Goal: Task Accomplishment & Management: Manage account settings

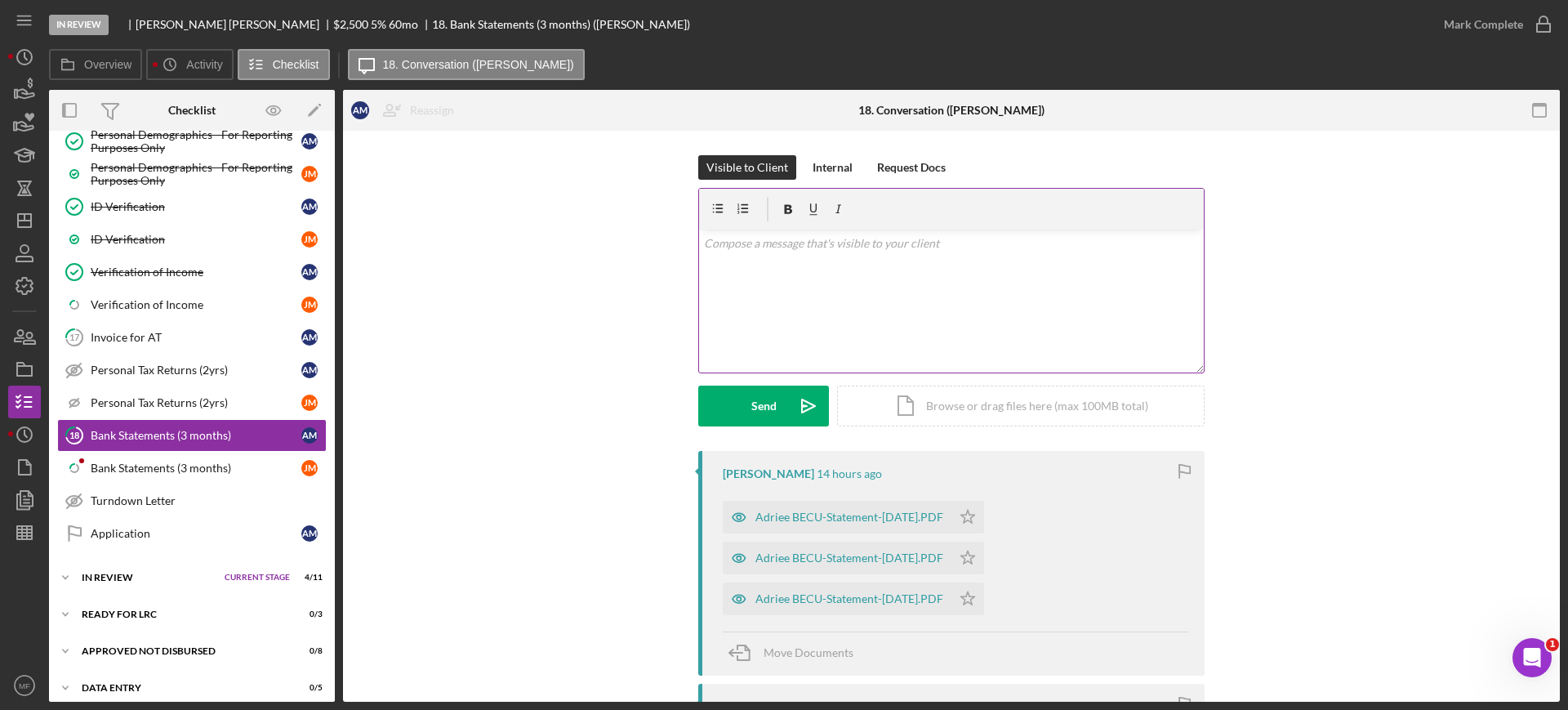
scroll to position [846, 0]
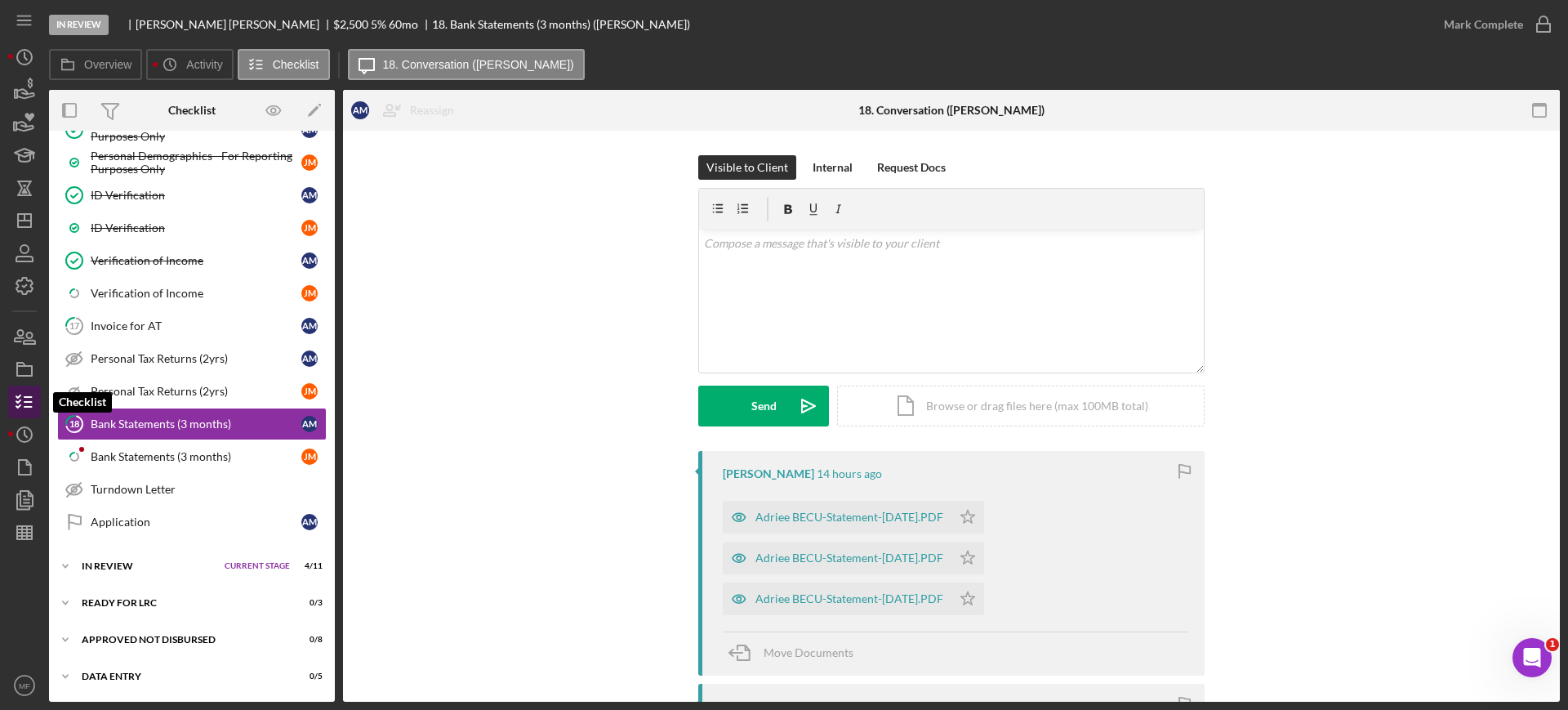
click at [27, 404] on icon "button" at bounding box center [24, 401] width 41 height 41
click at [24, 407] on icon "button" at bounding box center [24, 401] width 41 height 41
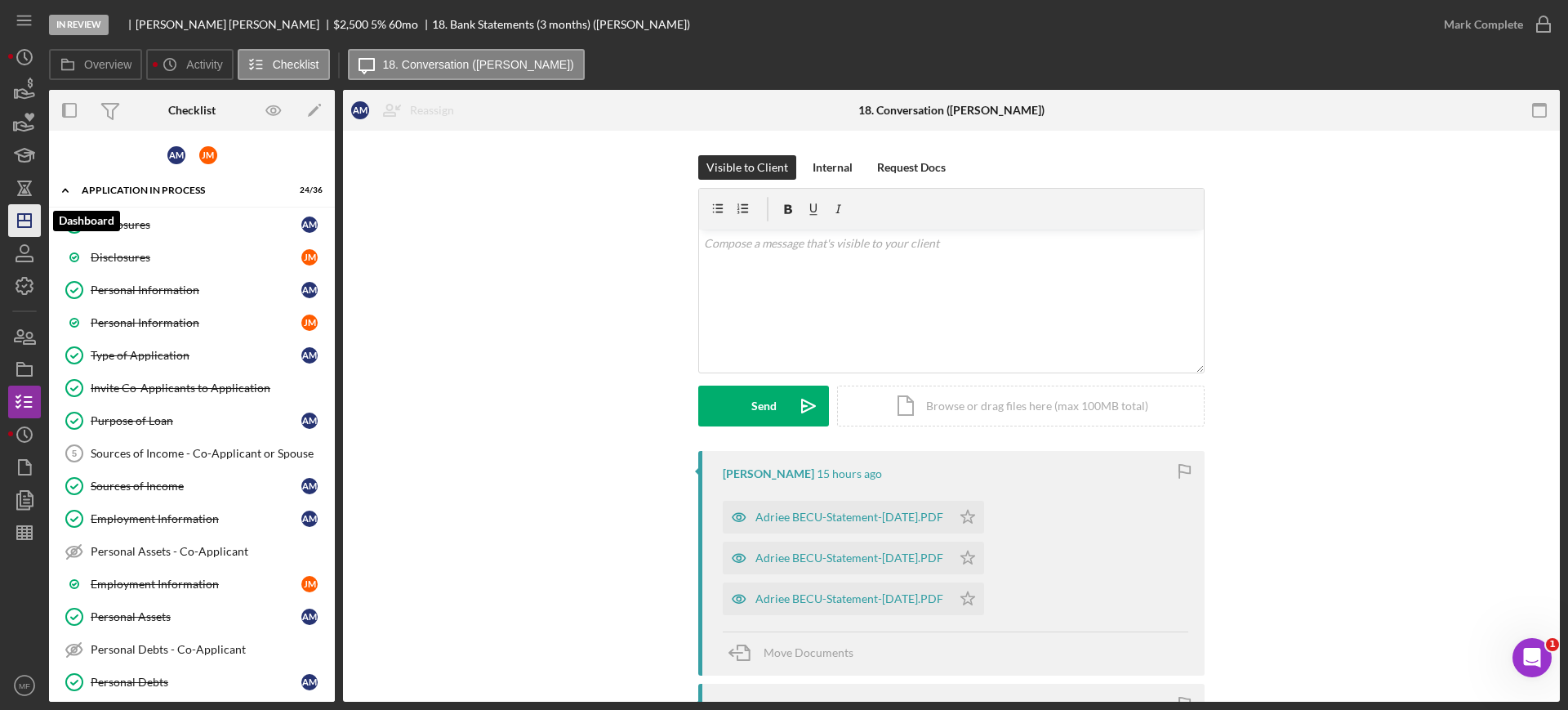
click at [24, 212] on icon "Icon/Dashboard" at bounding box center [24, 220] width 41 height 41
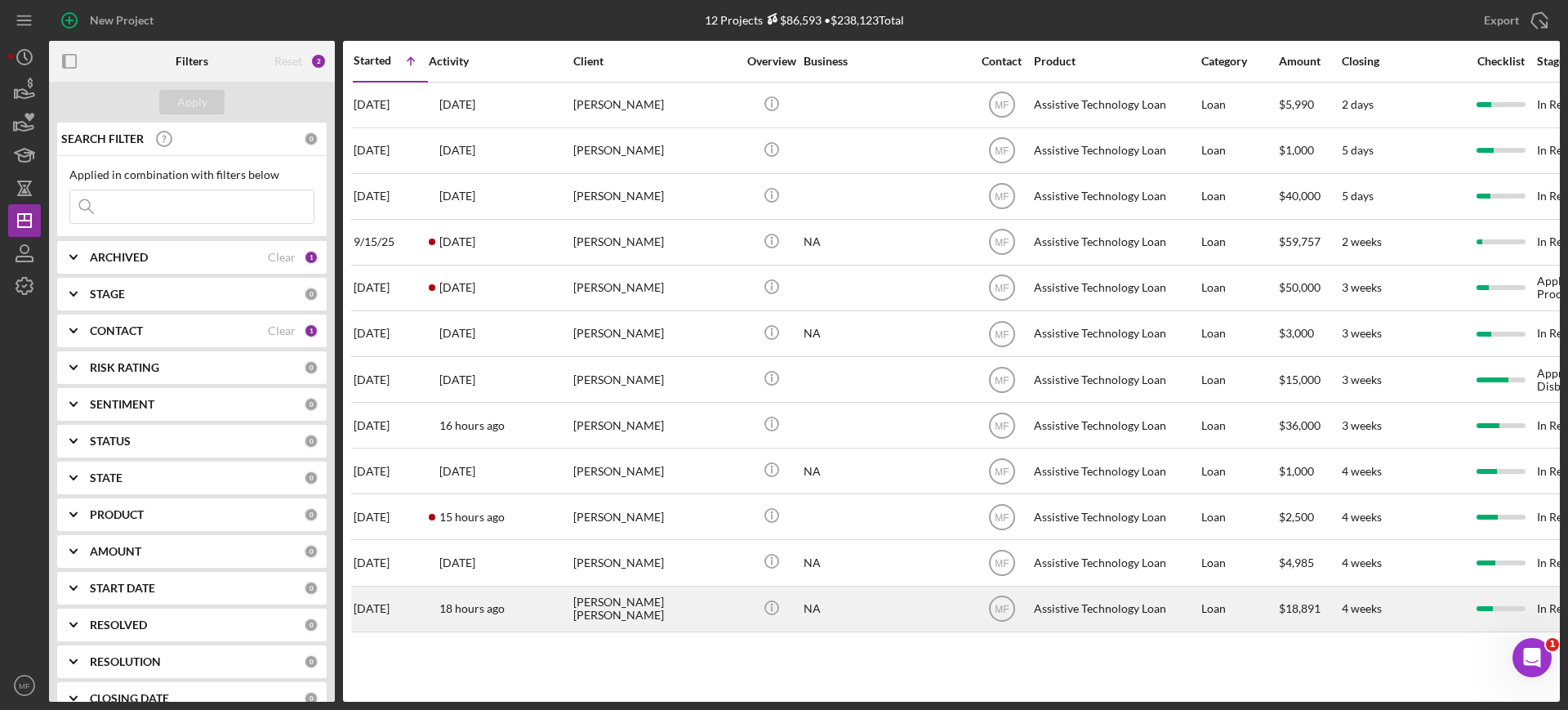
click at [640, 608] on div "Deborah Clarence" at bounding box center [654, 609] width 163 height 43
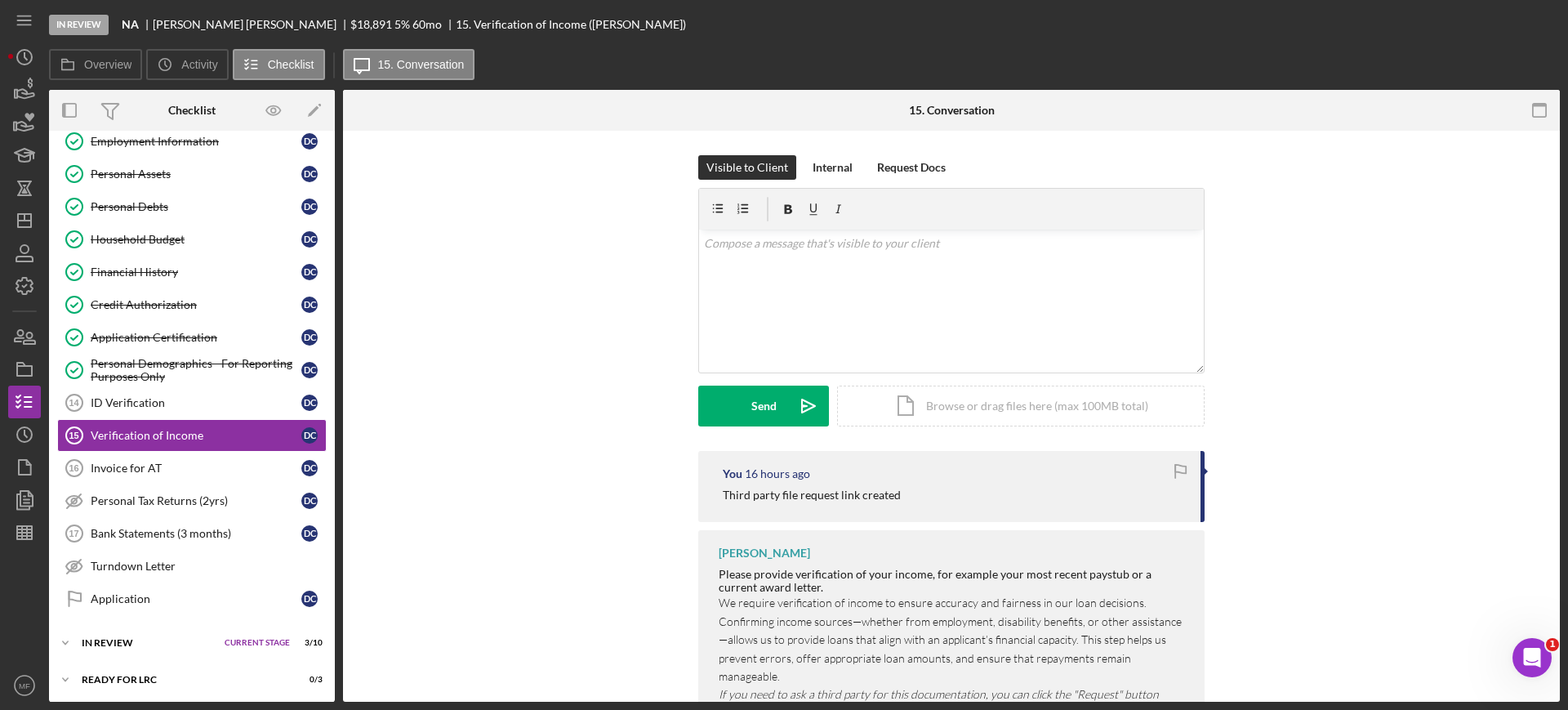
scroll to position [262, 0]
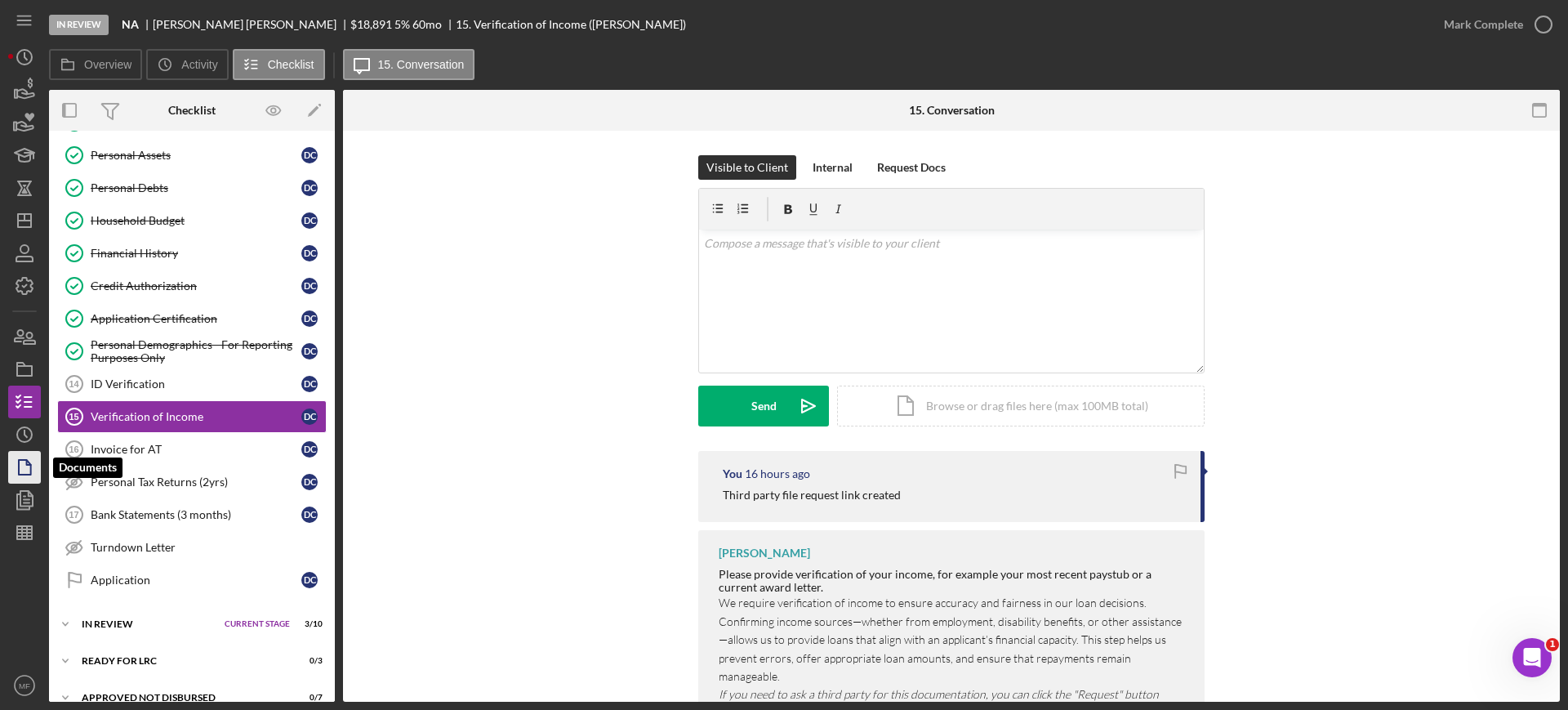
click at [28, 472] on icon "button" at bounding box center [24, 467] width 41 height 41
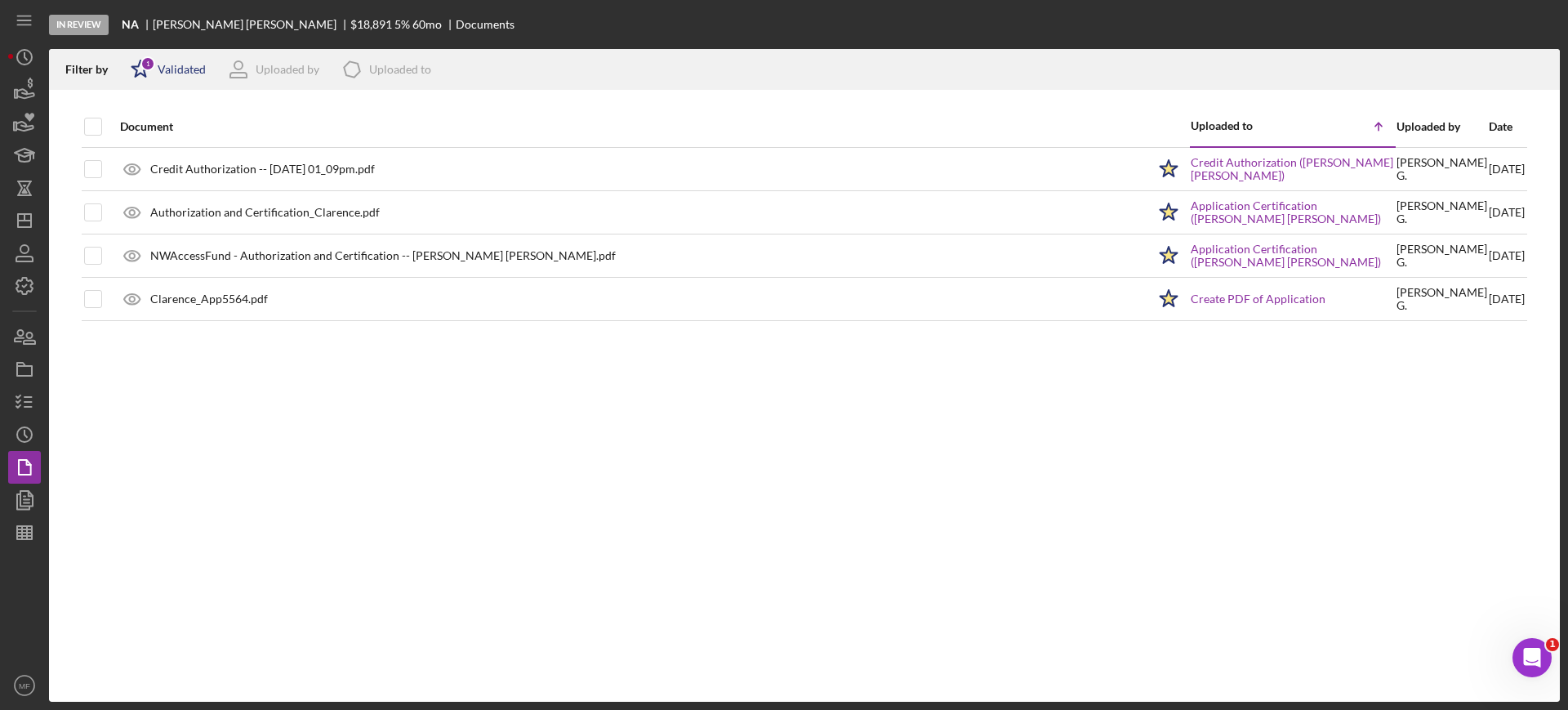
click at [167, 71] on div "Validated" at bounding box center [182, 70] width 48 height 13
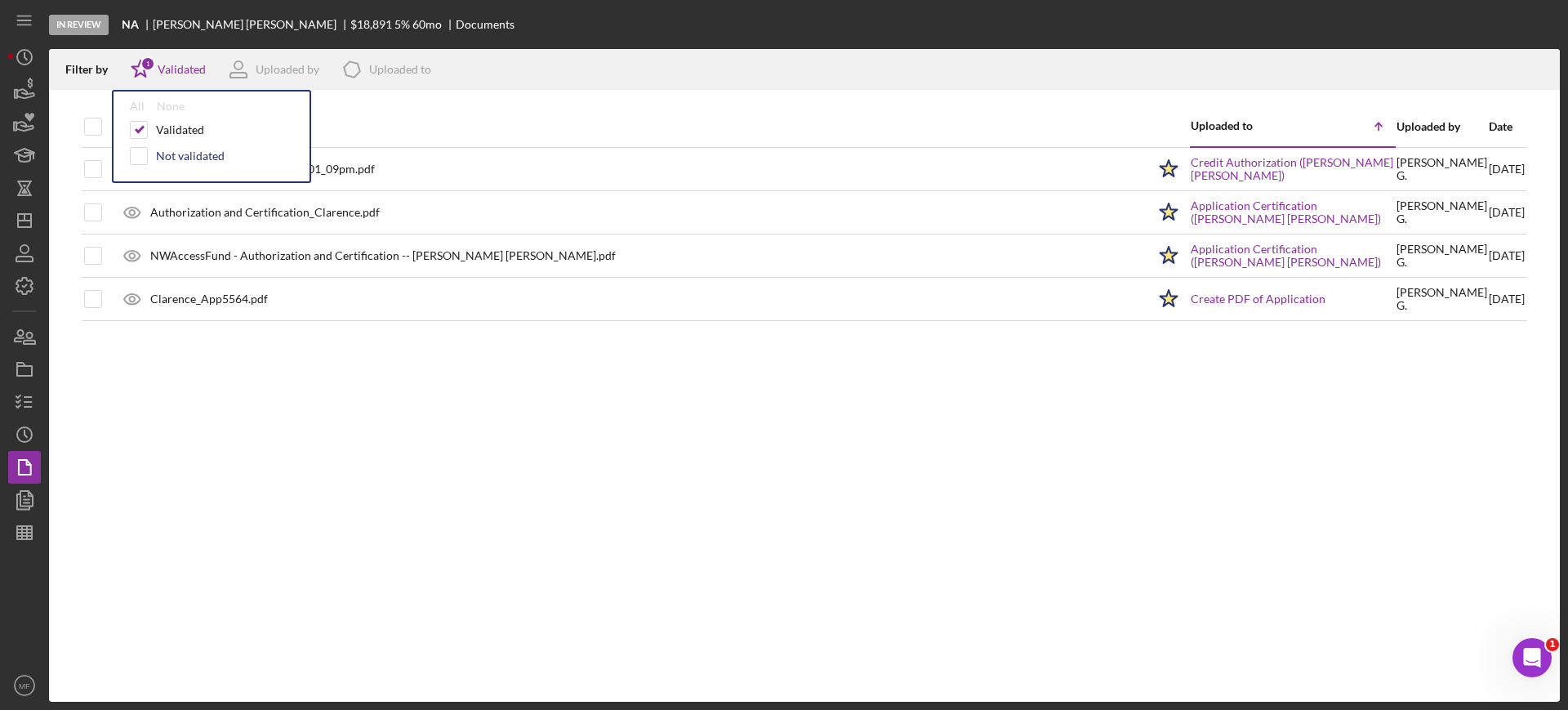
click at [173, 158] on div "Not validated" at bounding box center [190, 156] width 69 height 13
checkbox input "true"
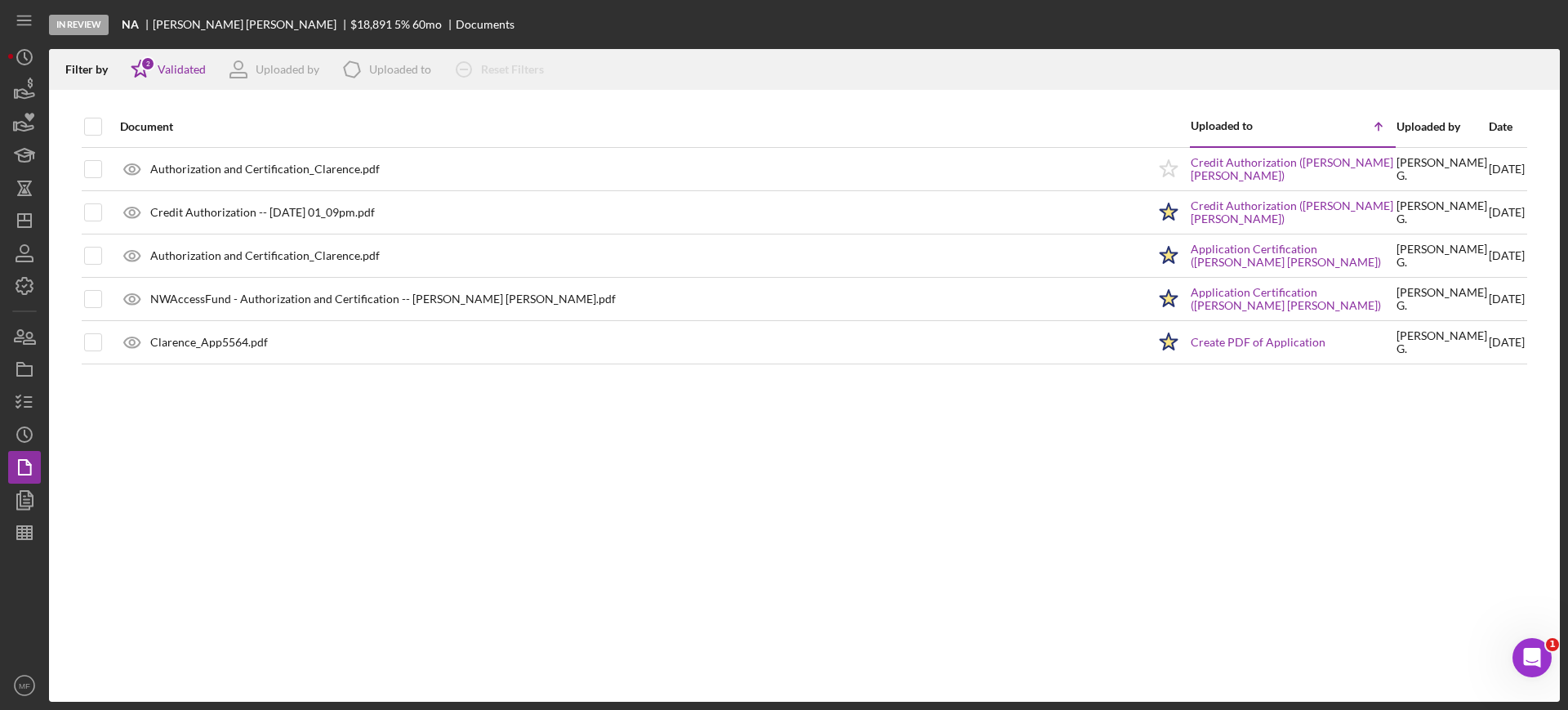
click at [229, 440] on div "Document Uploaded to Icon/Table Sort Arrow Uploaded by Date Authorization and C…" at bounding box center [804, 404] width 1511 height 596
click at [17, 259] on icon "button" at bounding box center [25, 259] width 17 height 5
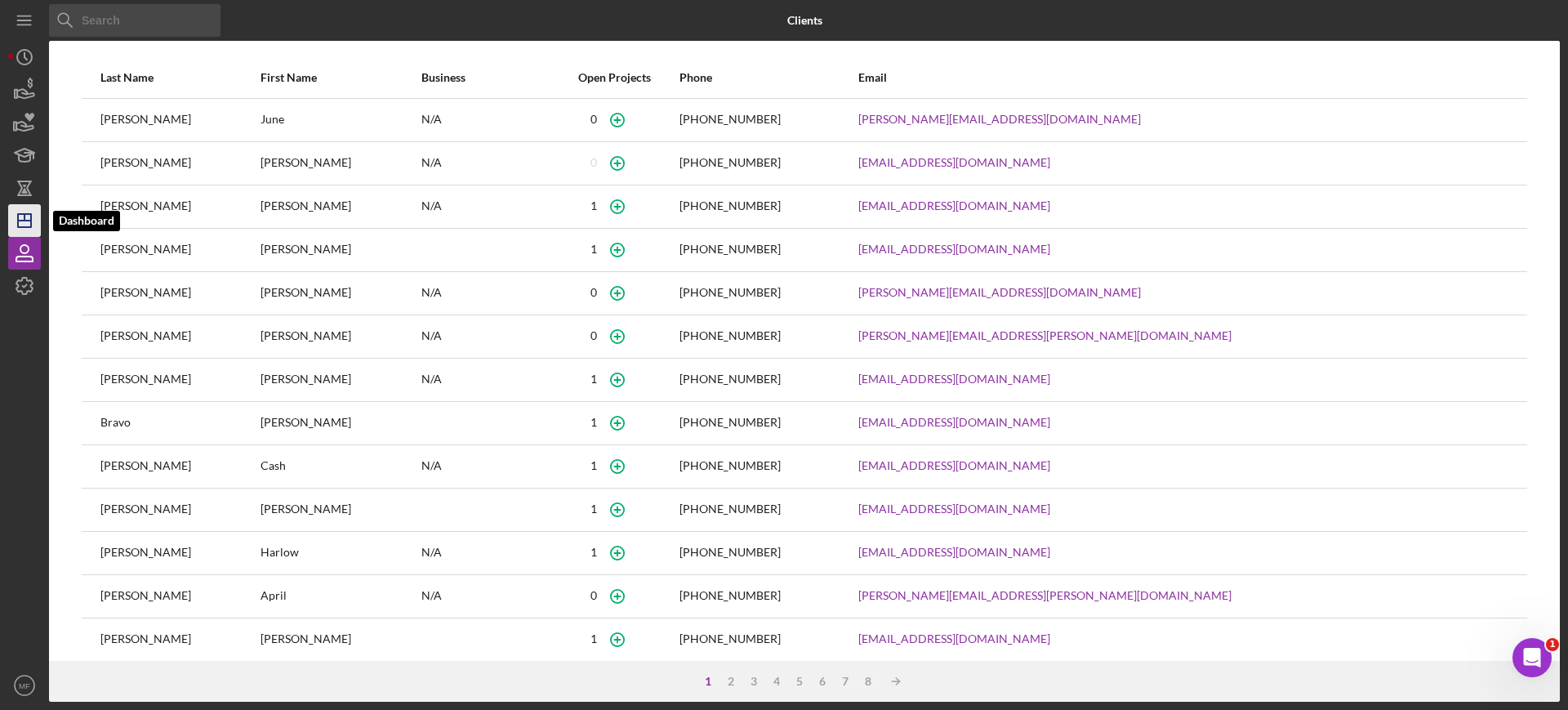
click at [28, 221] on line "button" at bounding box center [25, 221] width 13 height 0
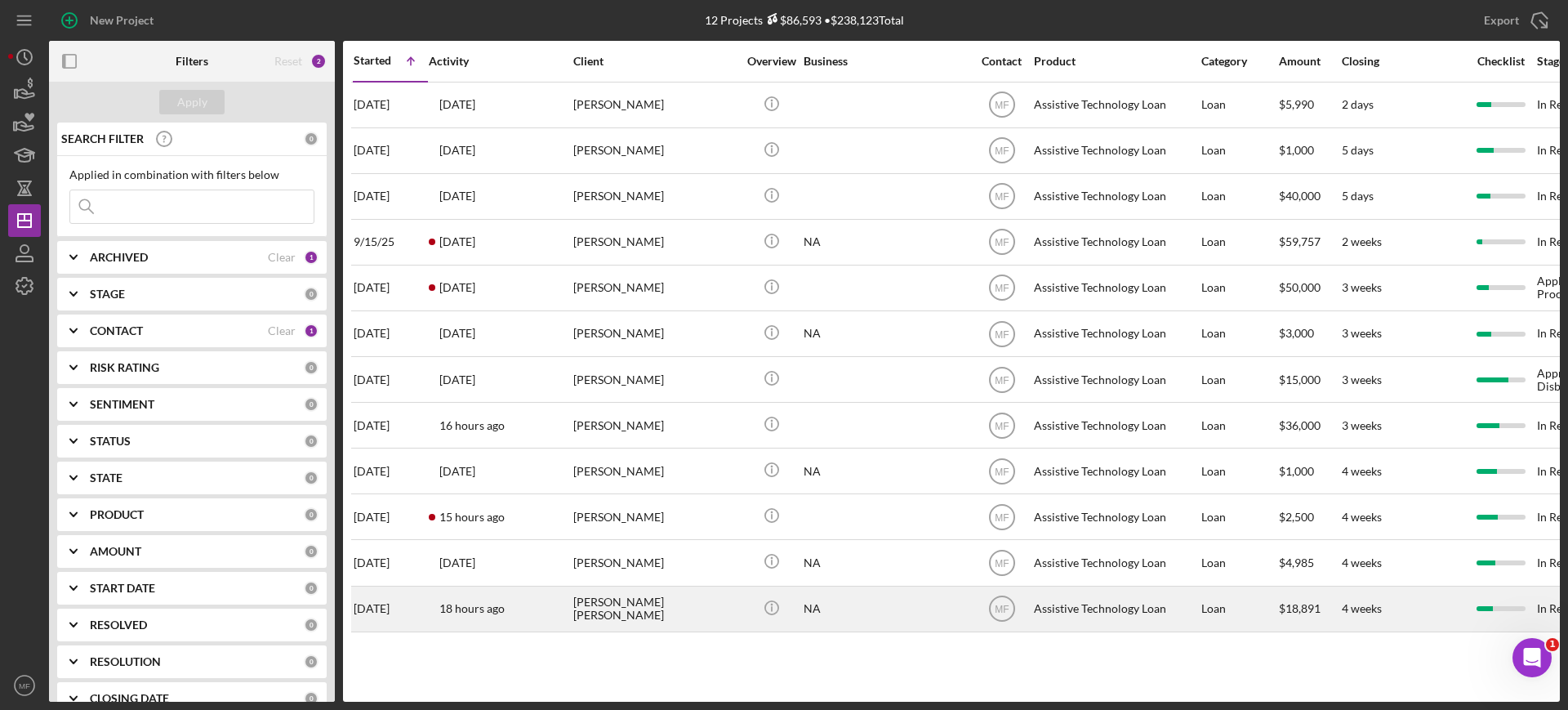
click at [664, 603] on div "Deborah Clarence" at bounding box center [654, 609] width 163 height 43
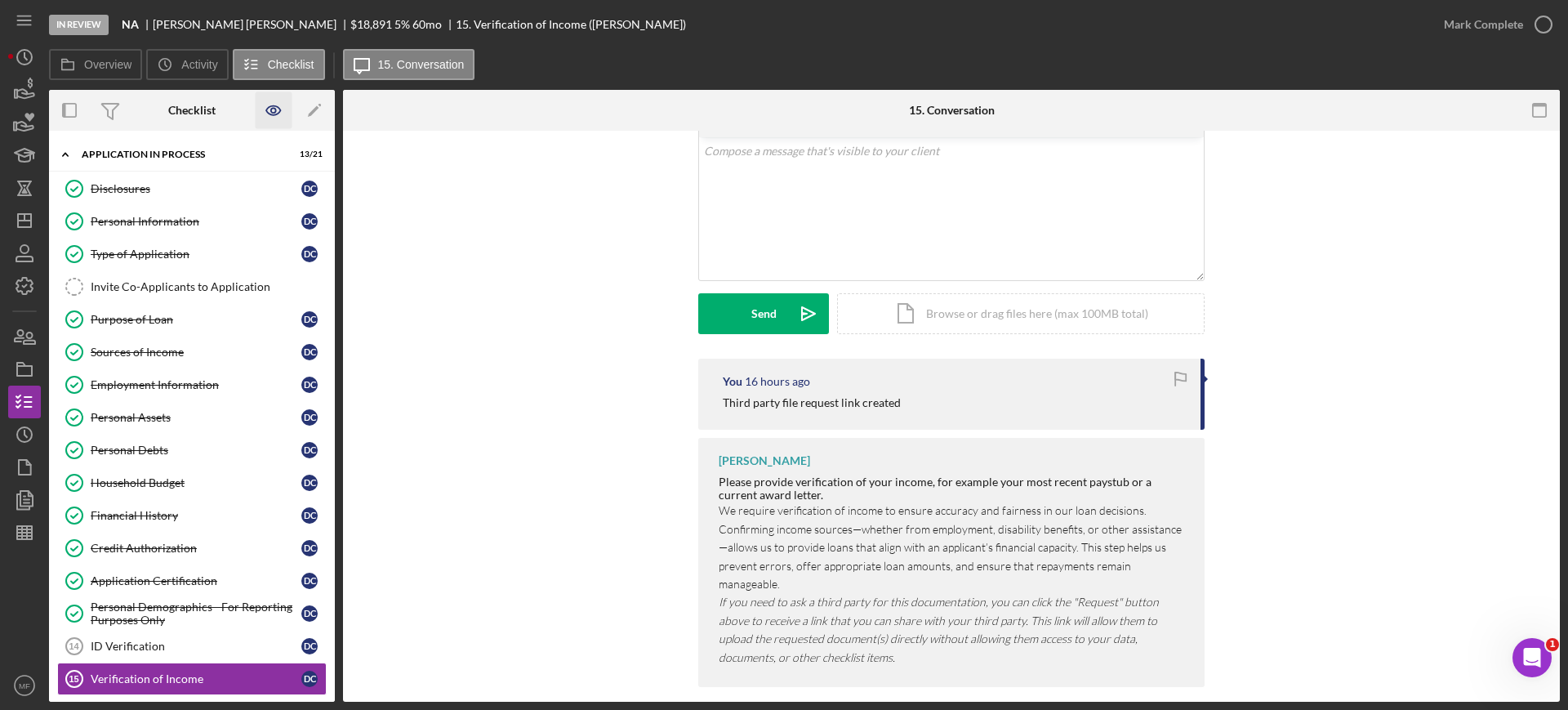
click at [271, 109] on icon "button" at bounding box center [274, 110] width 5 height 5
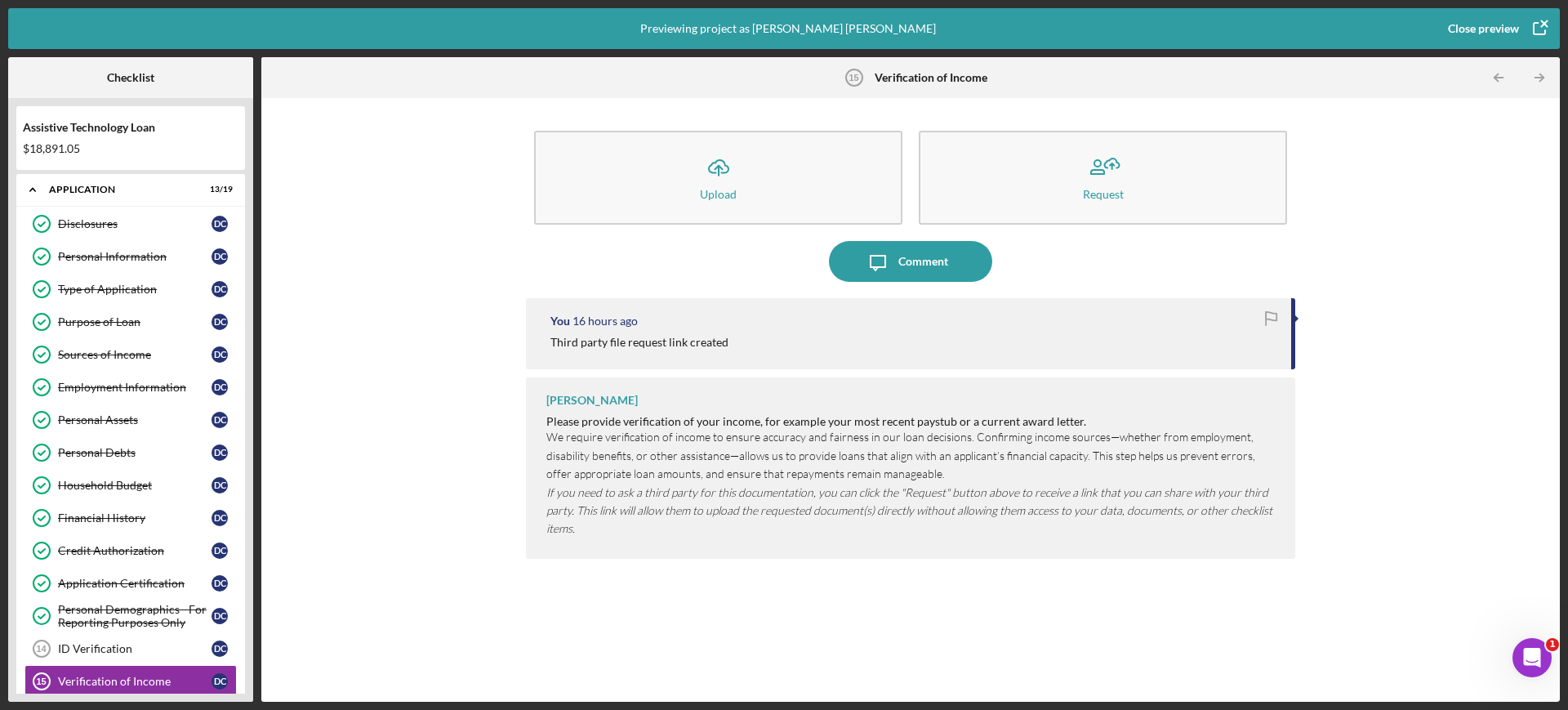
scroll to position [225, 0]
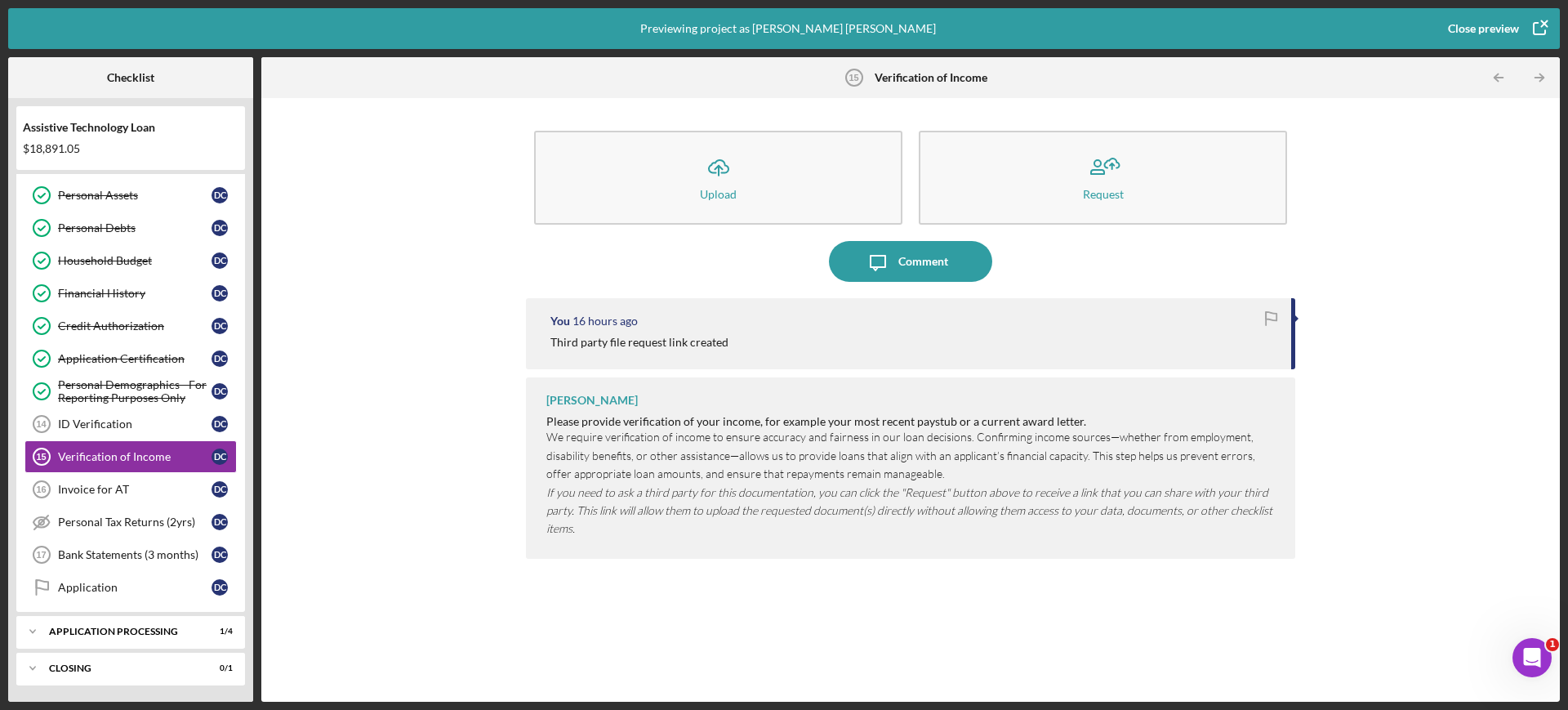
click at [1498, 27] on div "Close preview" at bounding box center [1483, 28] width 71 height 32
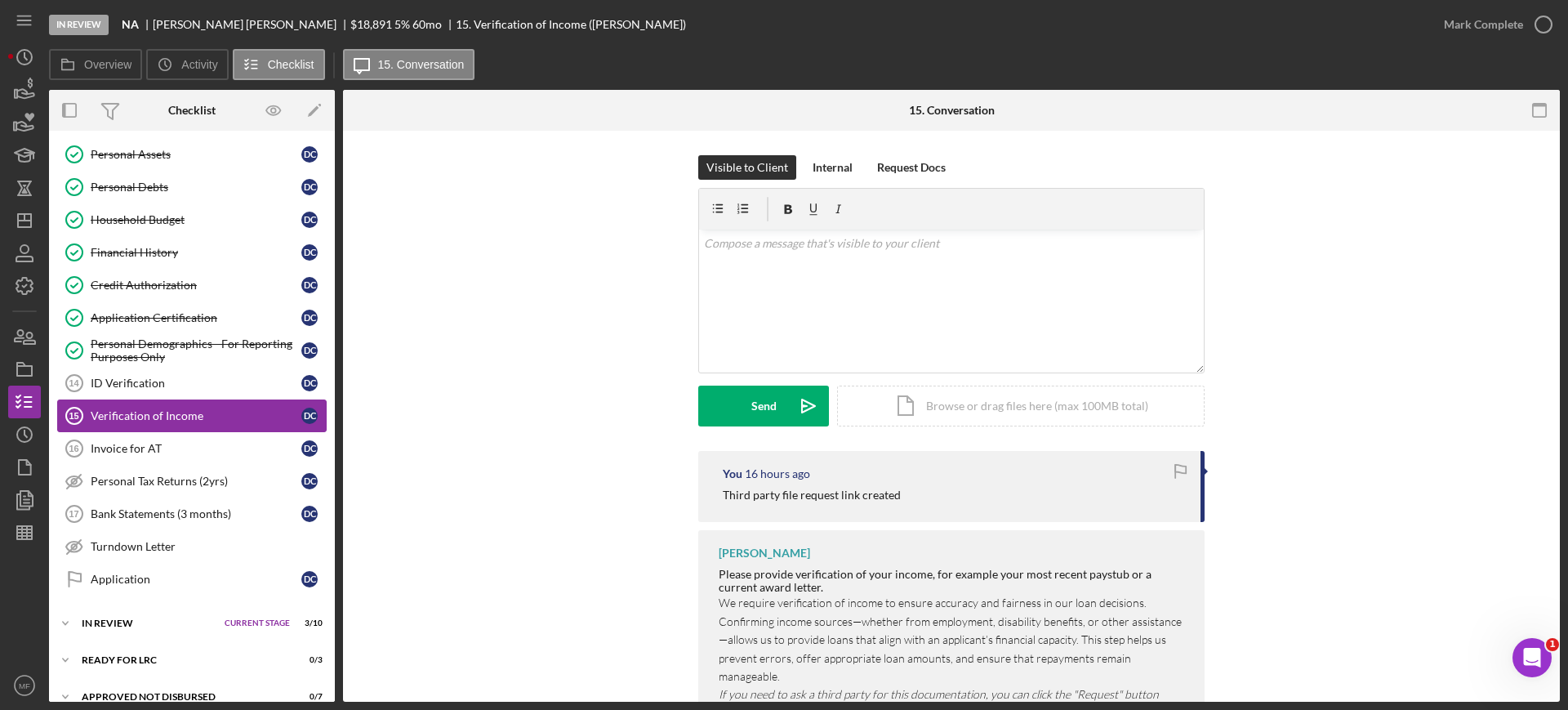
click at [187, 409] on div "Verification of Income" at bounding box center [196, 416] width 211 height 13
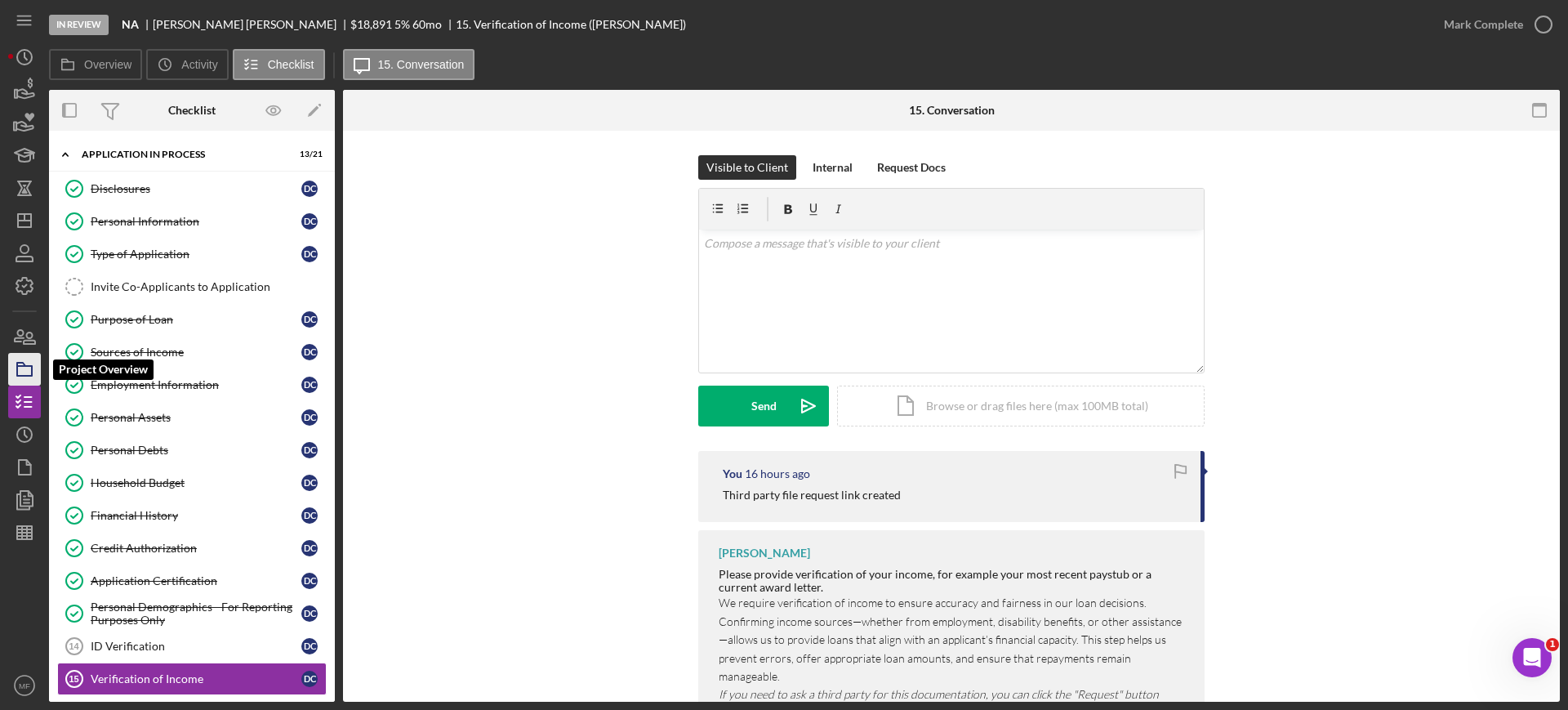
click at [24, 383] on icon "button" at bounding box center [24, 368] width 41 height 41
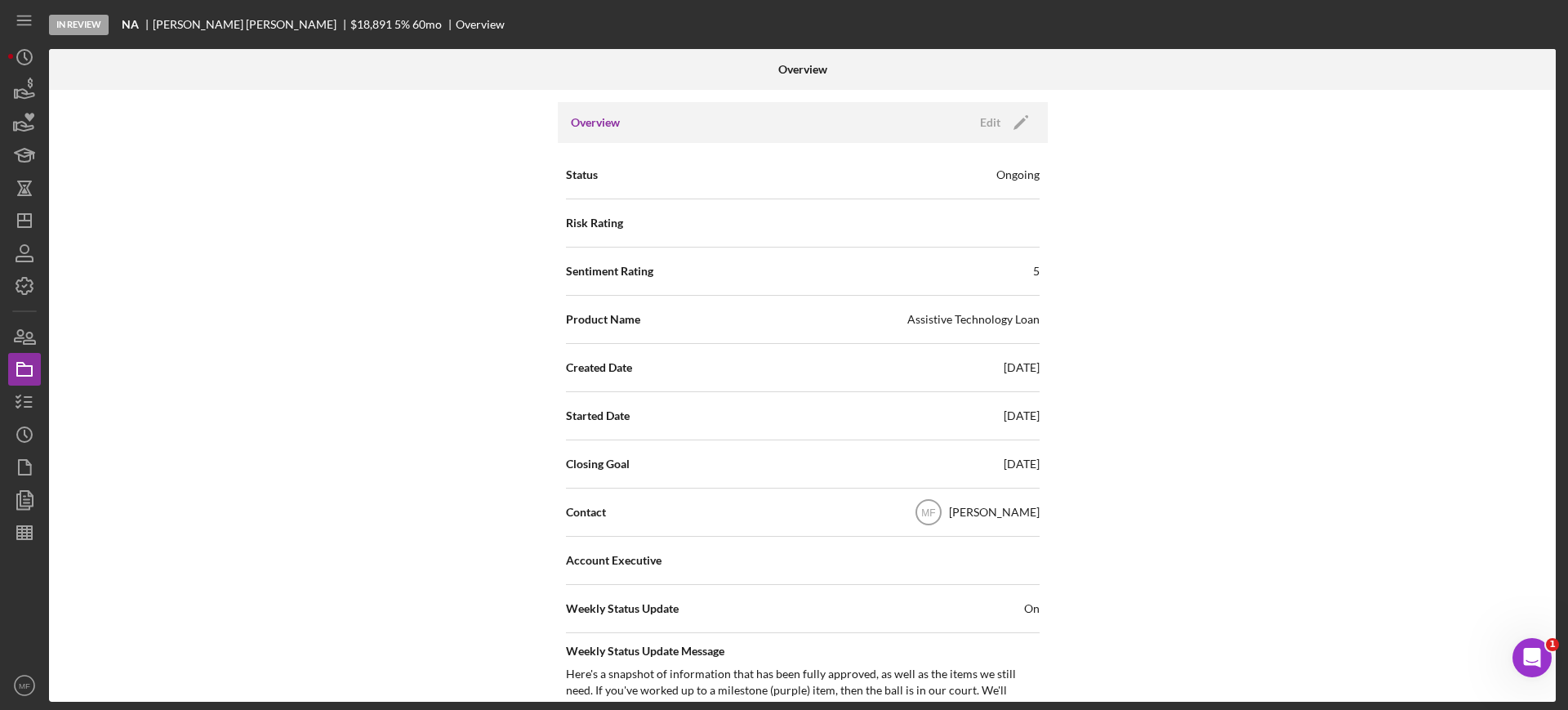
scroll to position [102, 0]
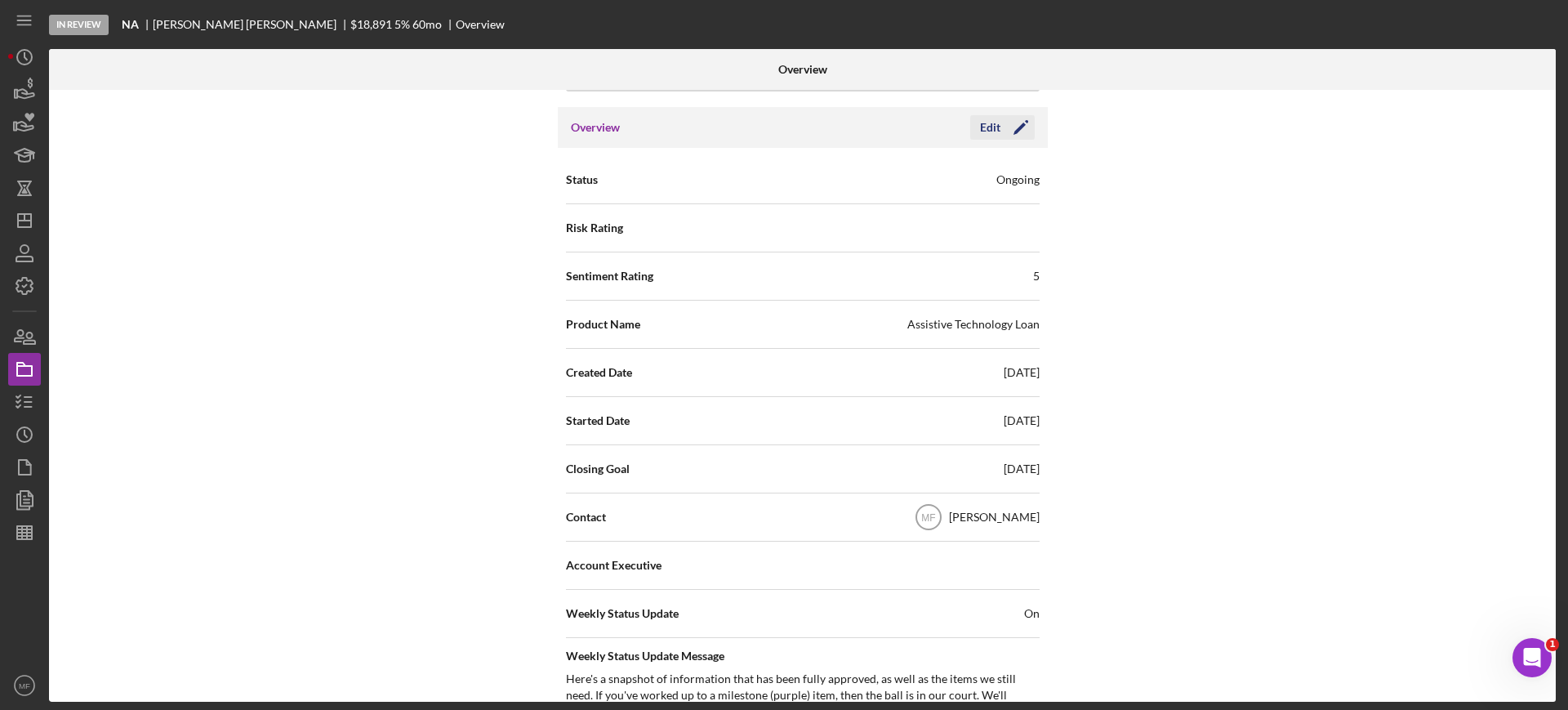
click at [985, 131] on div "Edit" at bounding box center [990, 128] width 21 height 25
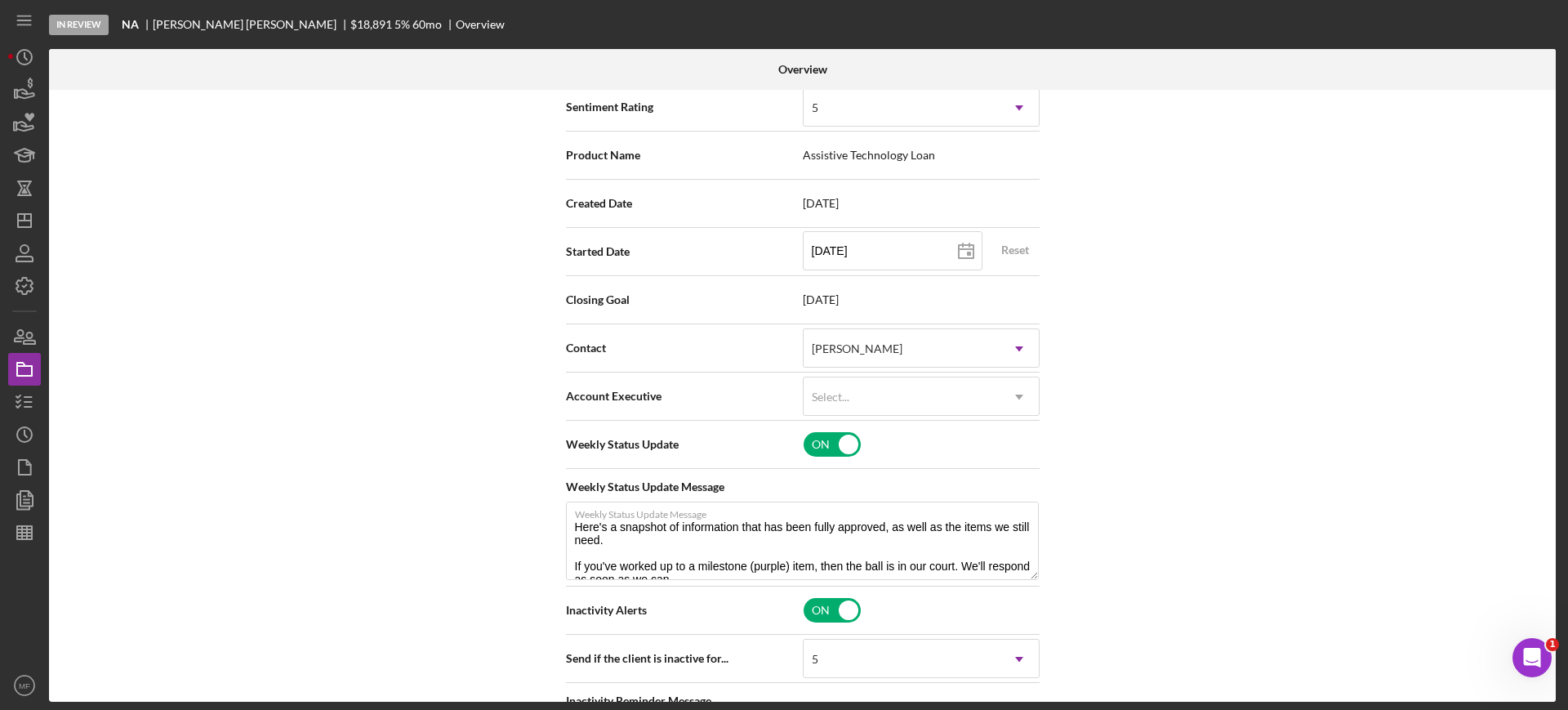
scroll to position [306, 0]
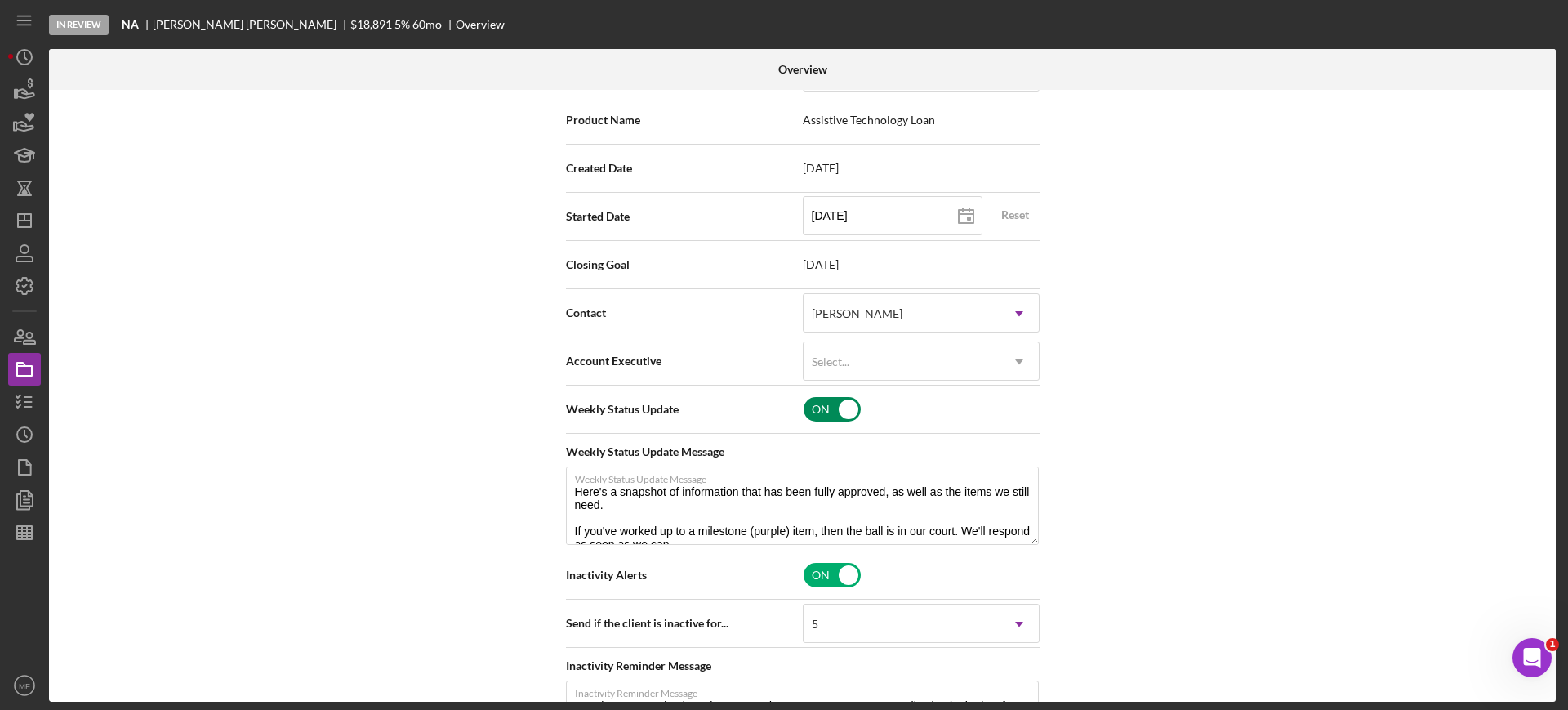
click at [842, 408] on input "checkbox" at bounding box center [832, 410] width 57 height 25
checkbox input "false"
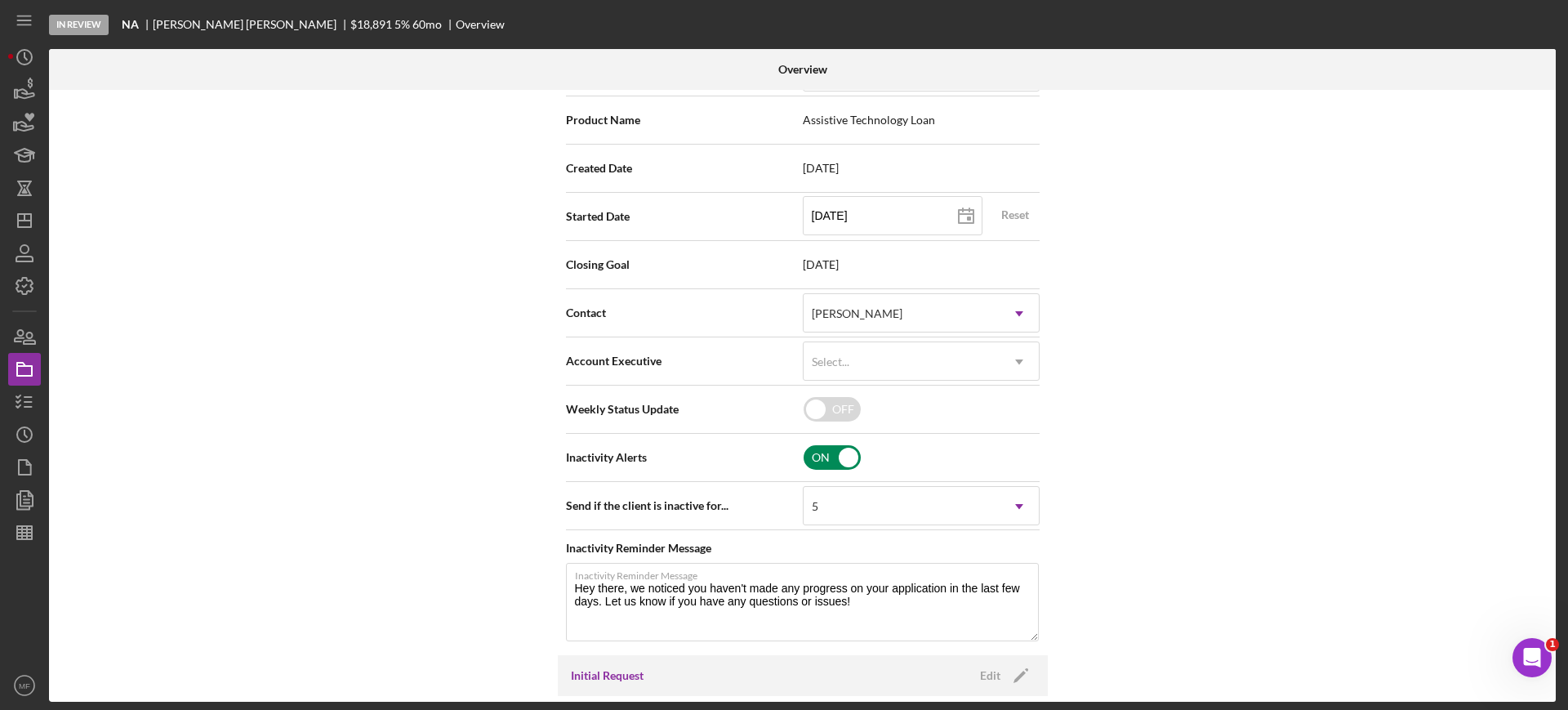
click at [842, 460] on input "checkbox" at bounding box center [832, 458] width 57 height 25
checkbox input "false"
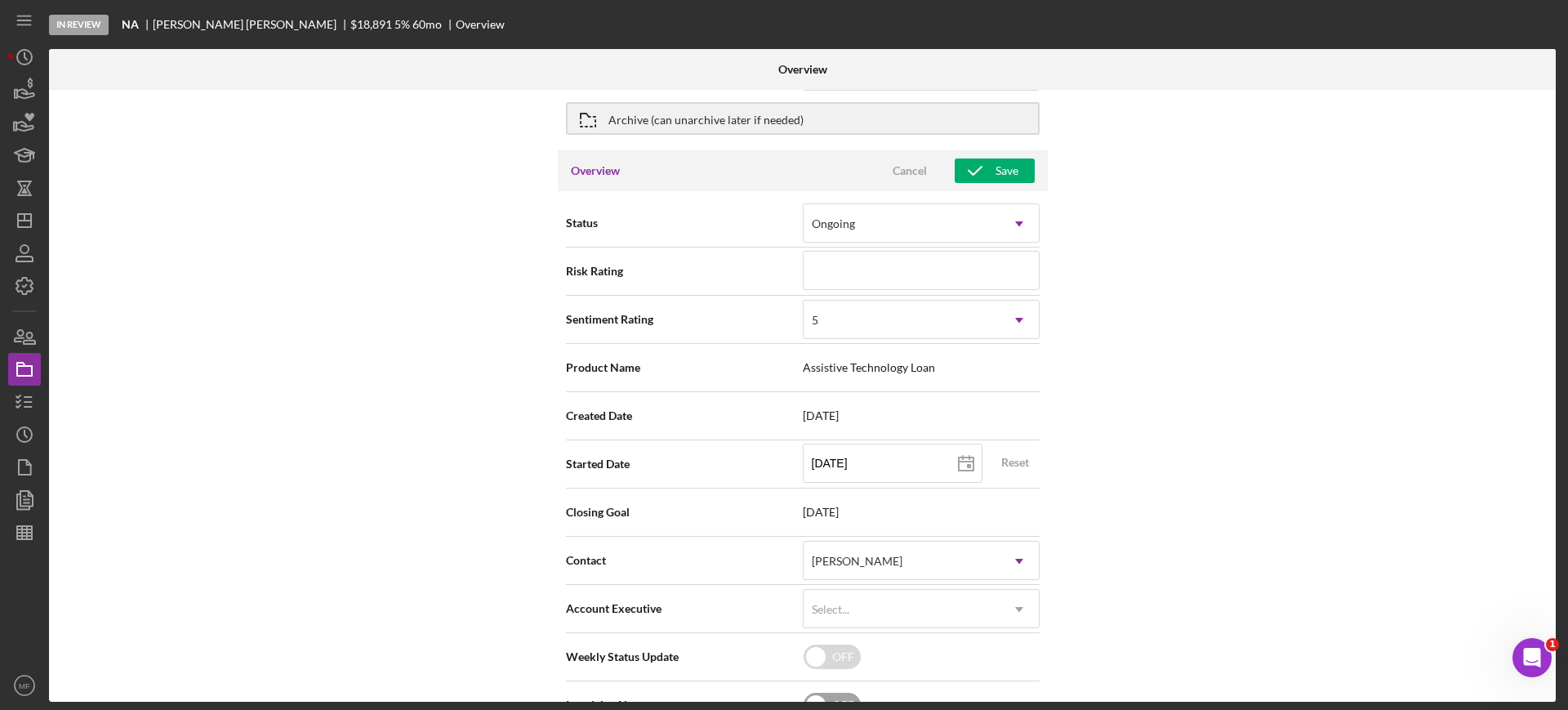
scroll to position [0, 0]
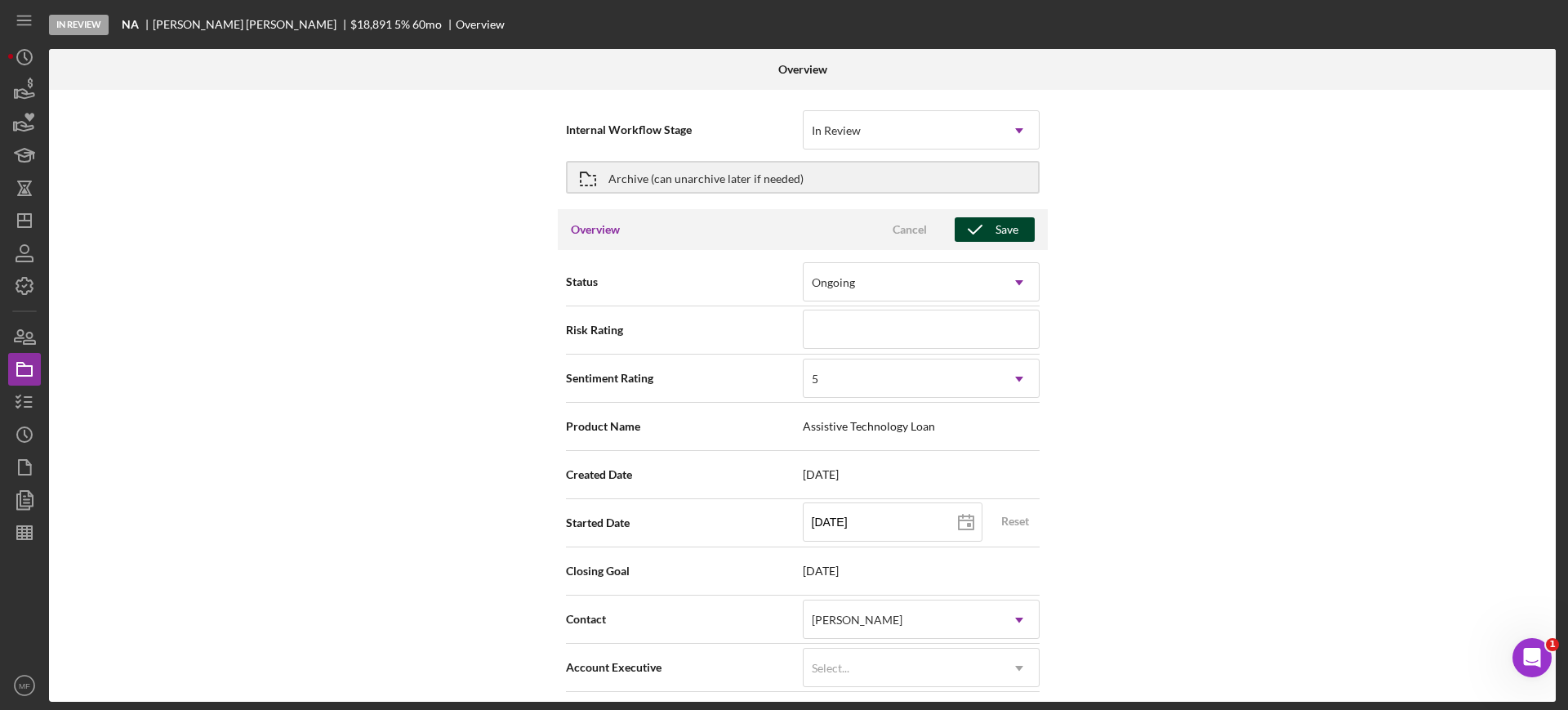
click at [998, 227] on div "Save" at bounding box center [1007, 230] width 23 height 25
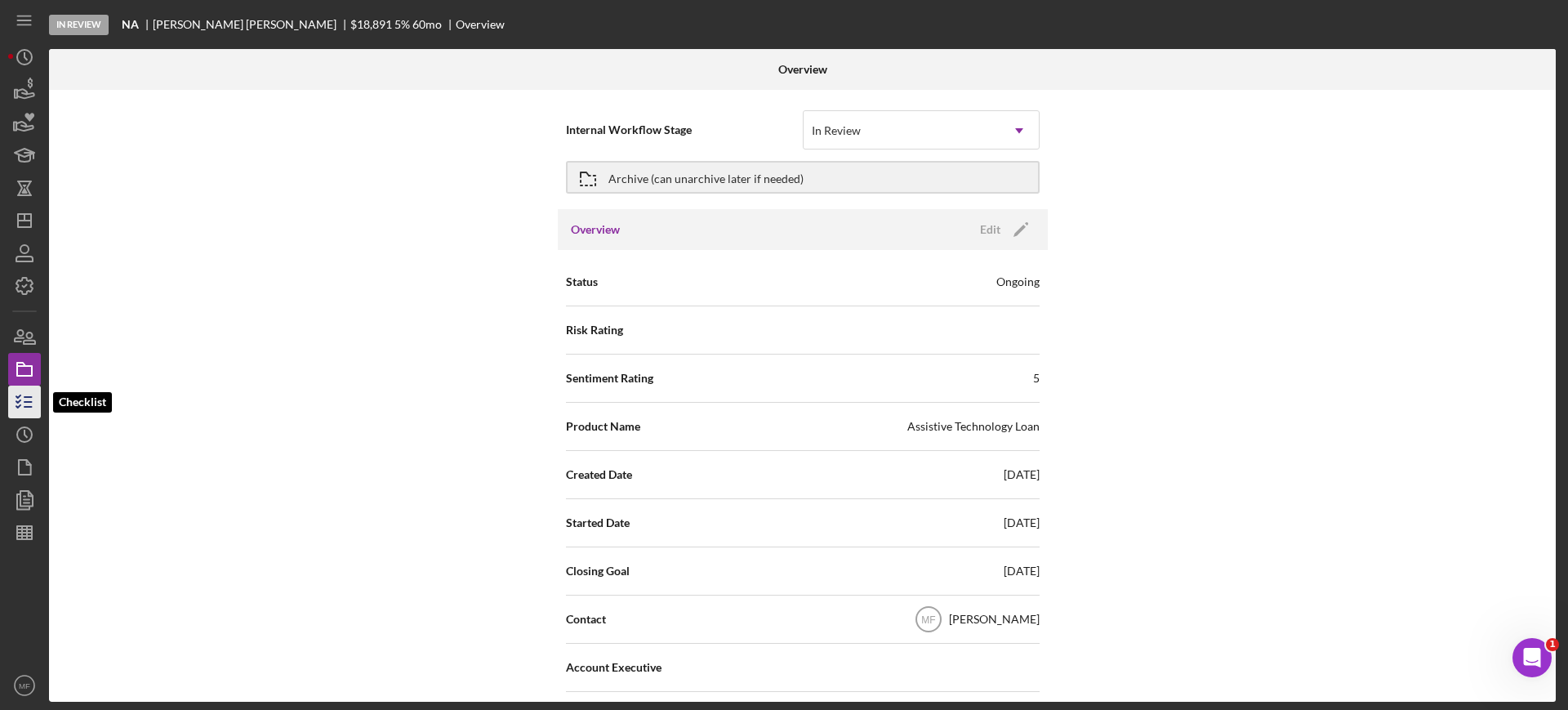
click at [24, 387] on icon "button" at bounding box center [24, 401] width 41 height 41
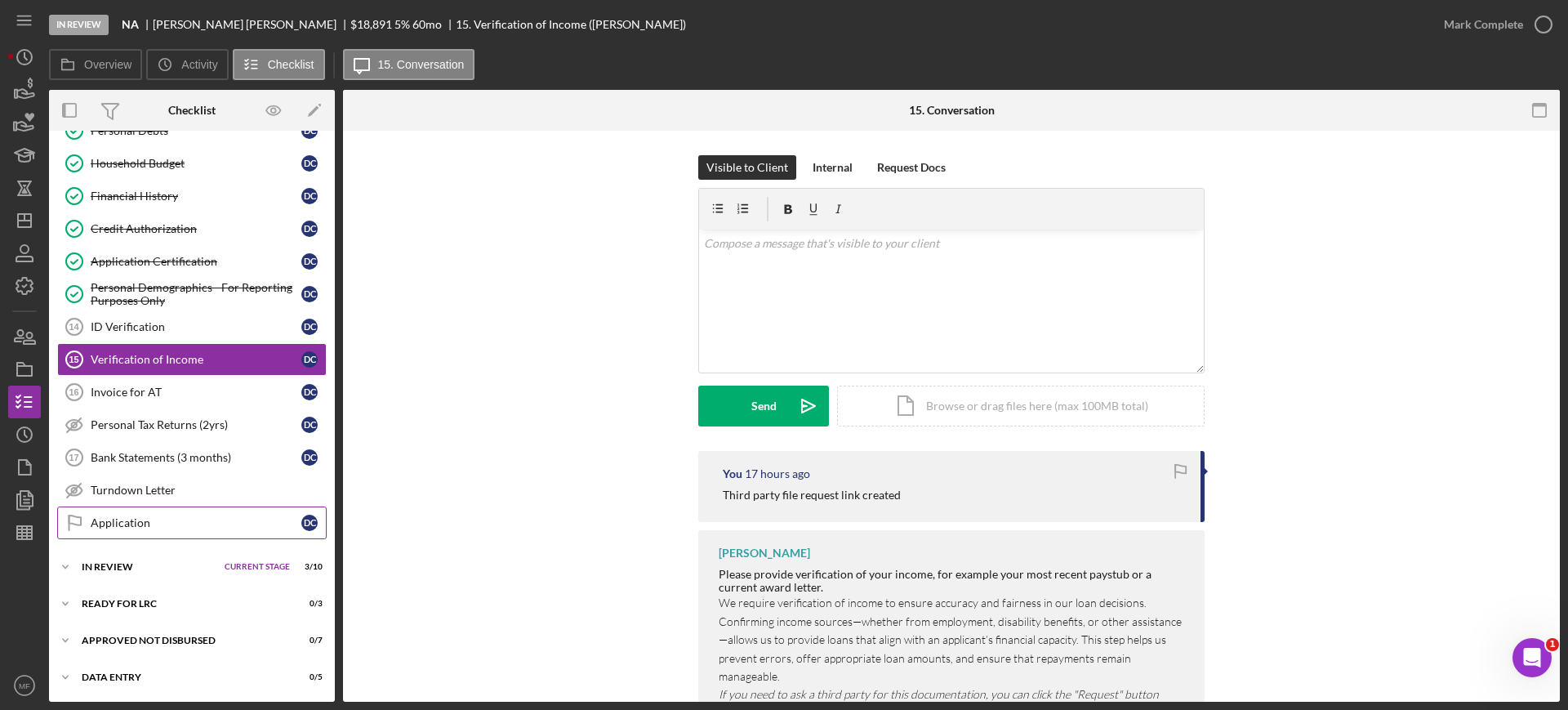
scroll to position [320, 0]
click at [165, 453] on div "Bank Statements (3 months)" at bounding box center [196, 457] width 211 height 13
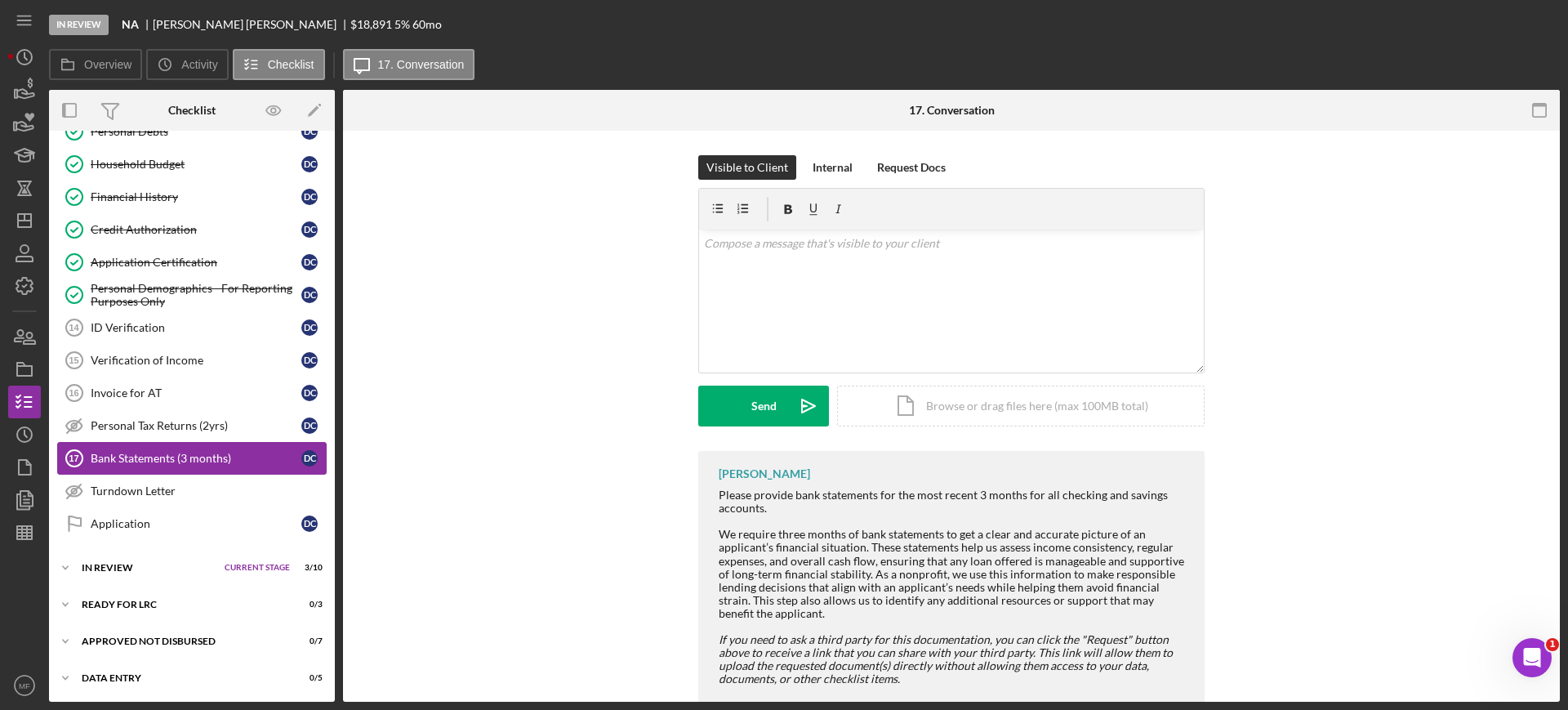
scroll to position [320, 0]
click at [918, 163] on div "Request Docs" at bounding box center [911, 168] width 69 height 25
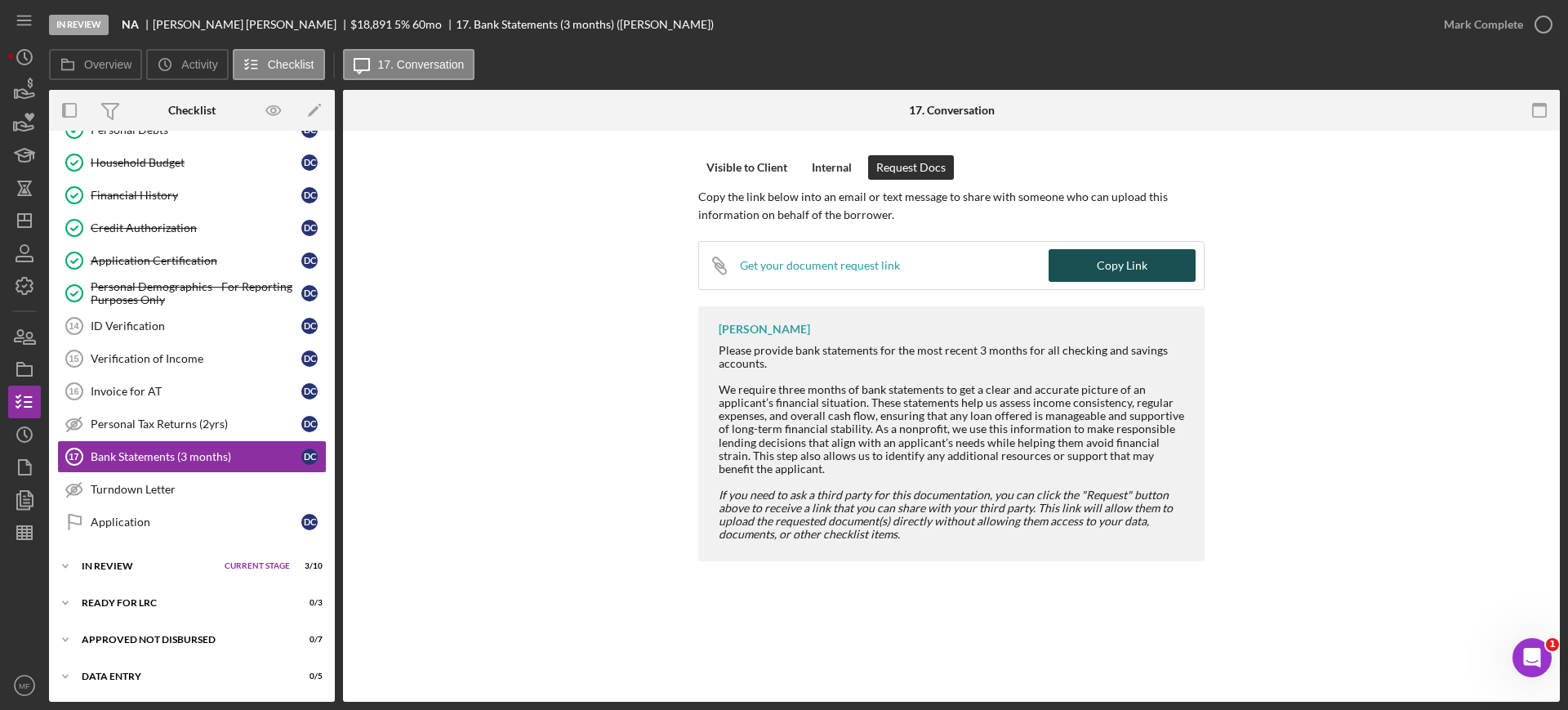
click at [1104, 267] on div "Copy Link" at bounding box center [1121, 265] width 51 height 32
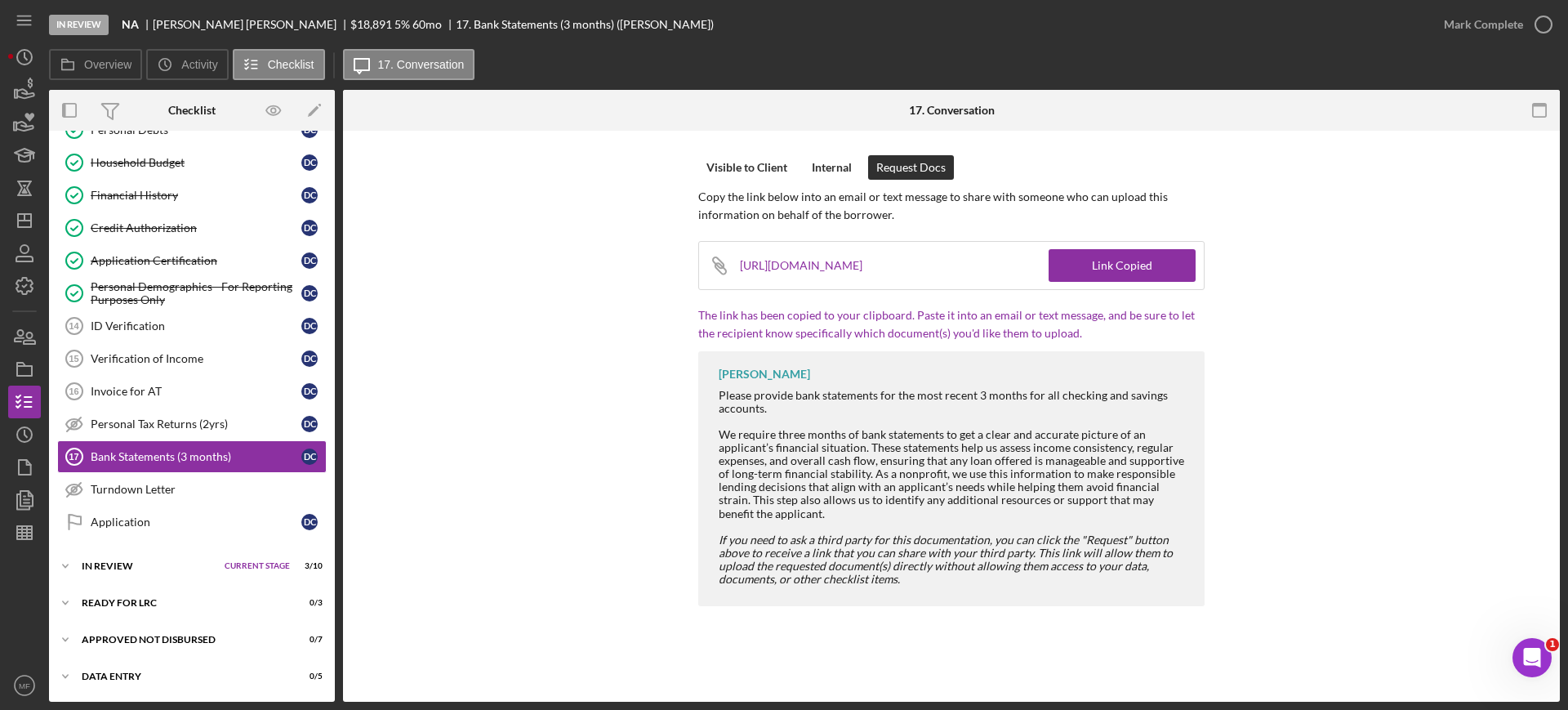
click at [717, 268] on icon at bounding box center [721, 268] width 11 height 11
click at [721, 266] on icon at bounding box center [721, 268] width 11 height 11
drag, startPoint x: 740, startPoint y: 265, endPoint x: 1046, endPoint y: 270, distance: 306.0
click at [882, 270] on div "https://app.lenderfit.io/upload/49c8a9b466964fa6a4592b993baa8bf7" at bounding box center [811, 265] width 143 height 47
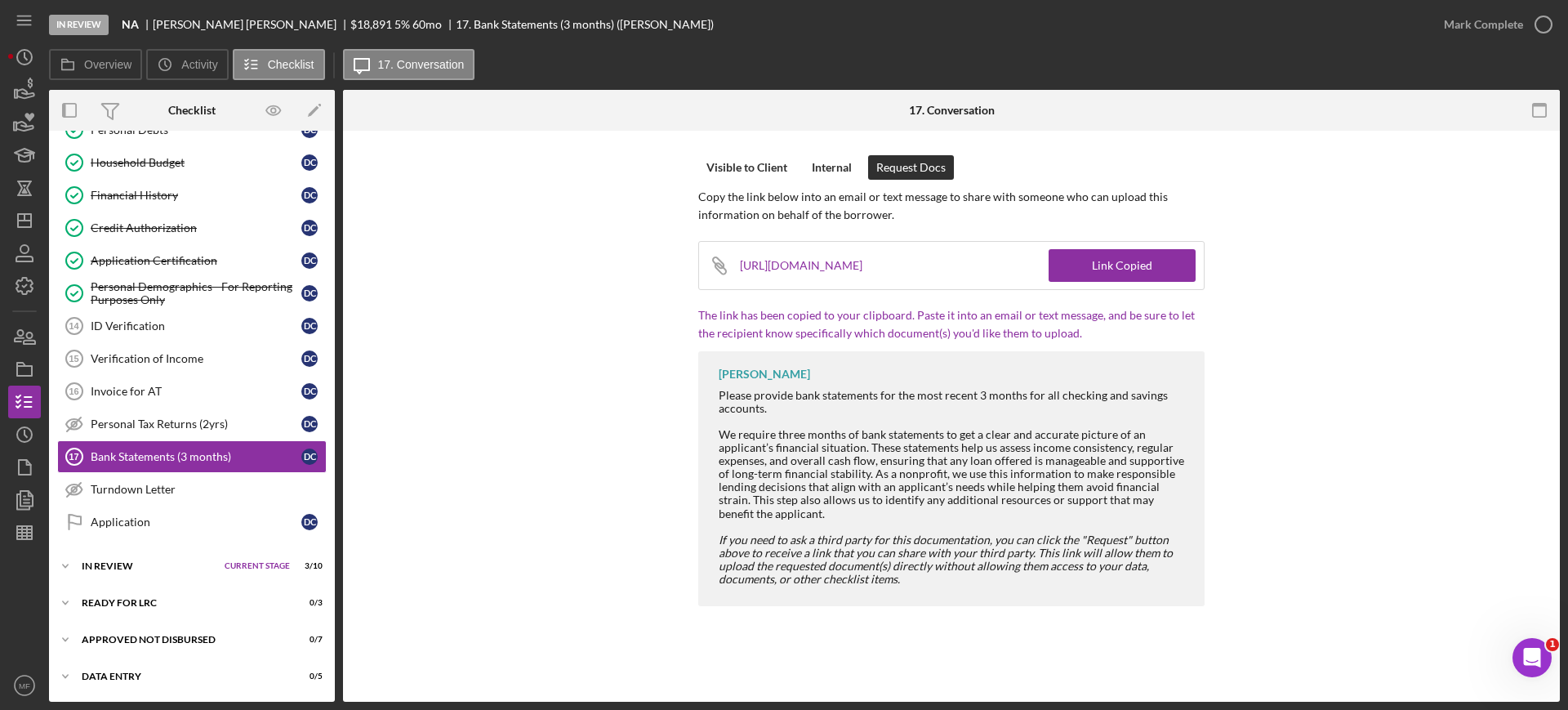
copy div "https://app.lenderfit.io/upload/49c8a9b466964fa6a4592b993baa8bf7"
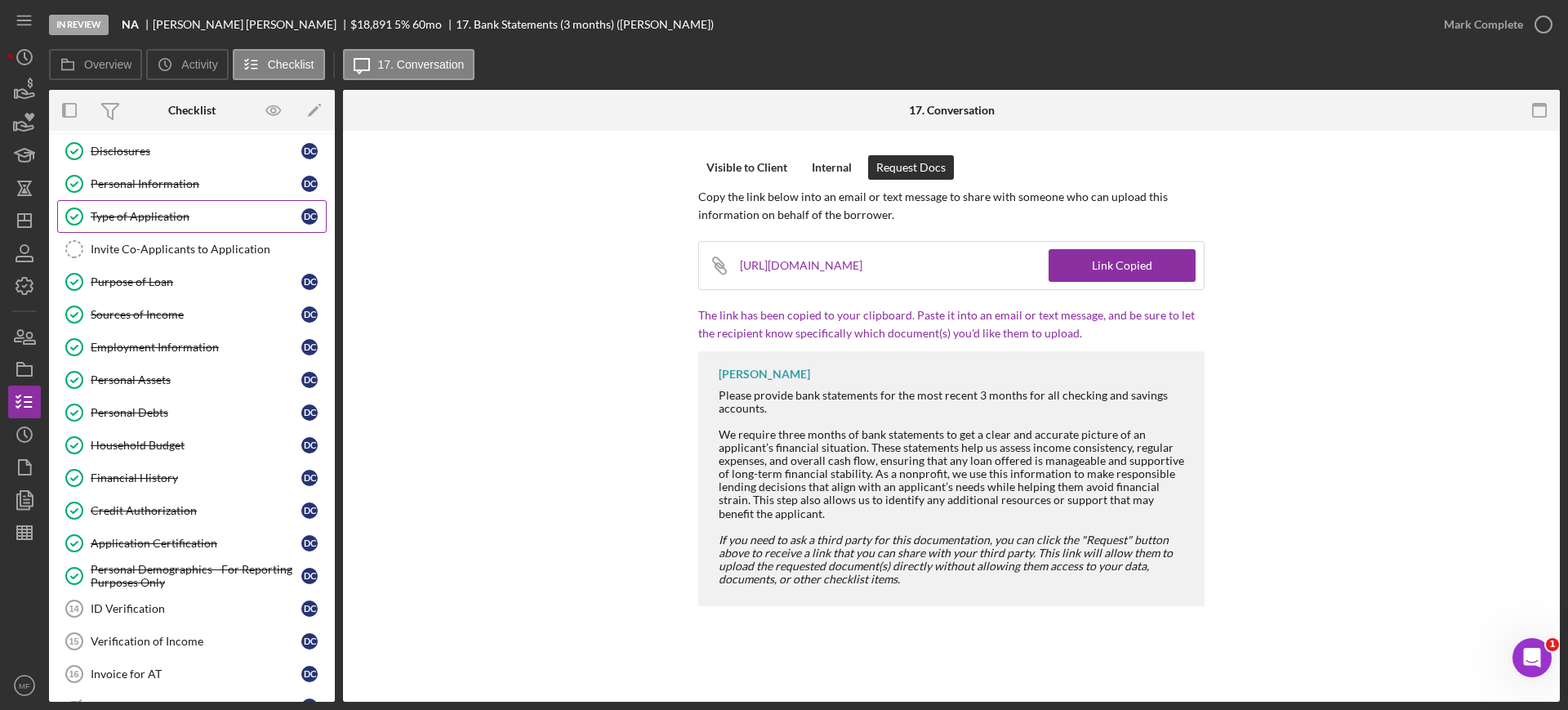
scroll to position [0, 0]
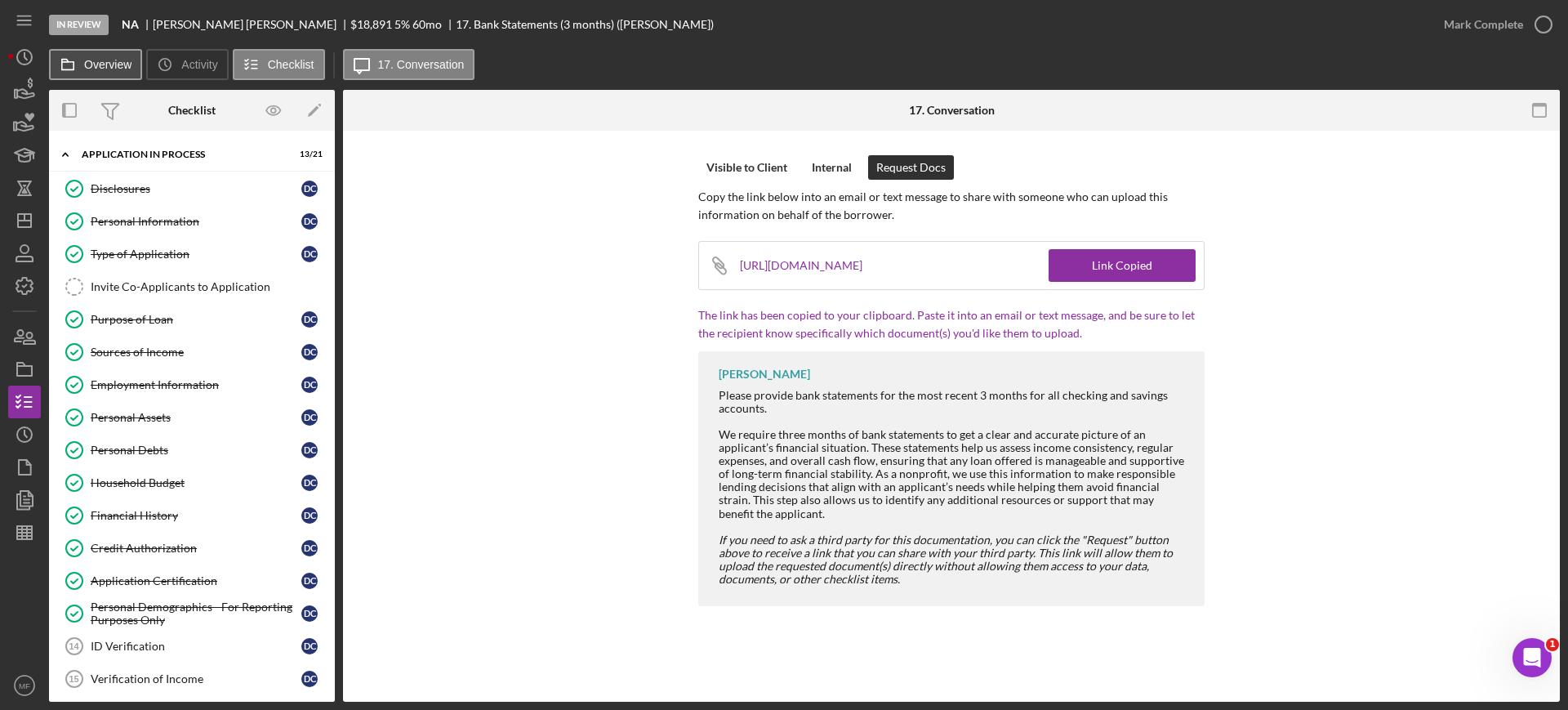
click at [98, 58] on label "Overview" at bounding box center [107, 65] width 47 height 13
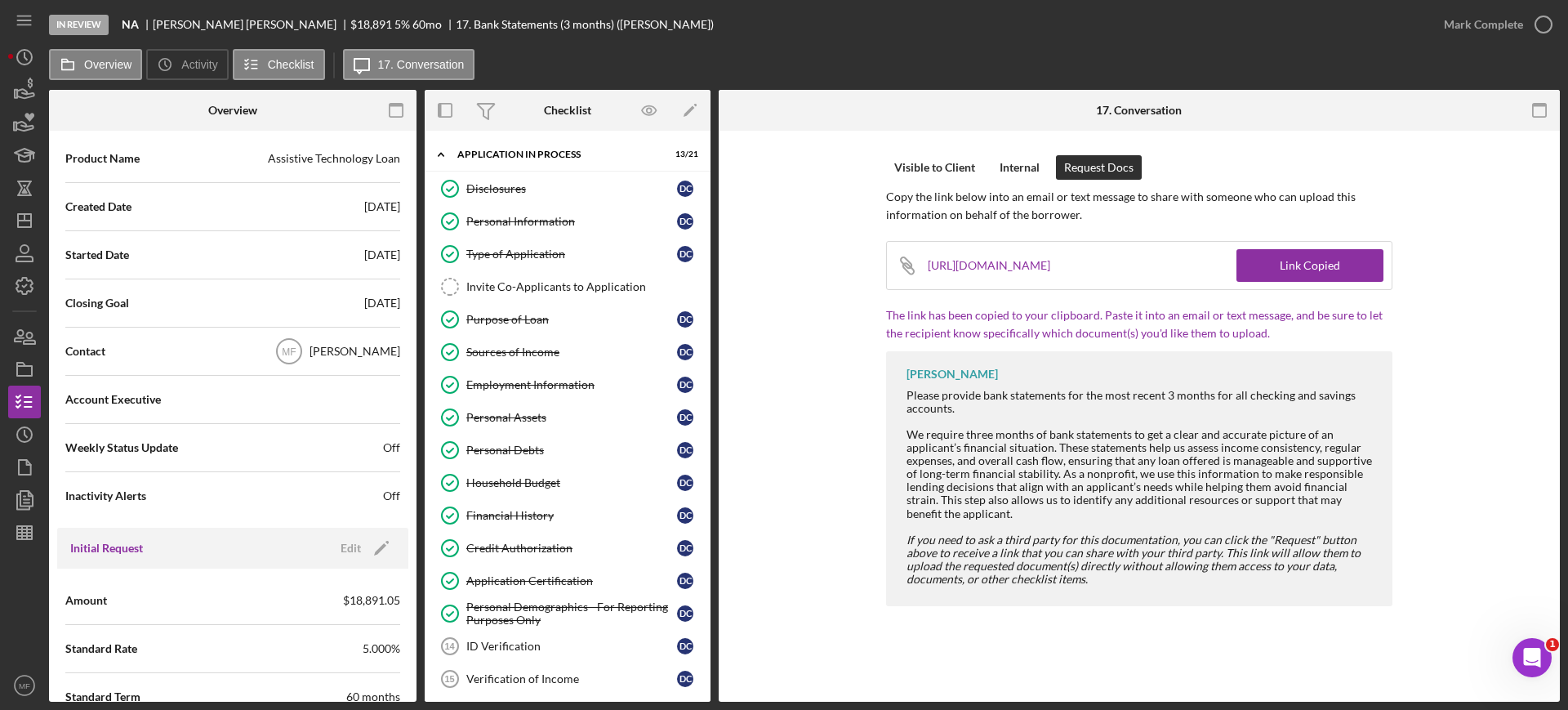
scroll to position [408, 0]
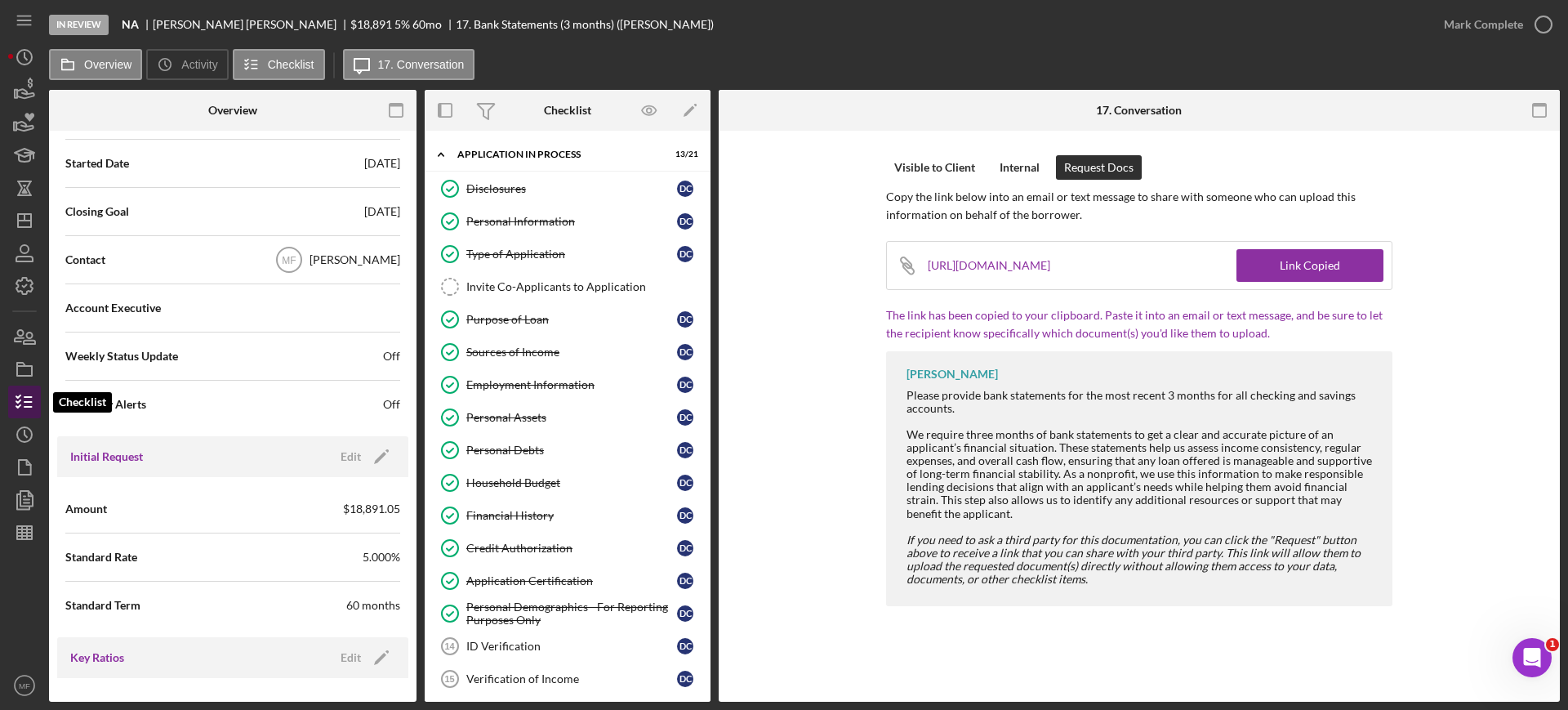
click at [21, 401] on polyline "button" at bounding box center [18, 401] width 4 height 2
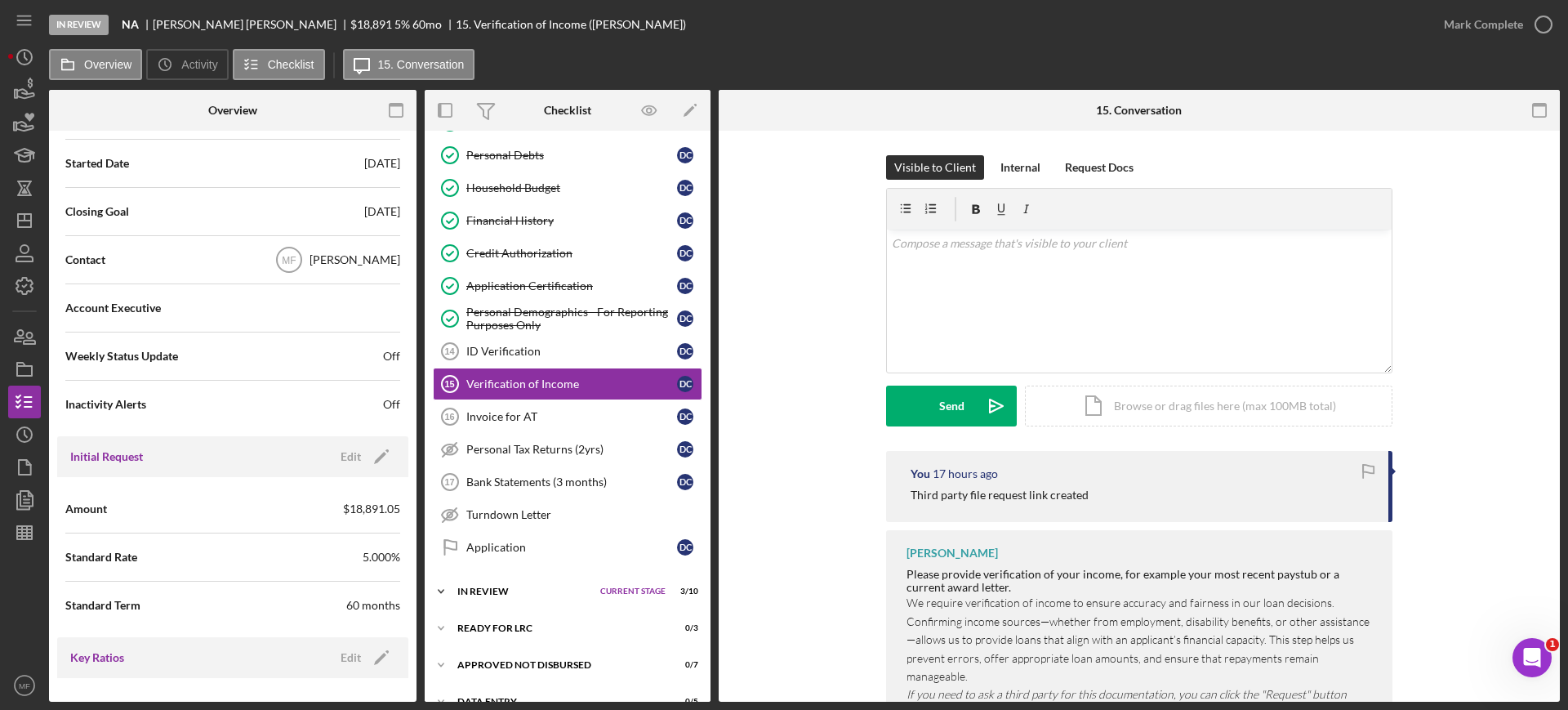
scroll to position [306, 0]
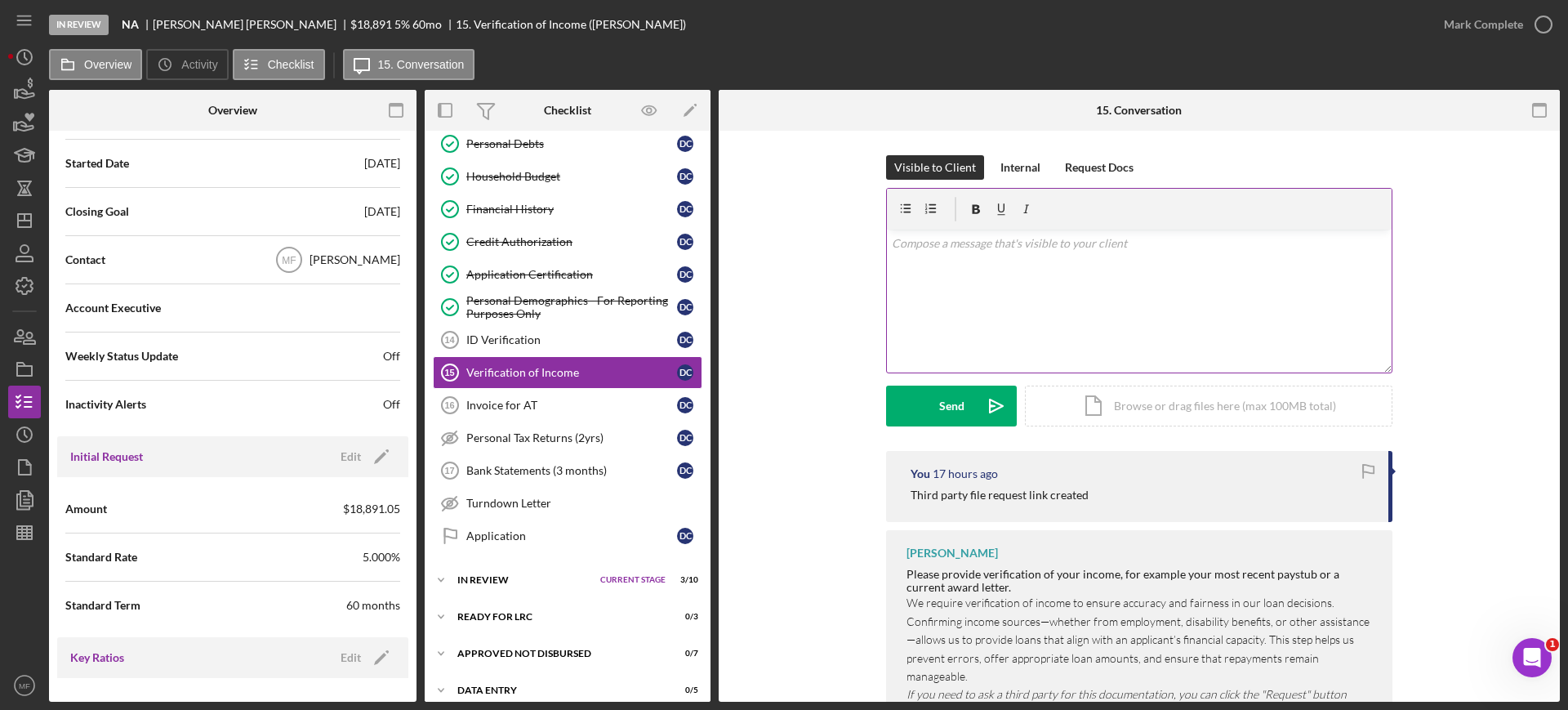
click at [943, 248] on p at bounding box center [1139, 244] width 496 height 18
click at [1016, 170] on div "Internal" at bounding box center [1020, 168] width 40 height 25
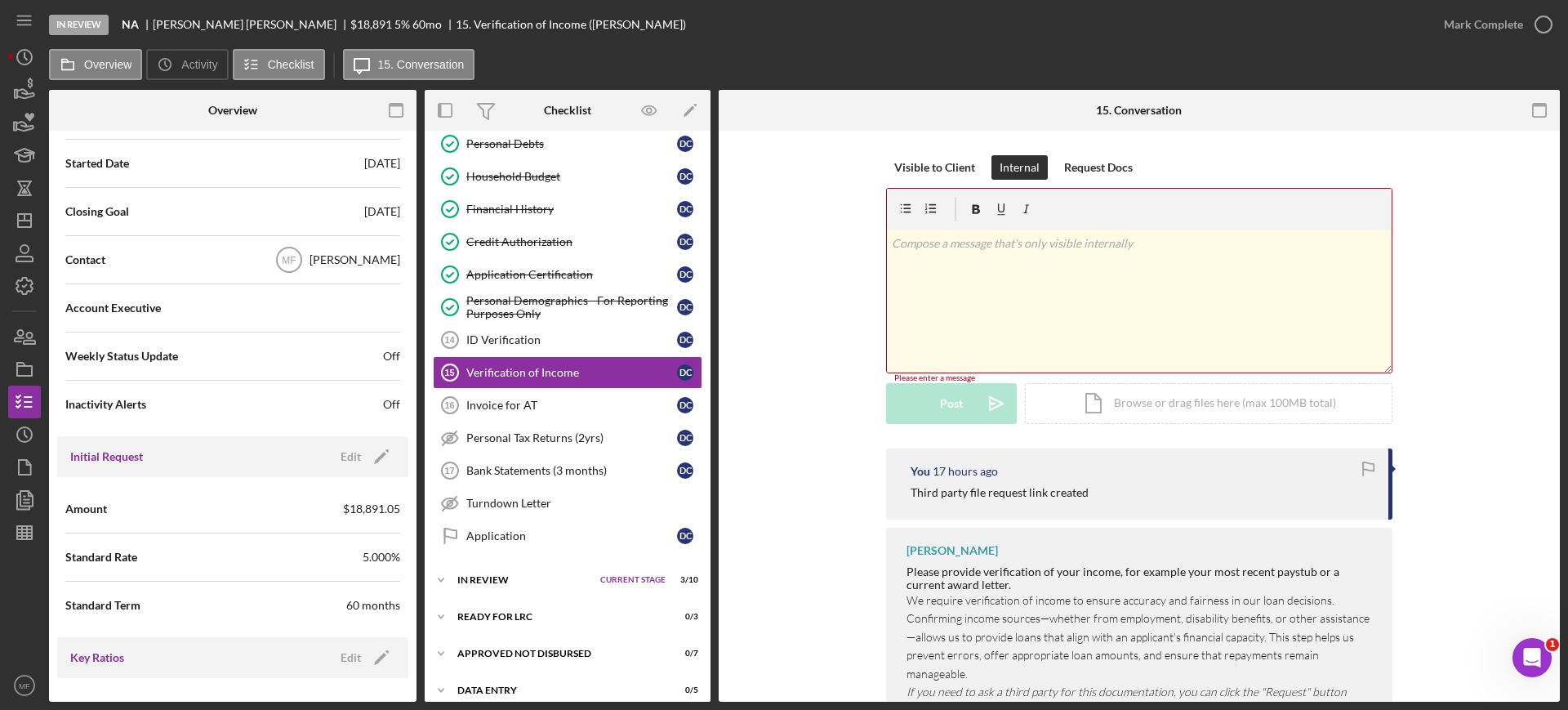
click at [977, 248] on p at bounding box center [1139, 244] width 496 height 18
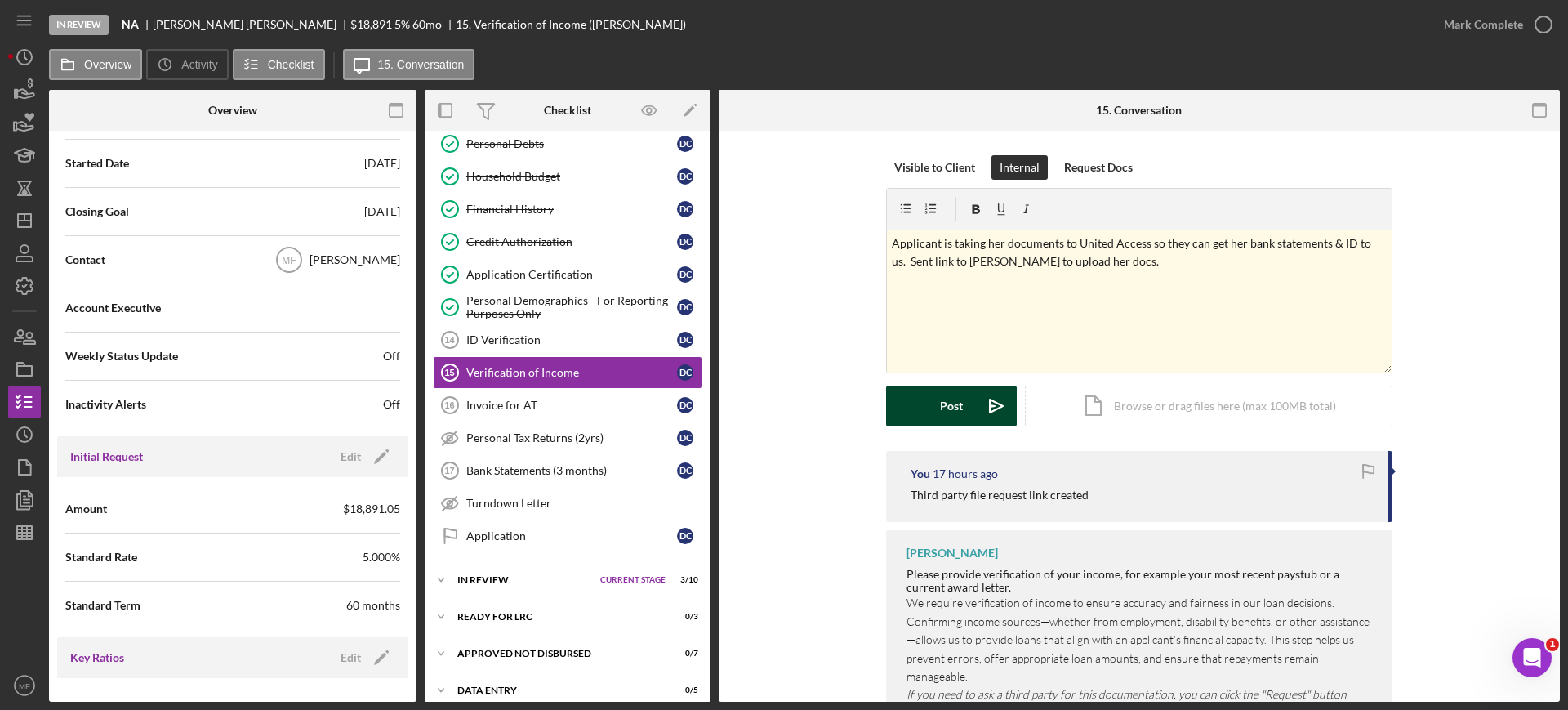
click at [957, 409] on div "Post" at bounding box center [951, 406] width 23 height 41
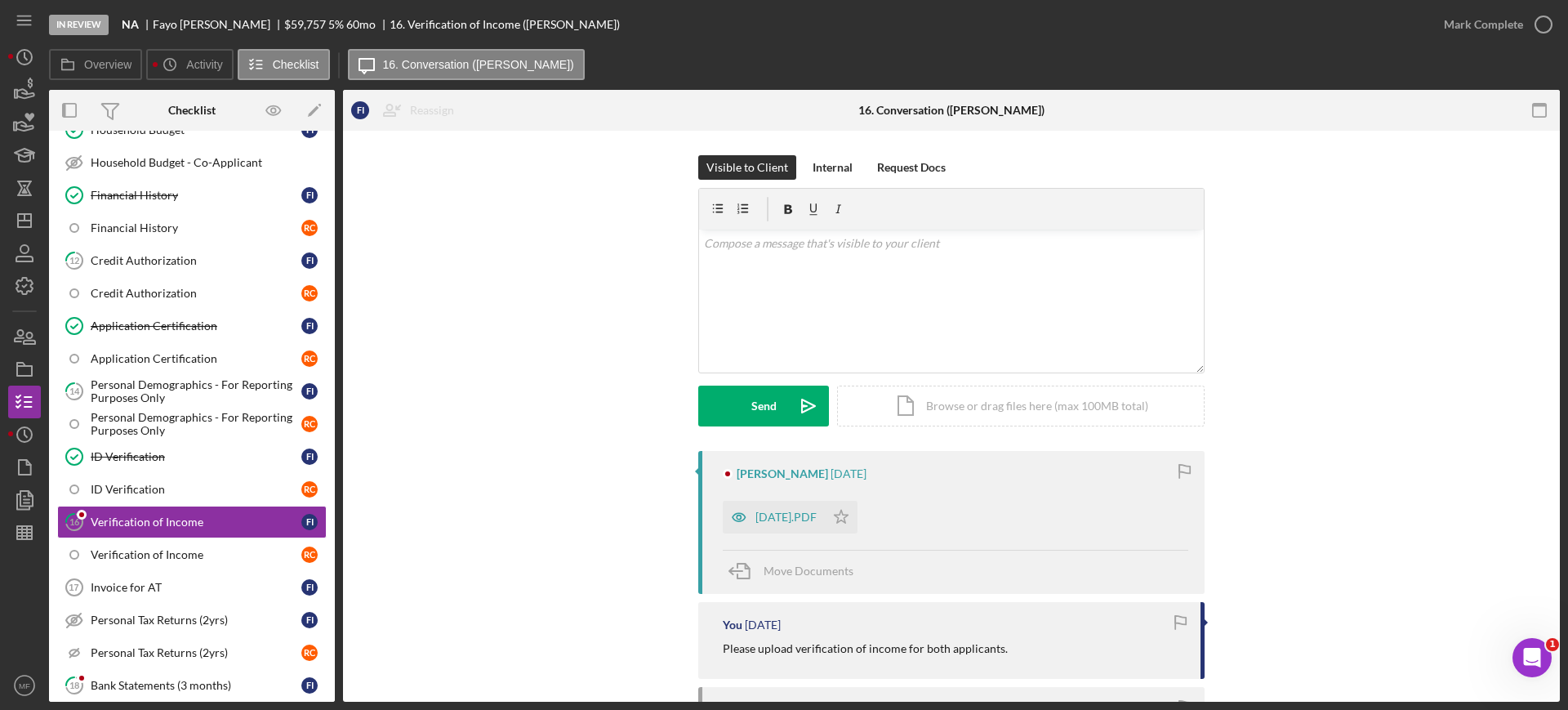
scroll to position [691, 0]
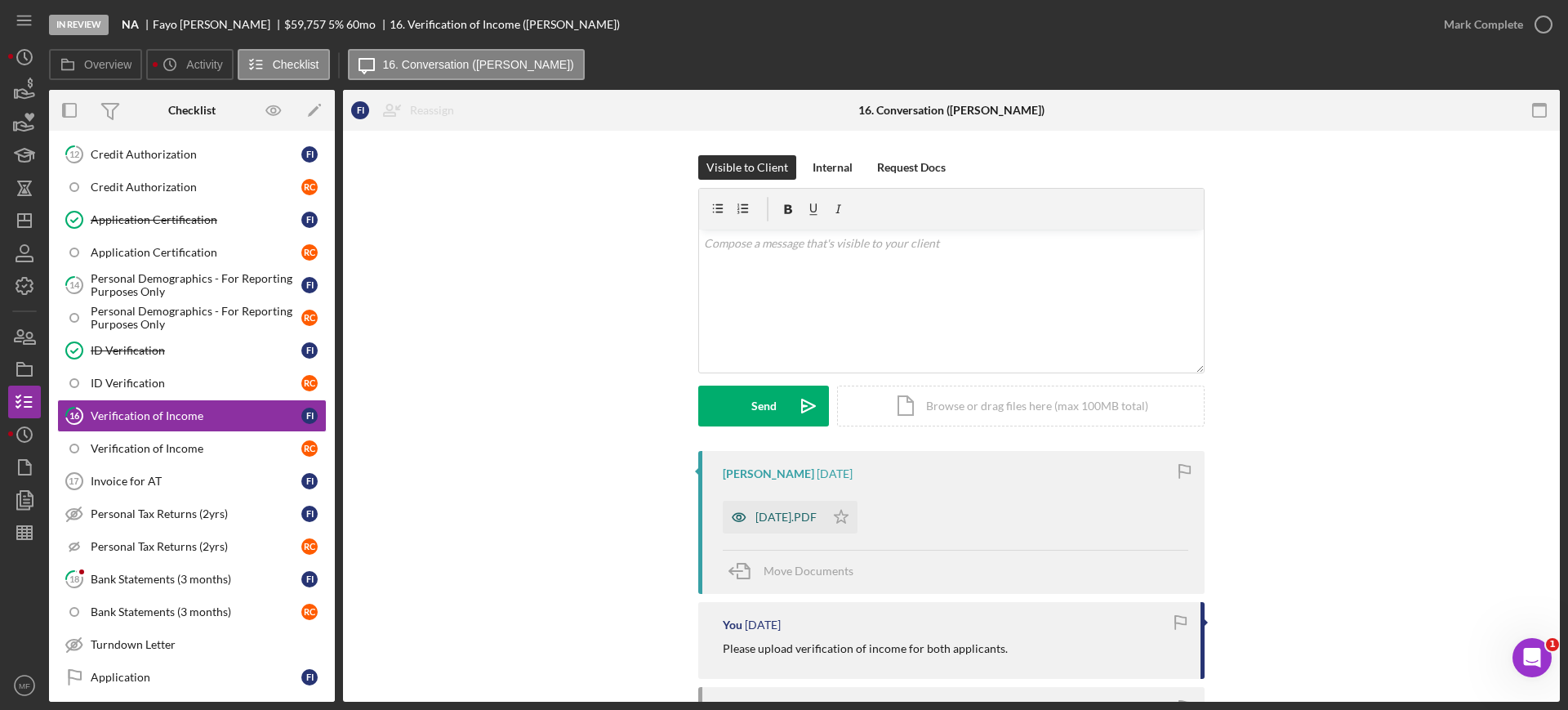
click at [800, 511] on div "[DATE].PDF" at bounding box center [786, 517] width 61 height 13
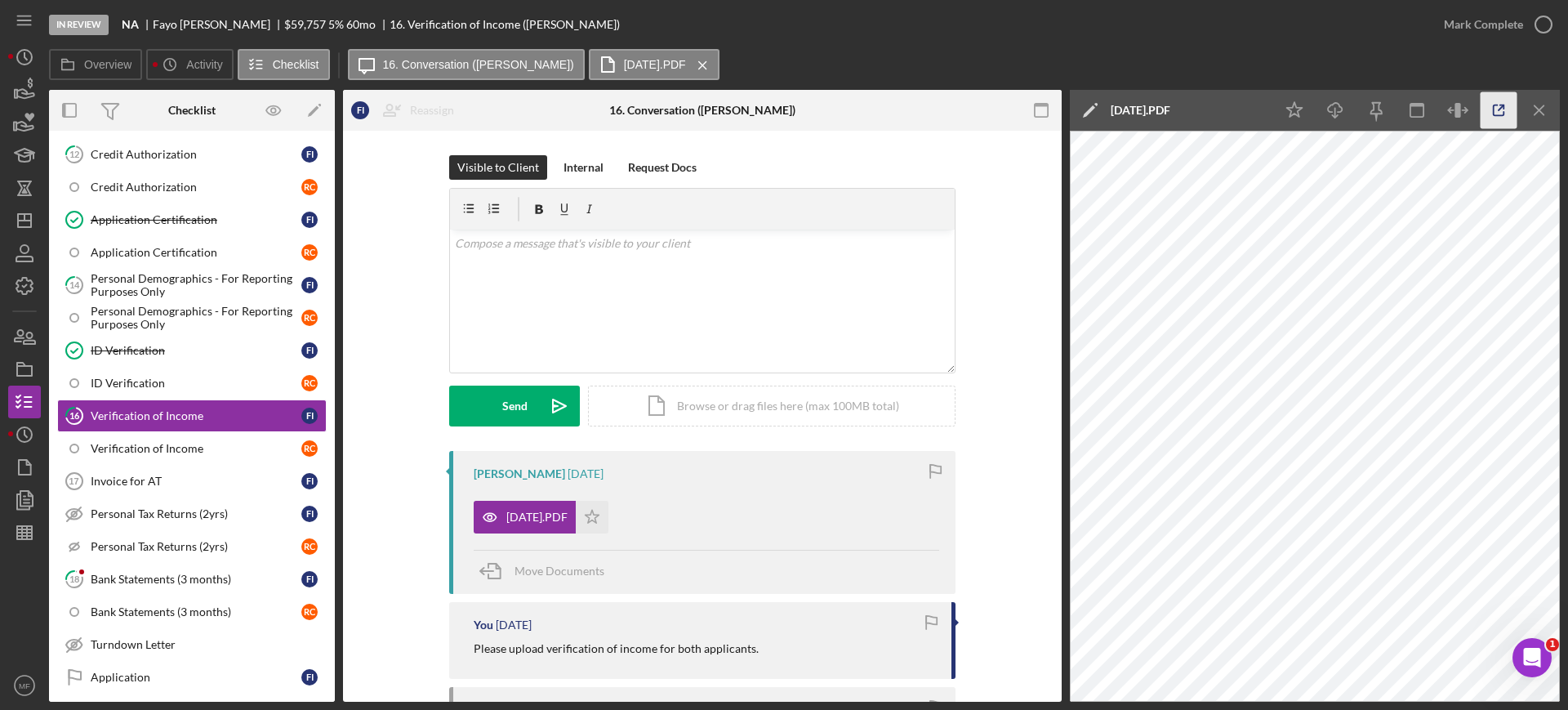
click at [1502, 109] on icon "button" at bounding box center [1498, 110] width 36 height 36
click at [129, 452] on div "Verification of Income" at bounding box center [196, 449] width 211 height 13
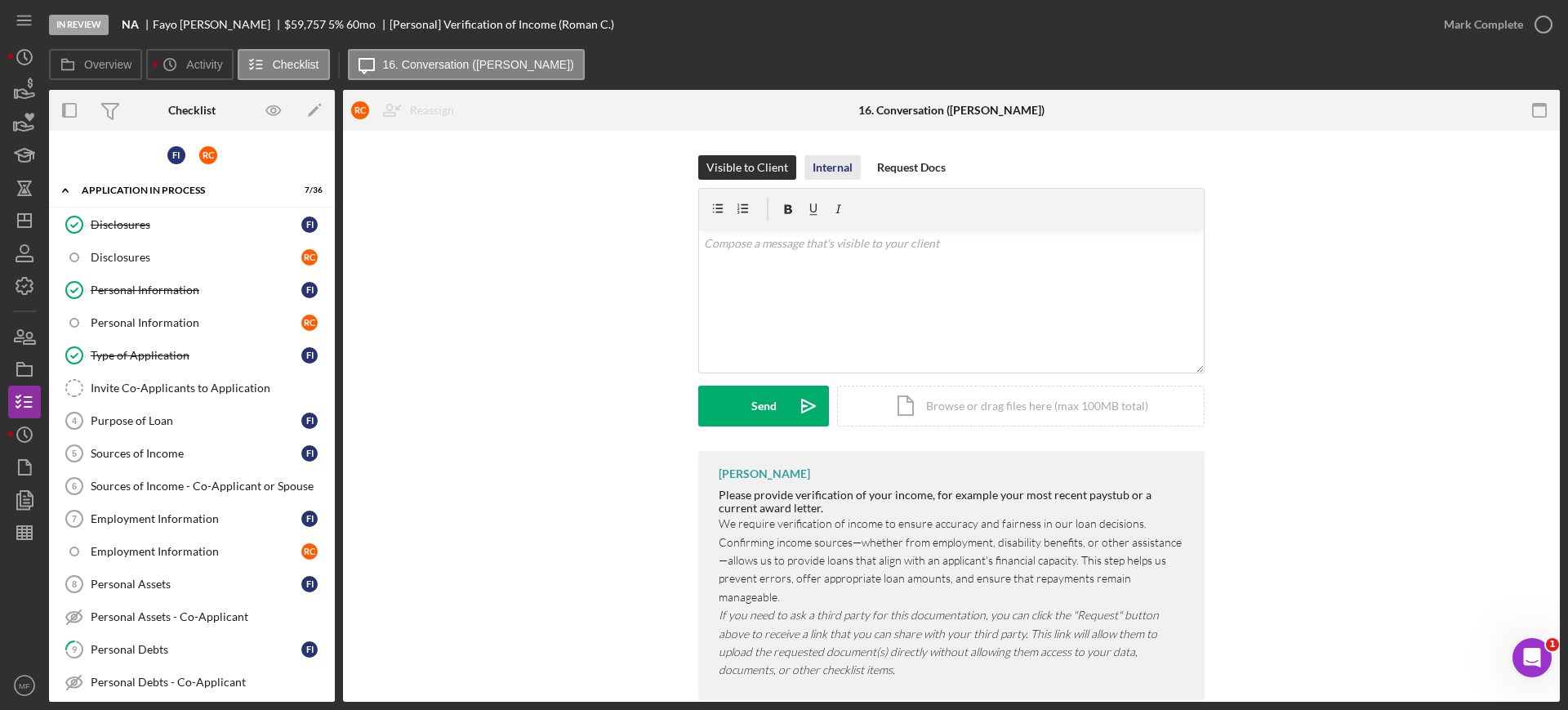
click at [826, 162] on div "Internal" at bounding box center [833, 168] width 40 height 25
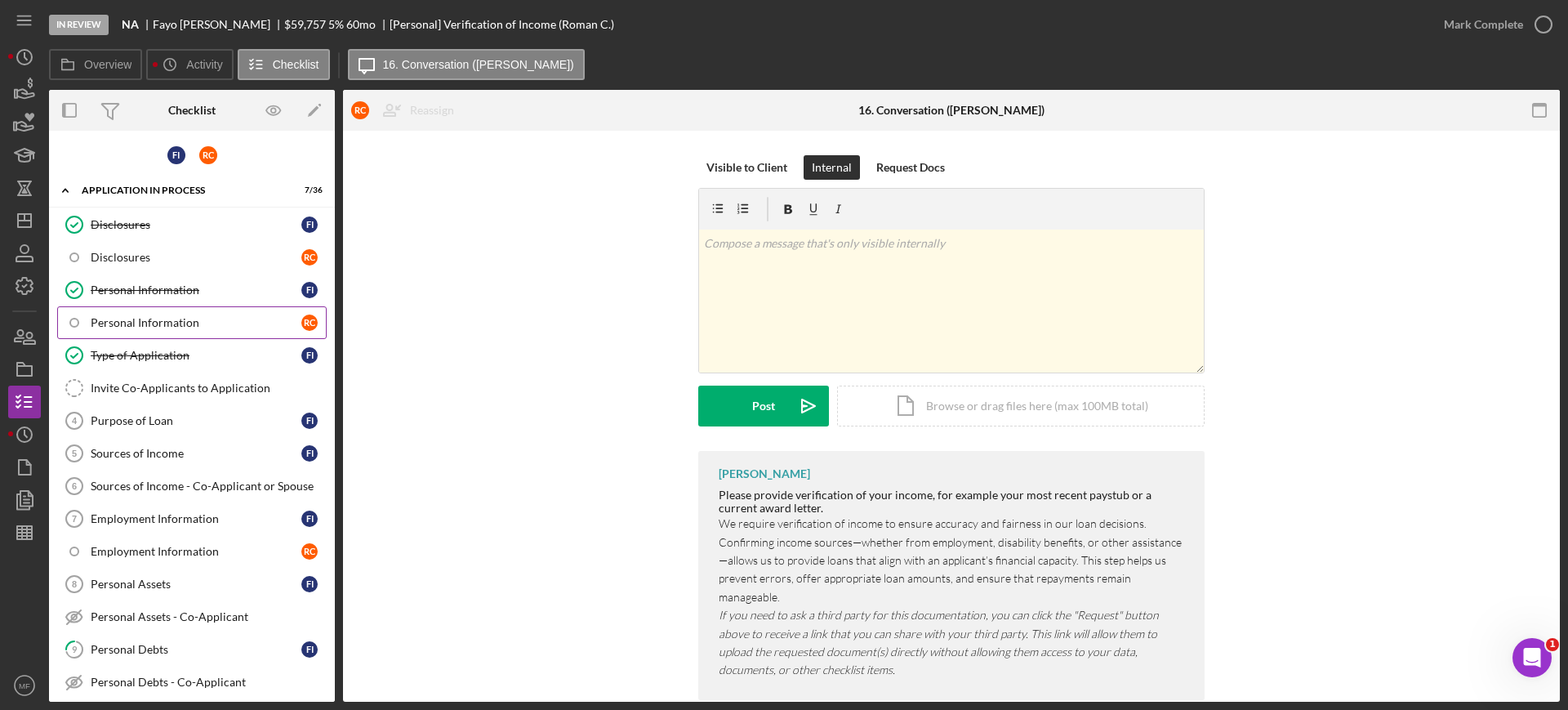
click at [146, 320] on div "Personal Information" at bounding box center [196, 323] width 211 height 13
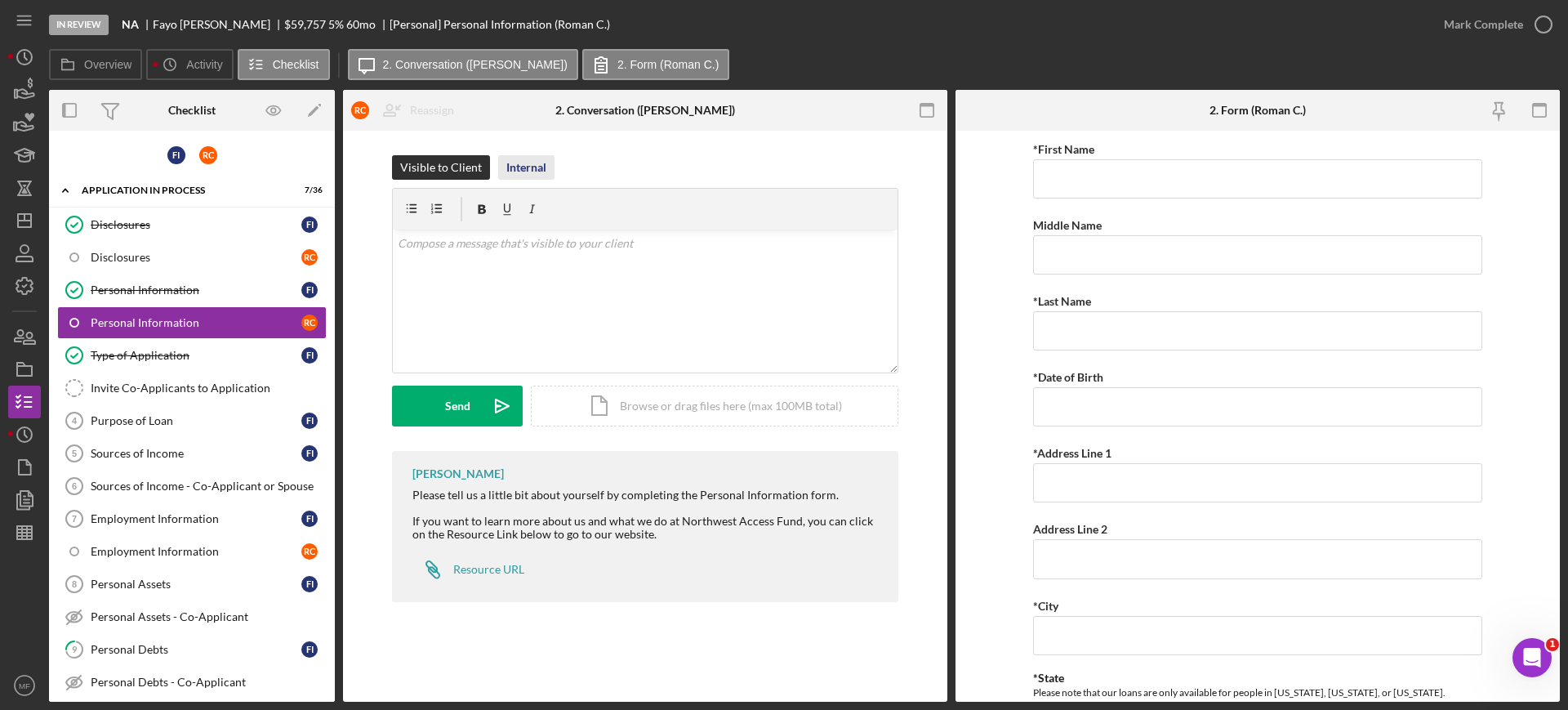
click at [527, 167] on div "Internal" at bounding box center [527, 168] width 40 height 25
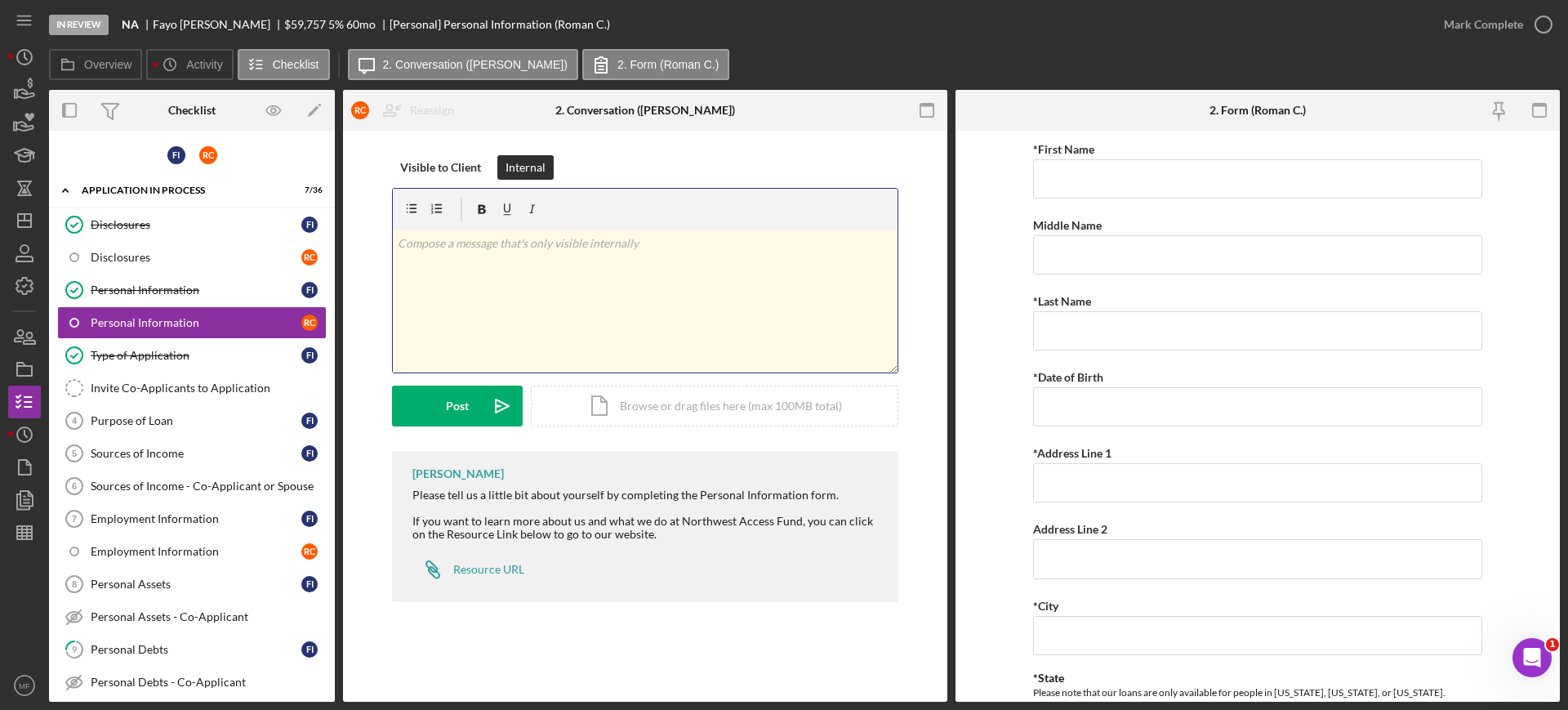
click at [560, 246] on p at bounding box center [646, 244] width 496 height 18
click at [454, 404] on div "Post" at bounding box center [458, 406] width 23 height 41
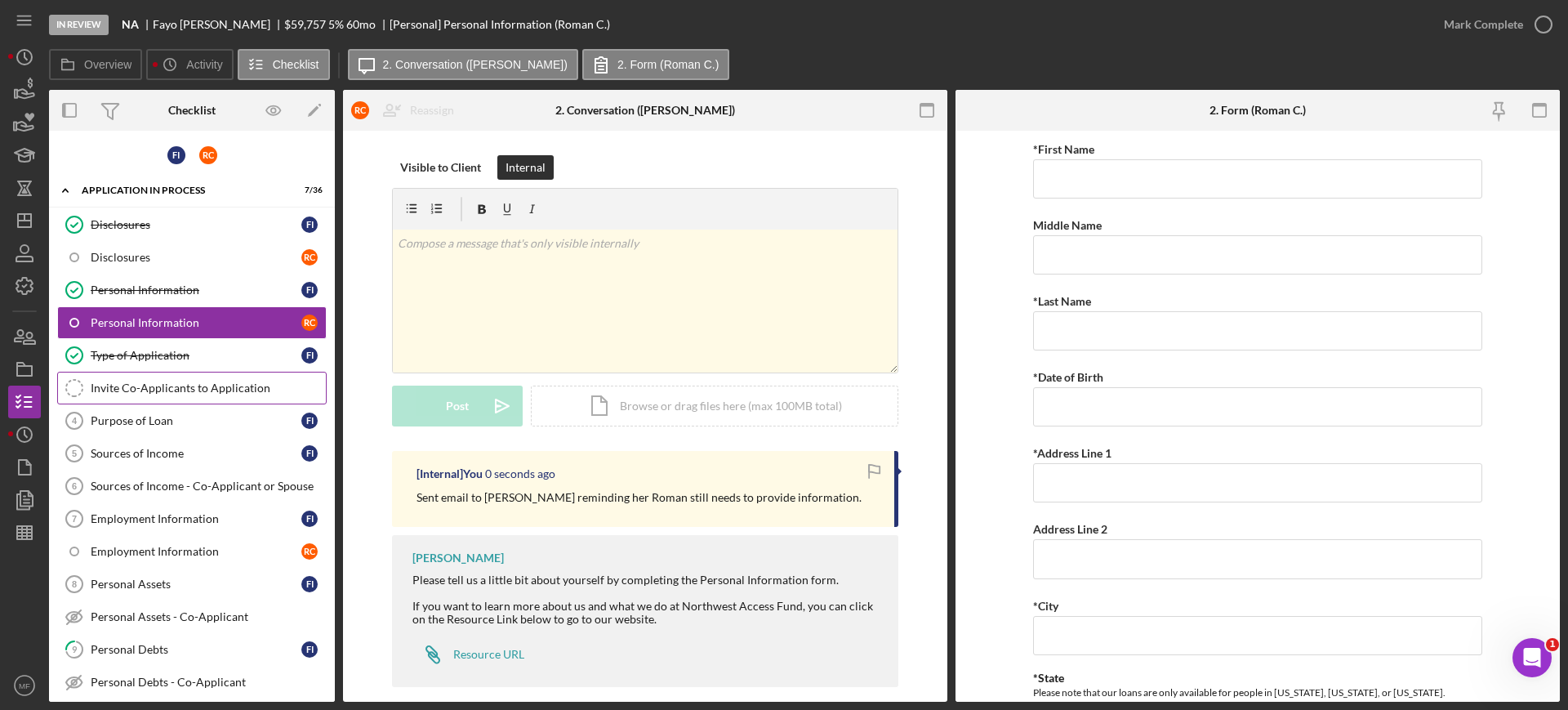
click at [189, 387] on div "Invite Co-Applicants to Application" at bounding box center [208, 388] width 235 height 13
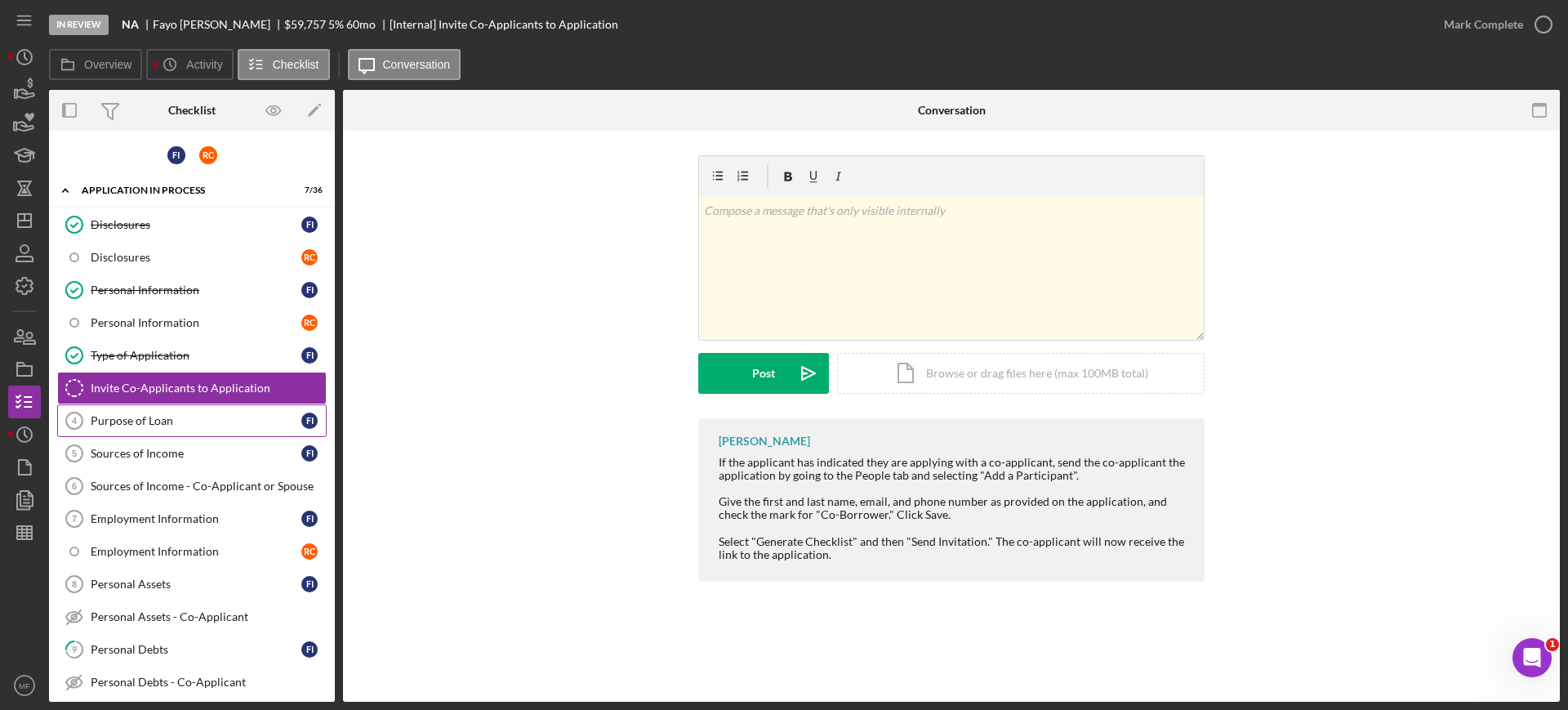
click at [143, 420] on div "Purpose of Loan" at bounding box center [196, 421] width 211 height 13
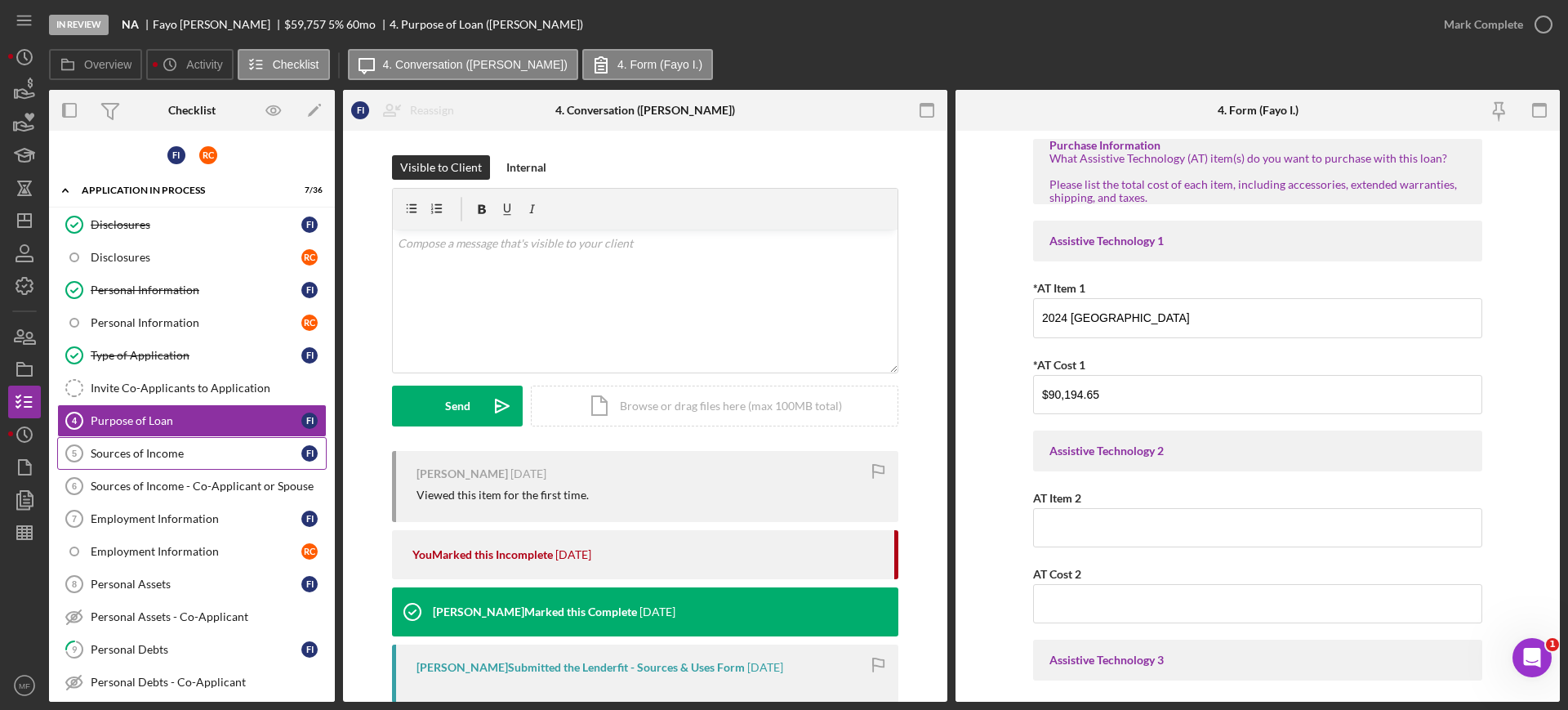
click at [152, 447] on div "Sources of Income" at bounding box center [196, 454] width 211 height 13
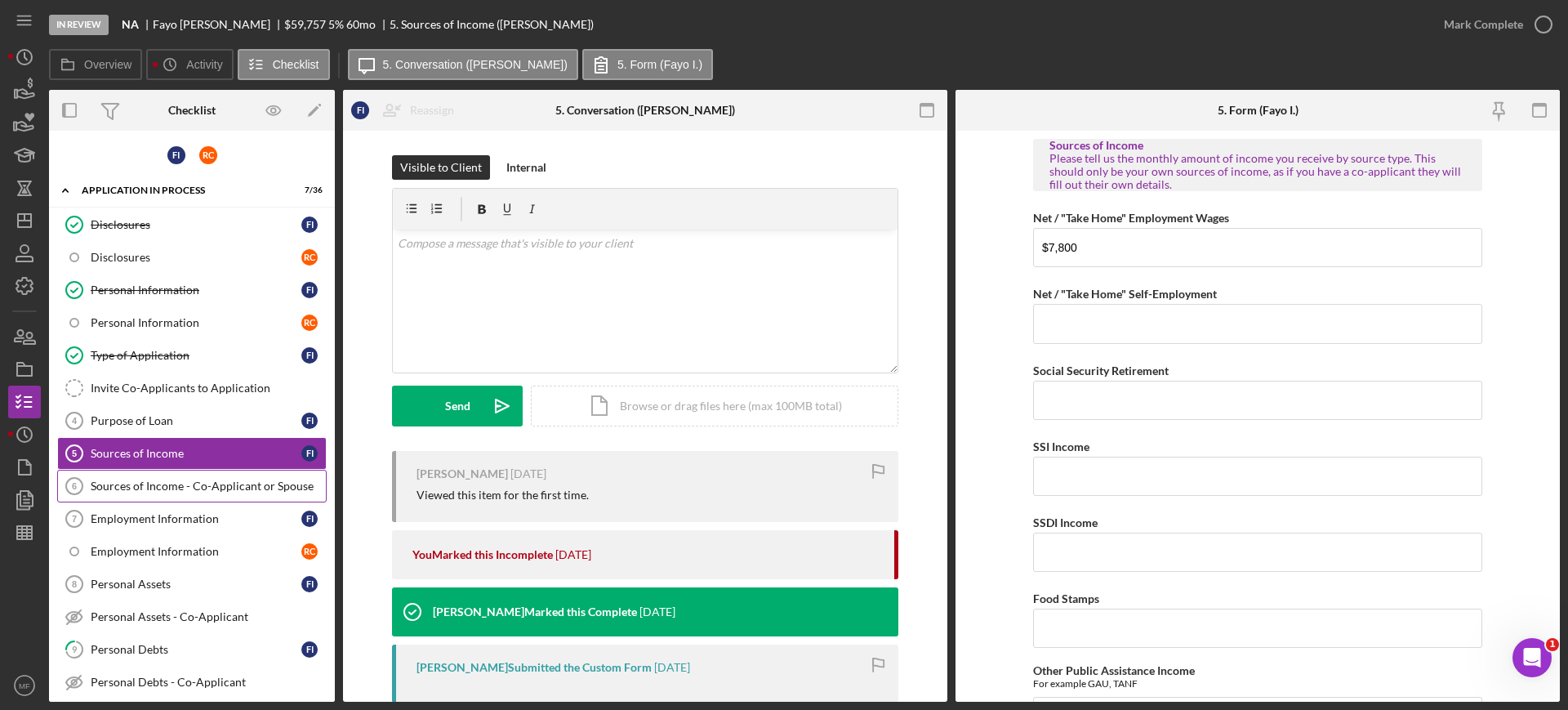
click at [185, 484] on div "Sources of Income - Co-Applicant or Spouse" at bounding box center [208, 486] width 235 height 13
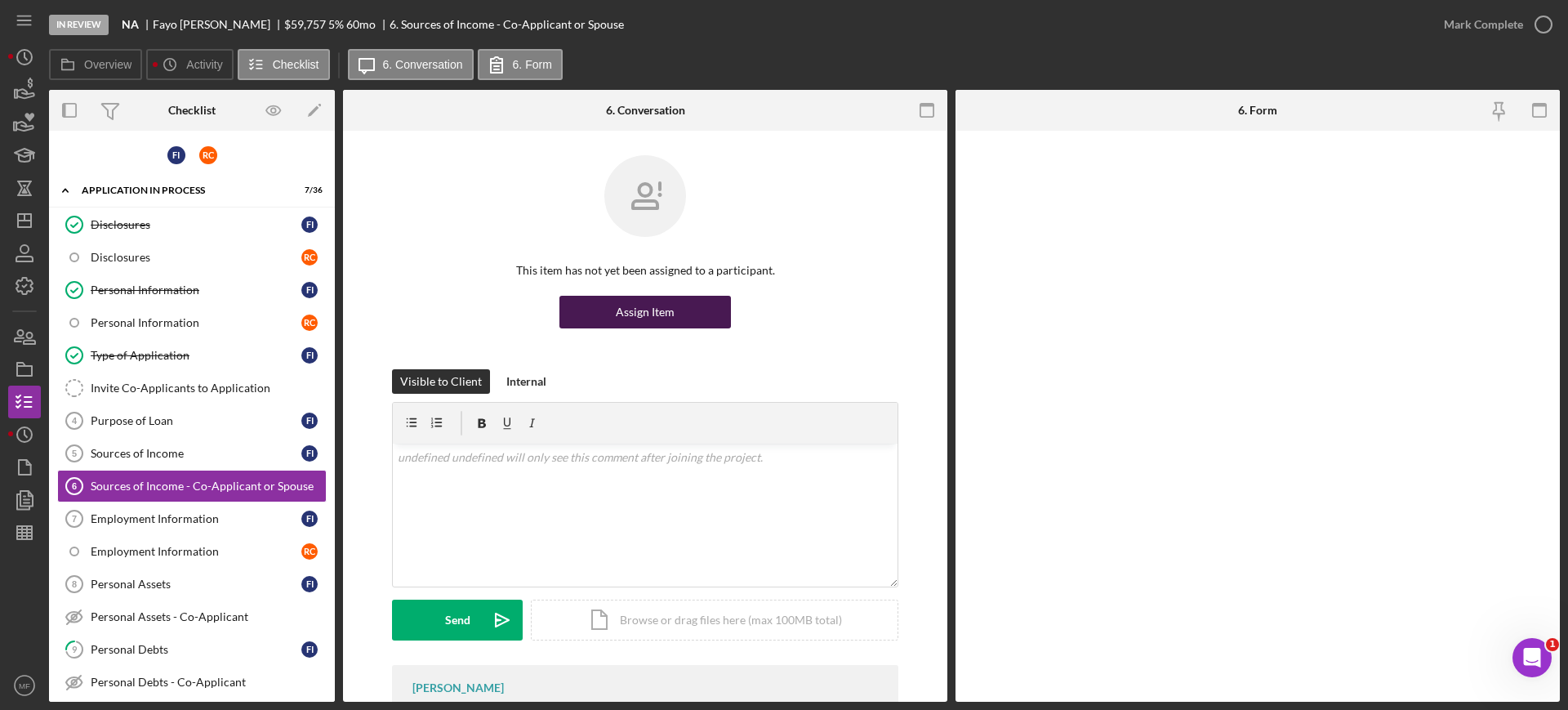
click at [634, 319] on div "Assign Item" at bounding box center [644, 311] width 59 height 32
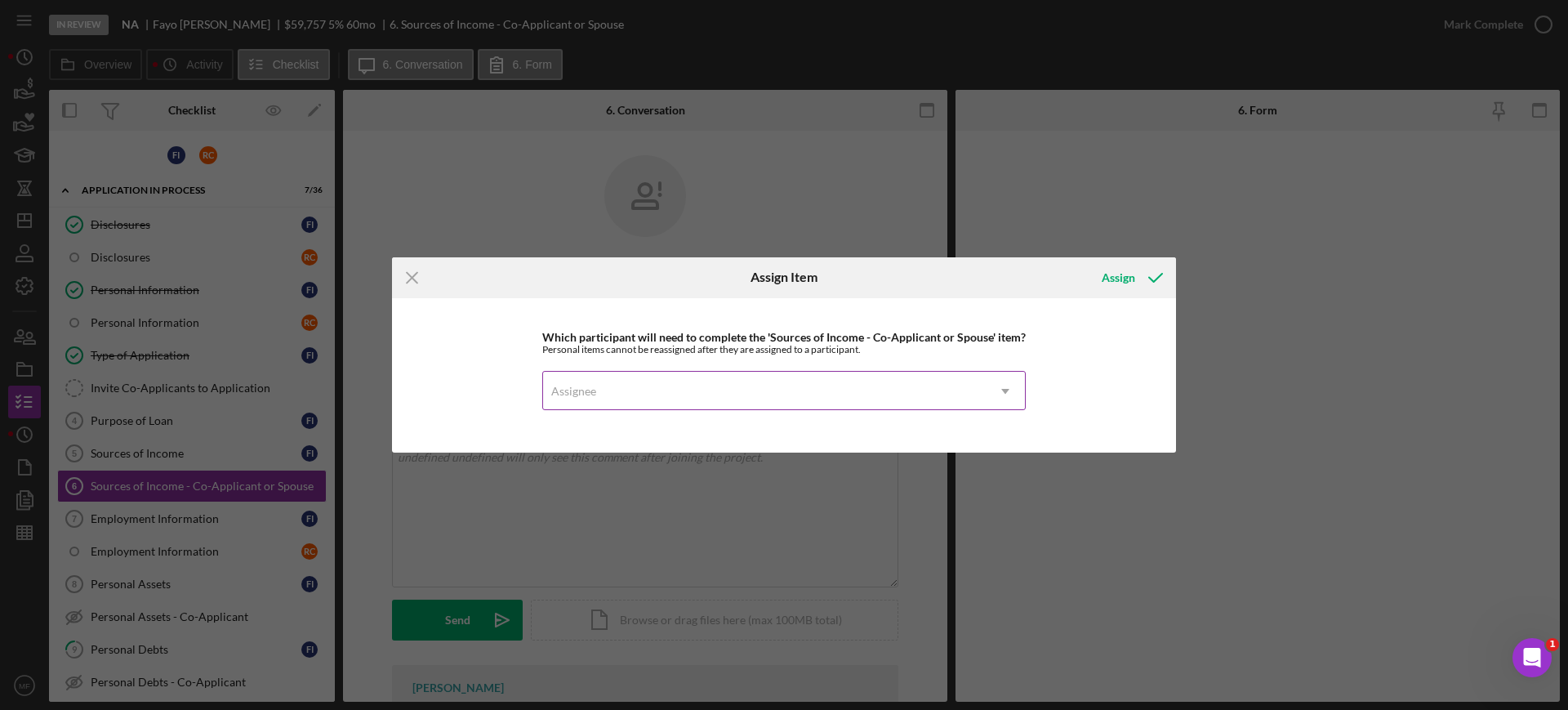
click at [1000, 391] on icon "Icon/Dropdown Arrow" at bounding box center [1005, 391] width 39 height 39
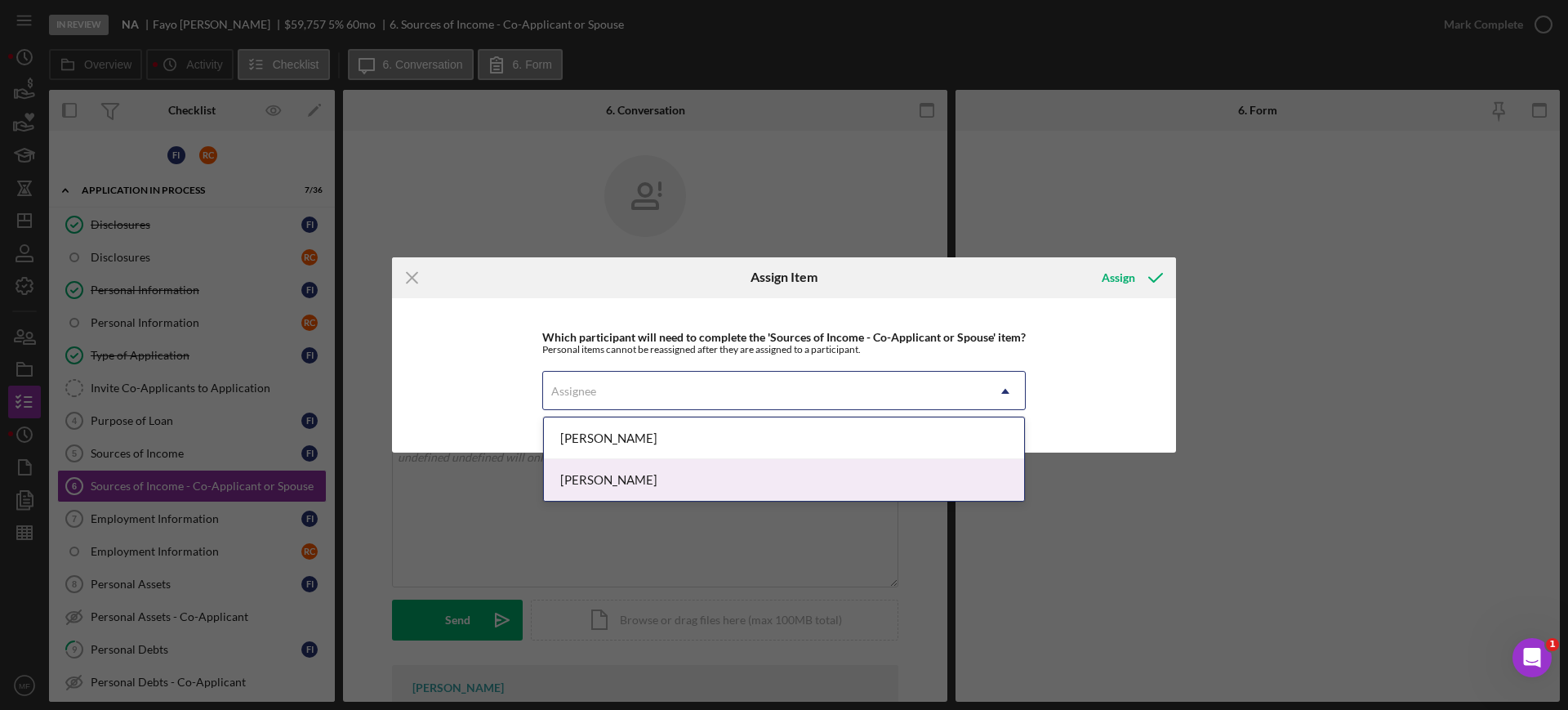
click at [595, 474] on div "Roman Culver" at bounding box center [784, 479] width 480 height 41
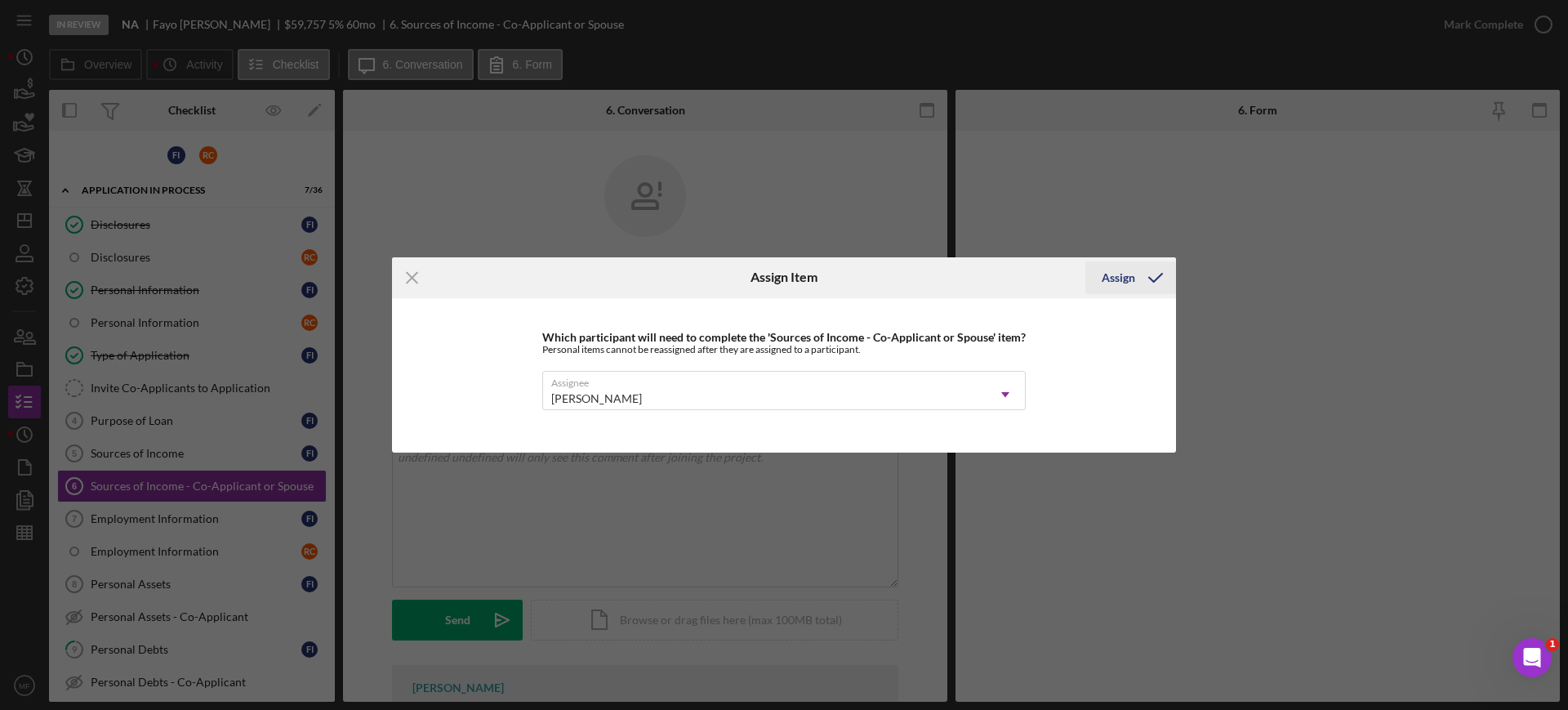
click at [1114, 280] on div "Assign" at bounding box center [1118, 277] width 33 height 32
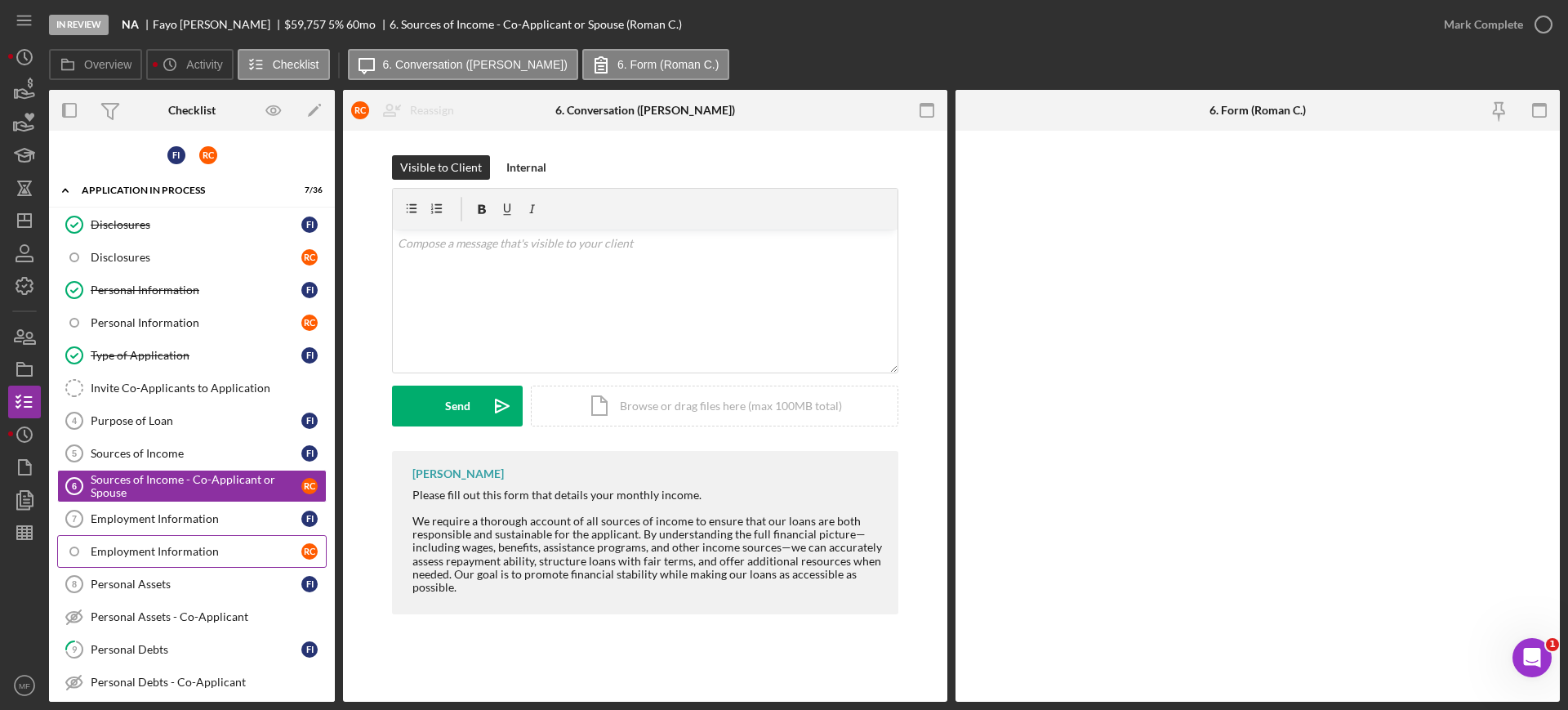
click at [186, 552] on div "Employment Information" at bounding box center [196, 552] width 211 height 13
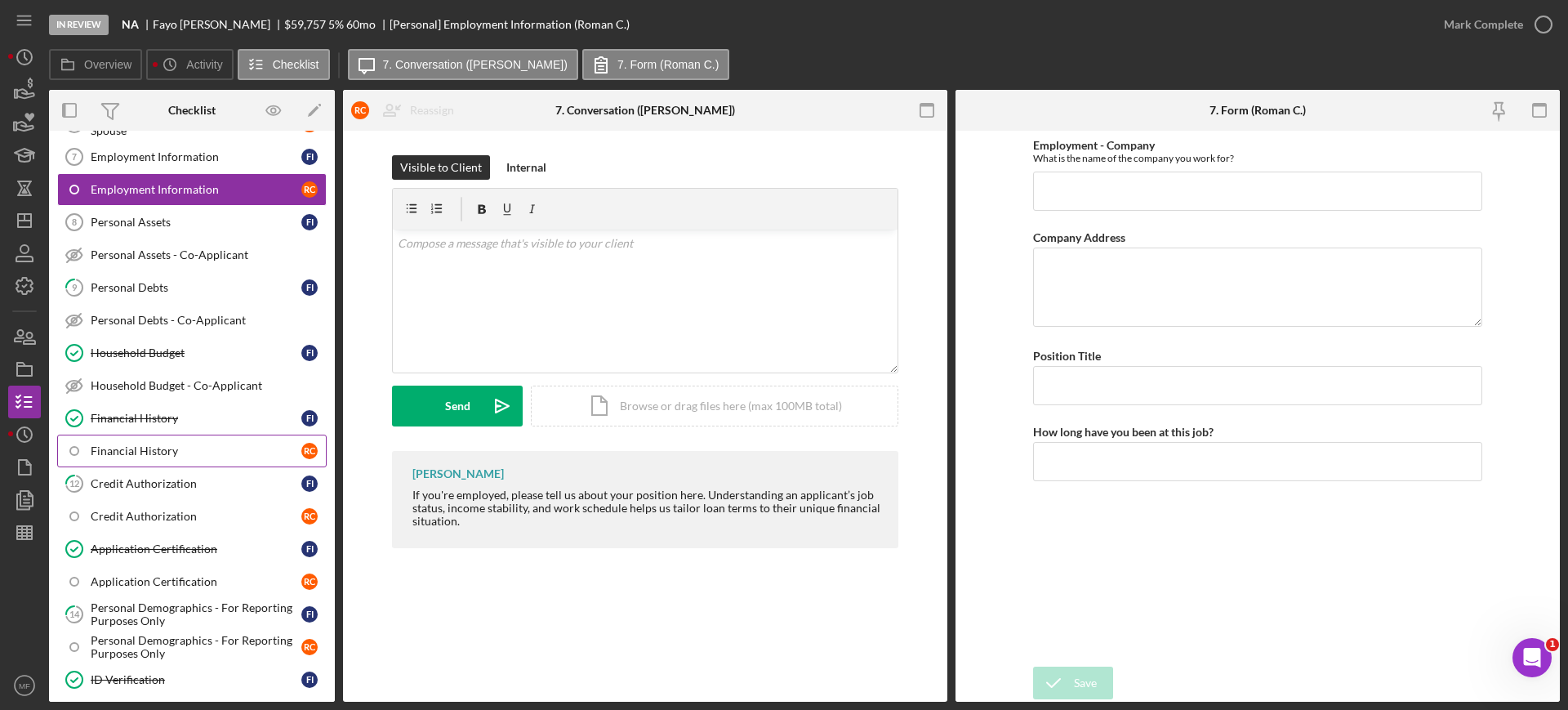
scroll to position [408, 0]
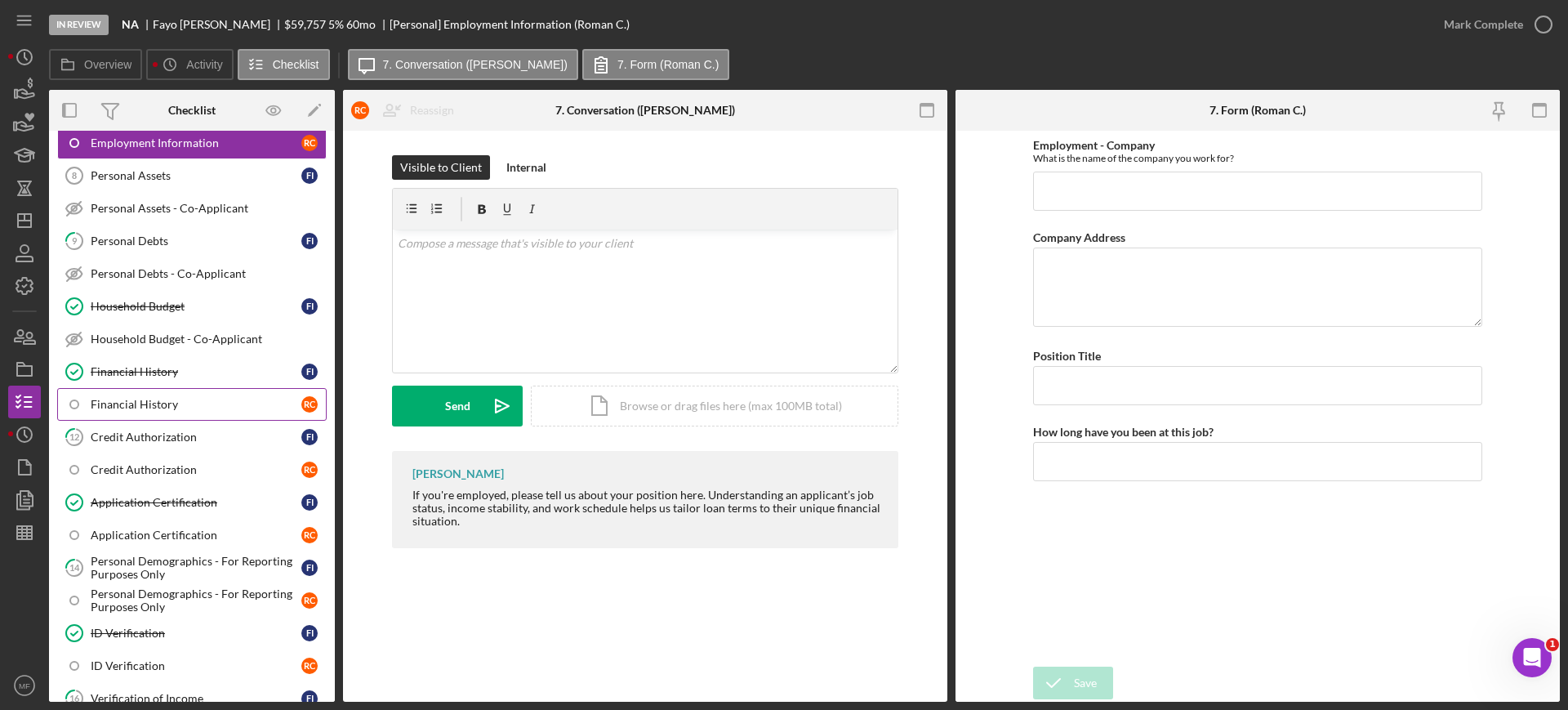
click at [131, 406] on div "Financial History" at bounding box center [196, 405] width 211 height 13
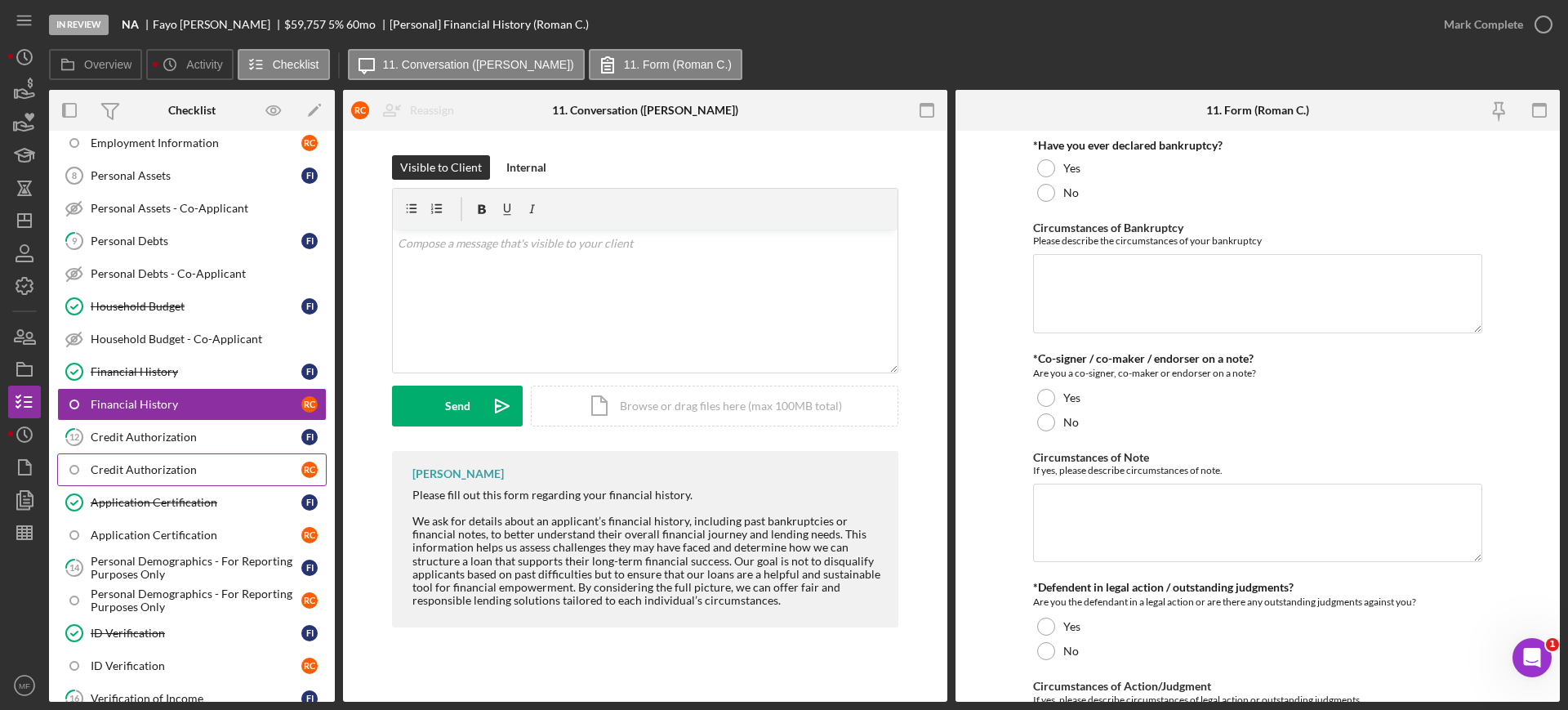
click at [135, 460] on link "Credit Authorization R C" at bounding box center [192, 469] width 269 height 32
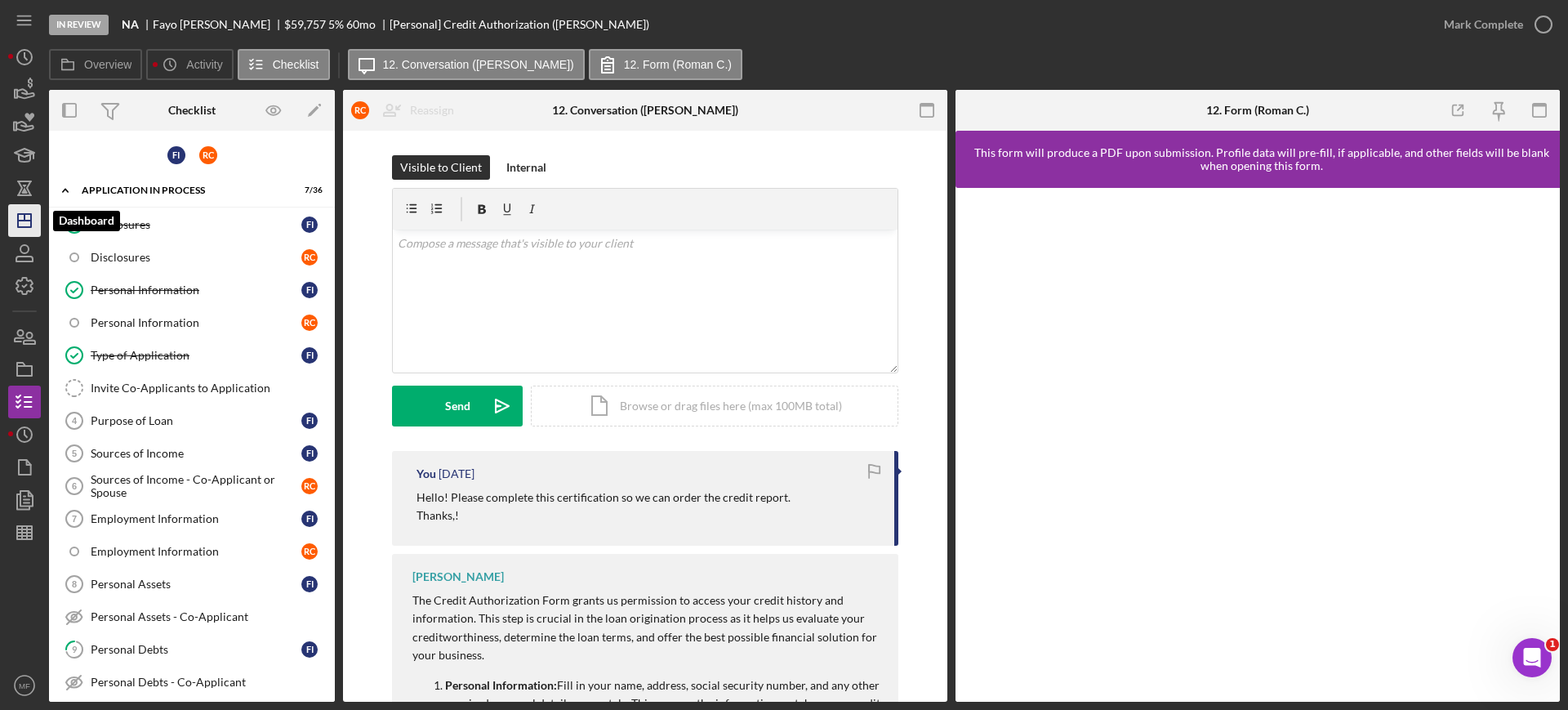
click at [23, 219] on icon "Icon/Dashboard" at bounding box center [24, 220] width 41 height 41
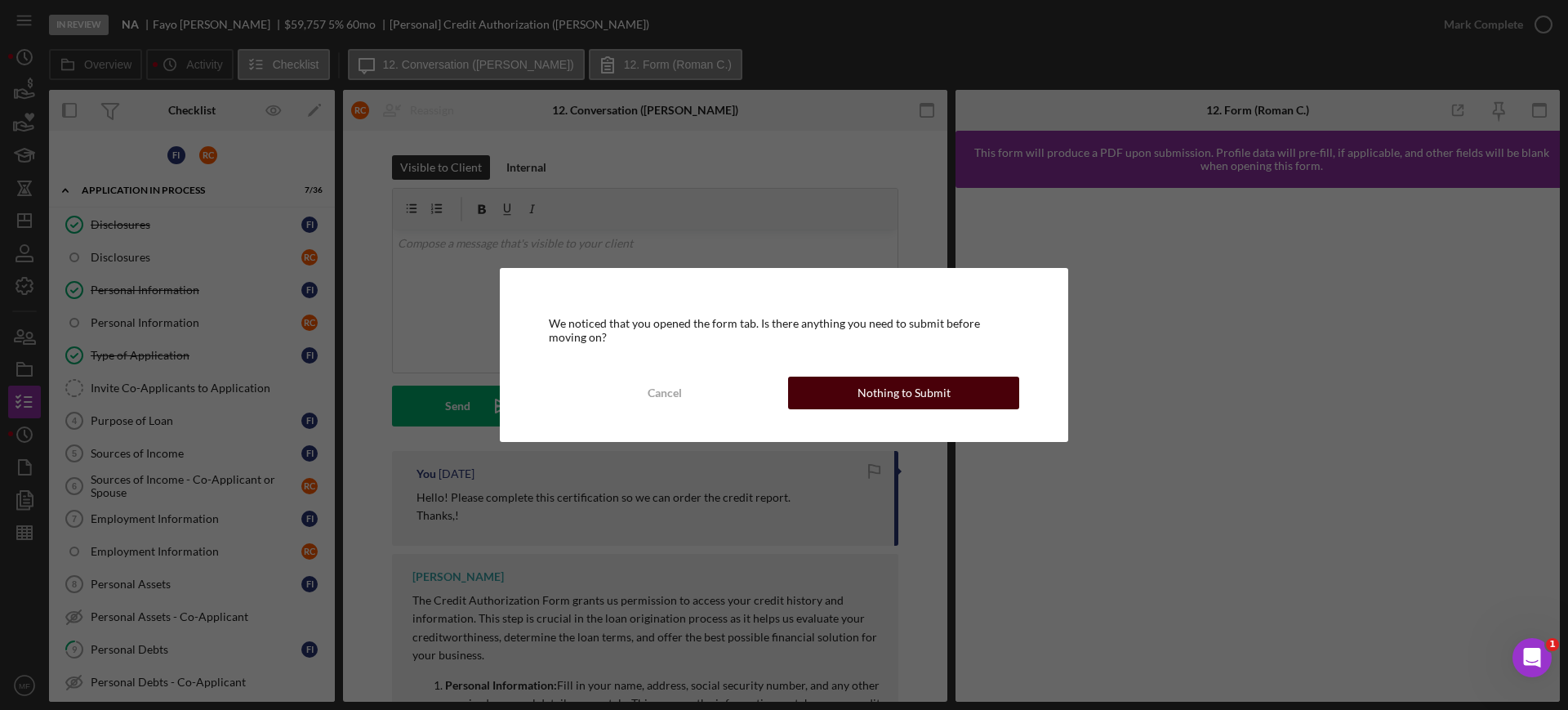
click at [873, 392] on div "Nothing to Submit" at bounding box center [904, 392] width 93 height 32
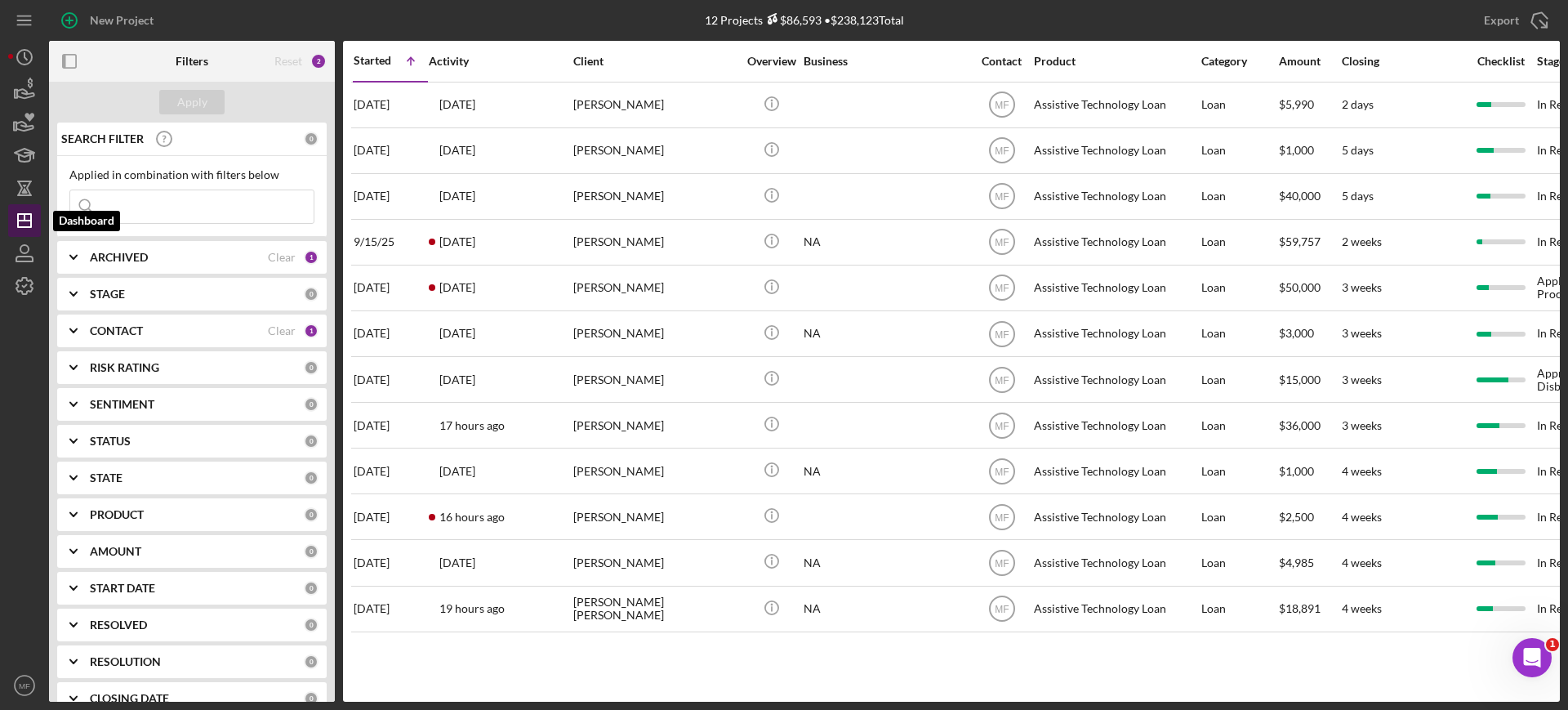
click at [21, 221] on line "button" at bounding box center [25, 221] width 13 height 0
click at [25, 216] on line "button" at bounding box center [25, 217] width 0 height 7
click at [10, 220] on icon "Icon/Dashboard" at bounding box center [24, 220] width 41 height 41
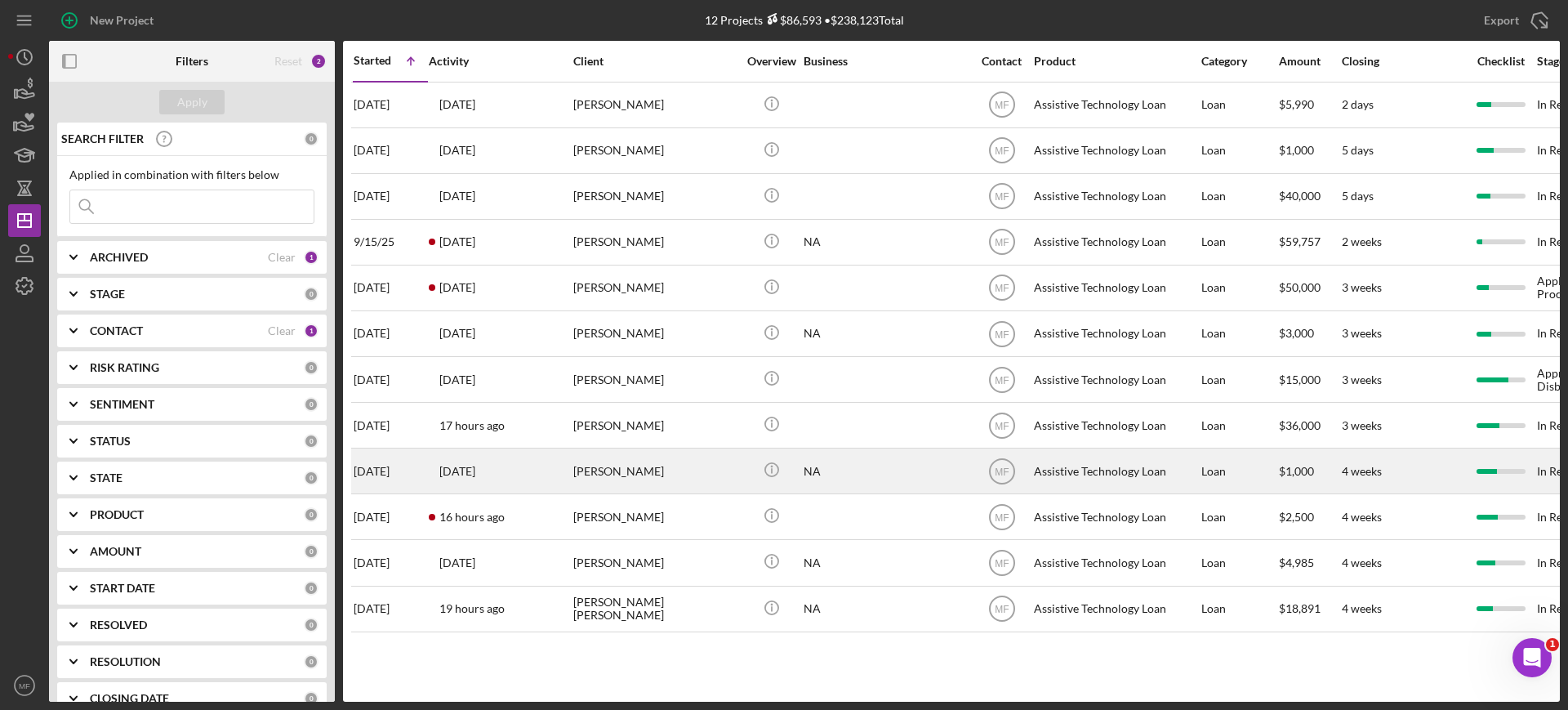
click at [638, 479] on div "Daniel Donoho" at bounding box center [654, 471] width 163 height 43
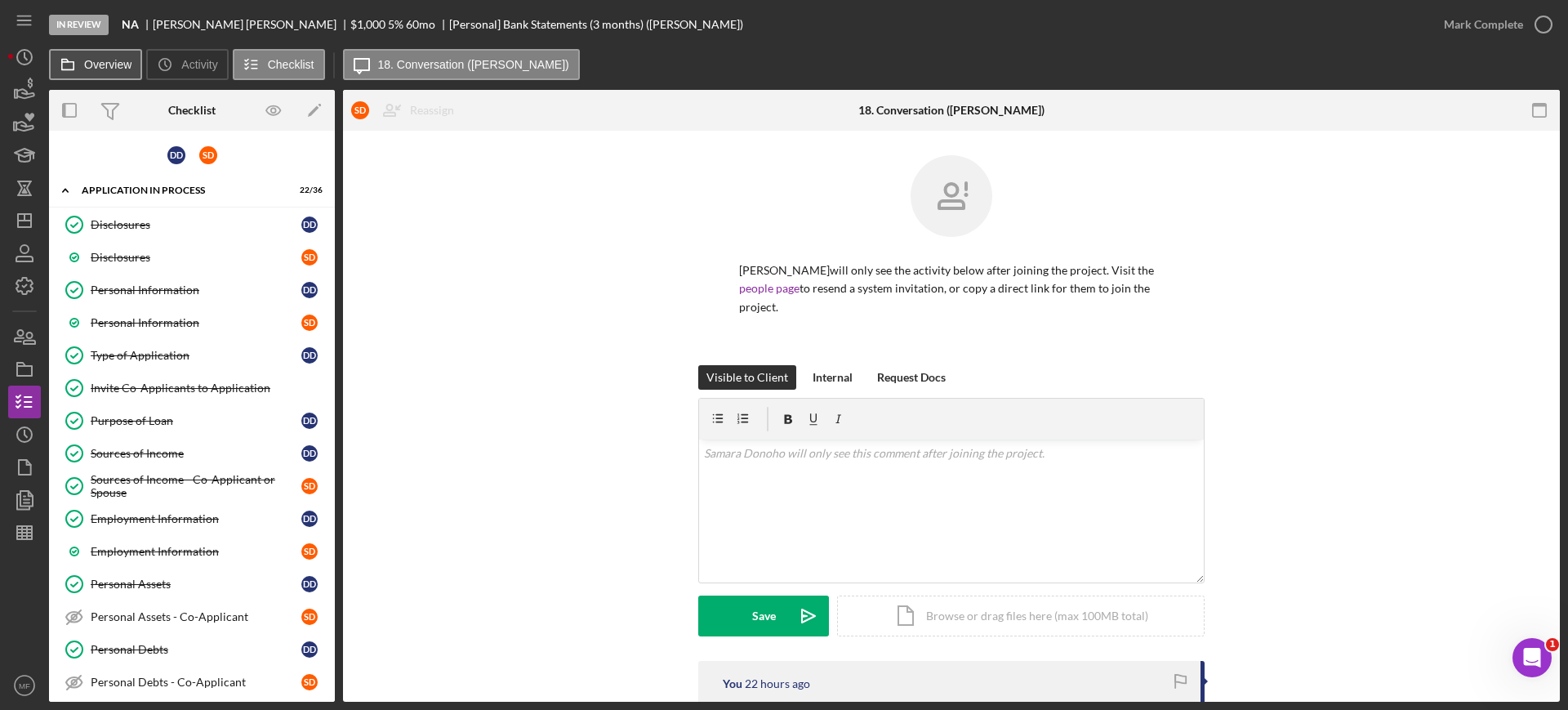
click at [112, 60] on label "Overview" at bounding box center [107, 65] width 47 height 13
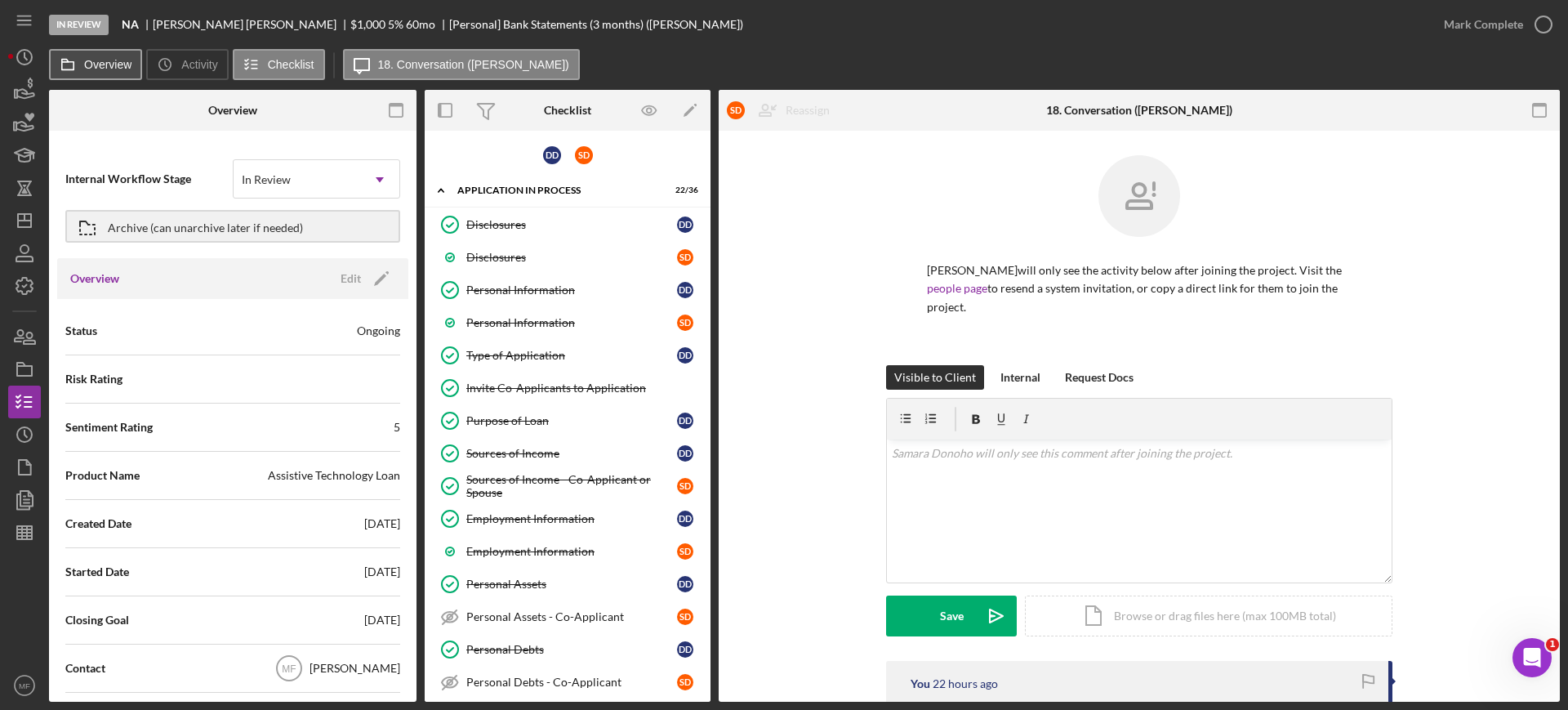
click at [107, 56] on button "Overview" at bounding box center [95, 64] width 93 height 31
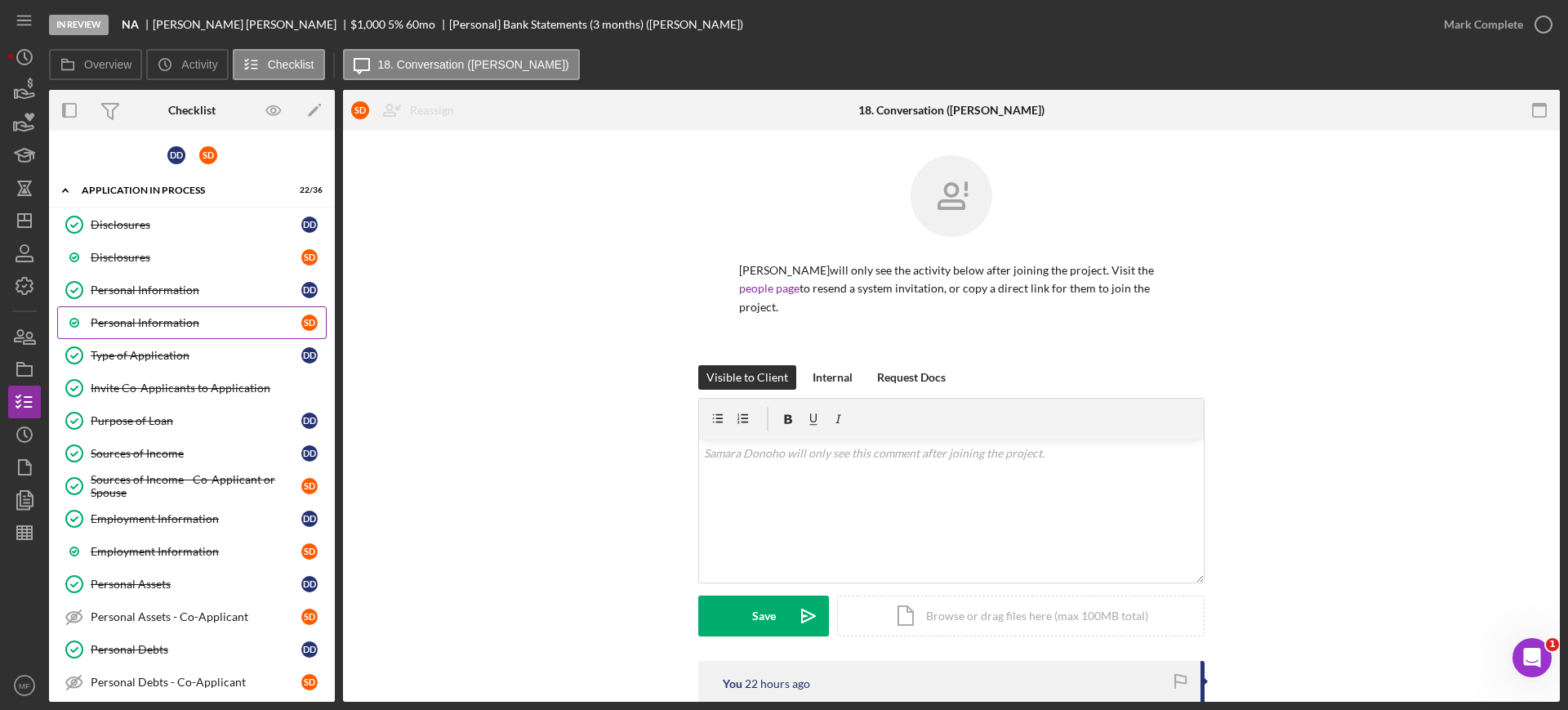
click at [143, 323] on div "Personal Information" at bounding box center [196, 323] width 211 height 13
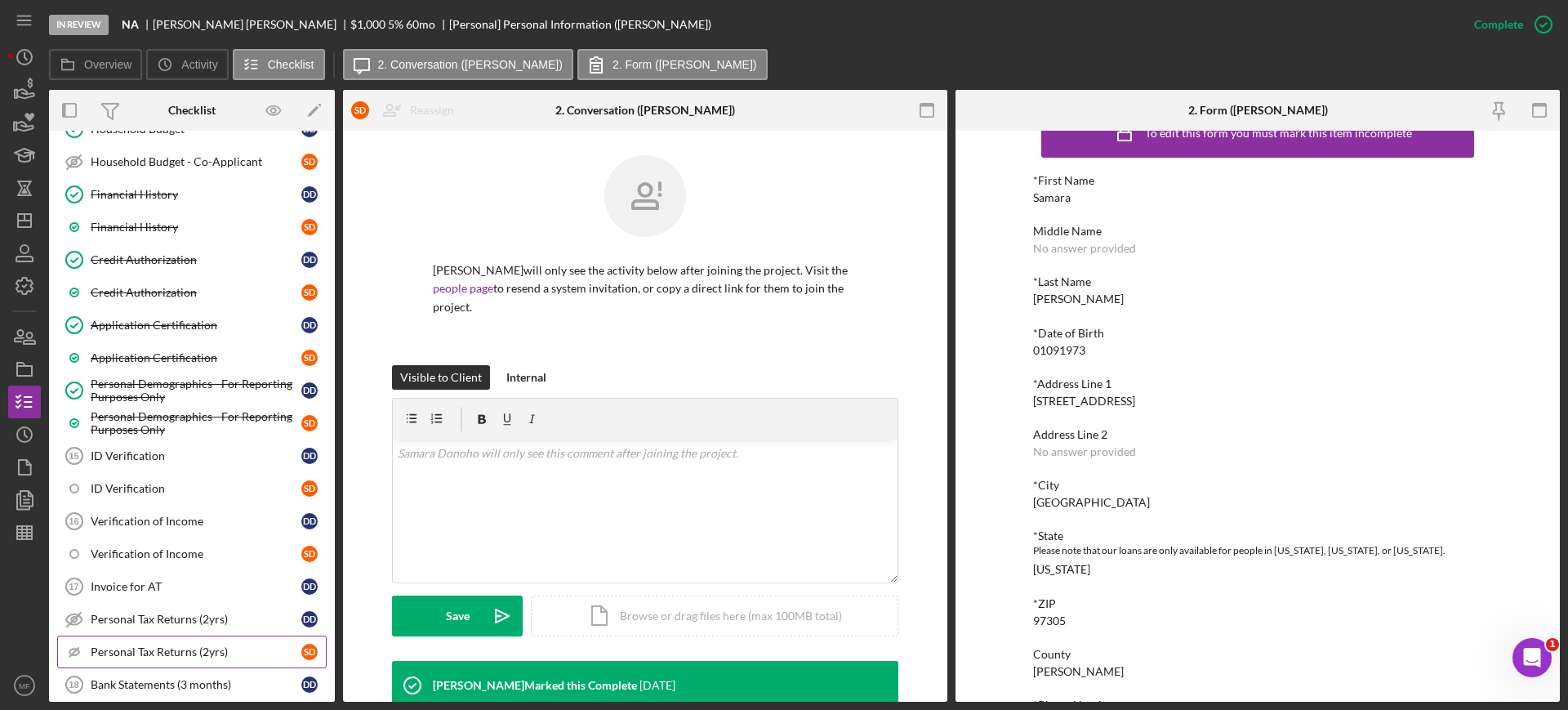
scroll to position [540, 0]
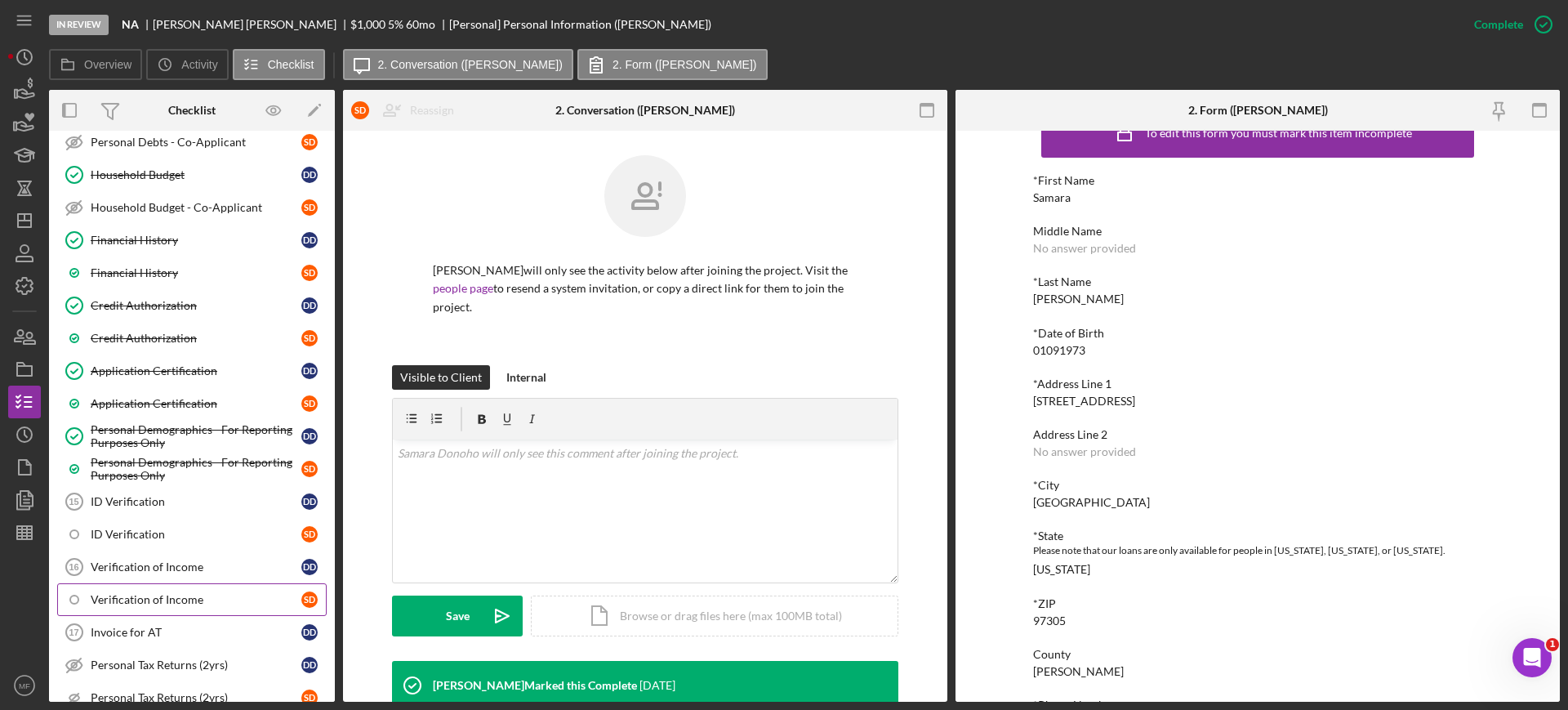
click at [191, 595] on div "Verification of Income" at bounding box center [196, 600] width 211 height 13
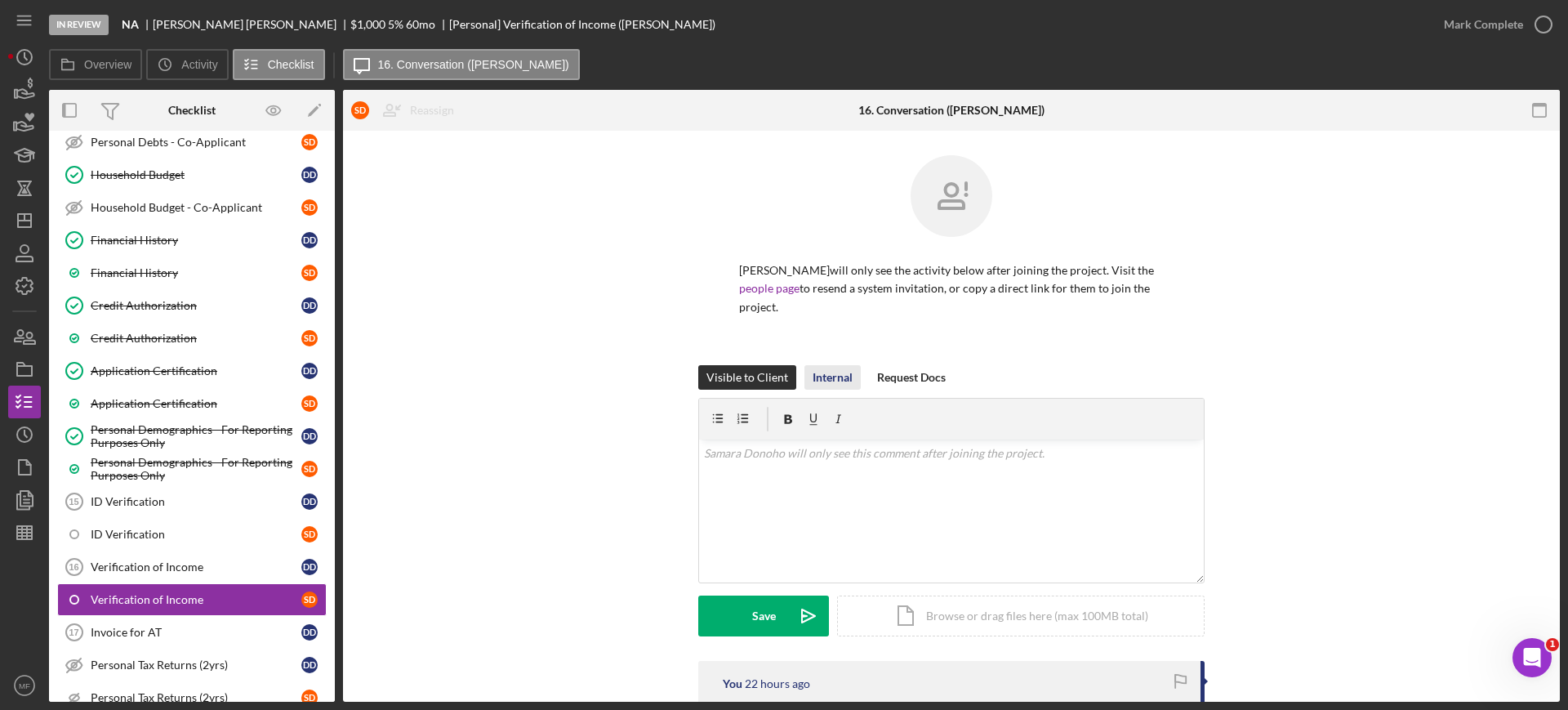
click at [842, 376] on div "Internal" at bounding box center [833, 377] width 40 height 25
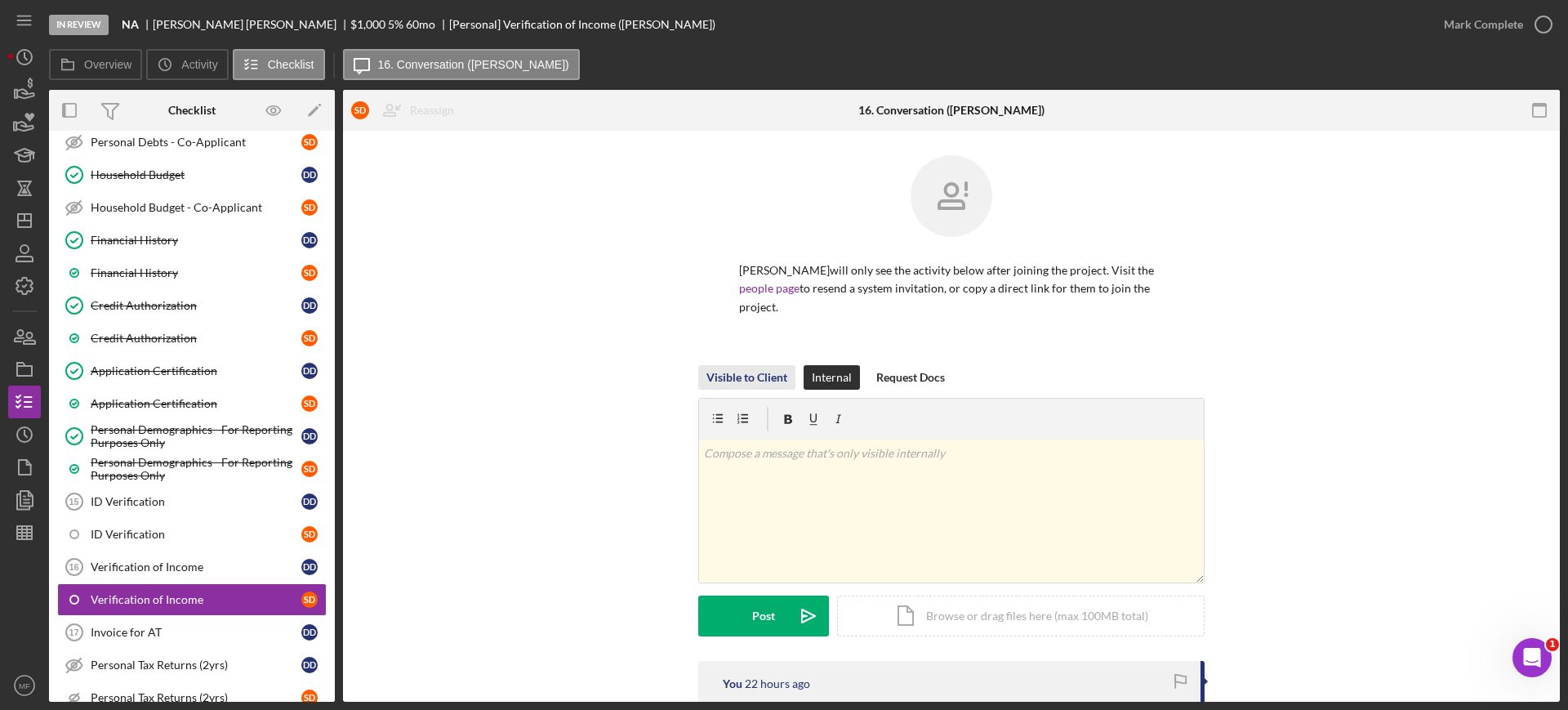
click at [750, 381] on div "Visible to Client" at bounding box center [746, 377] width 80 height 25
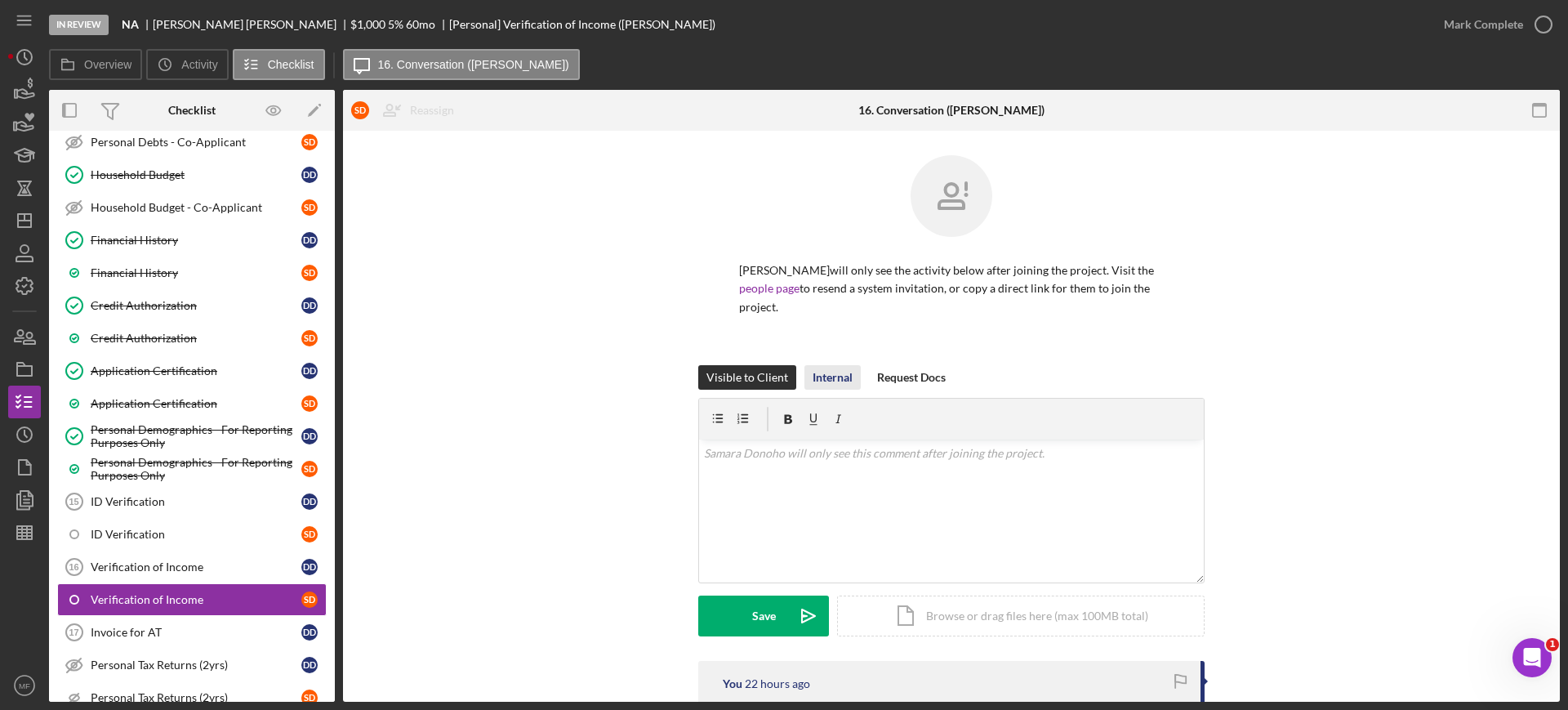
click at [829, 380] on div "Internal" at bounding box center [833, 377] width 40 height 25
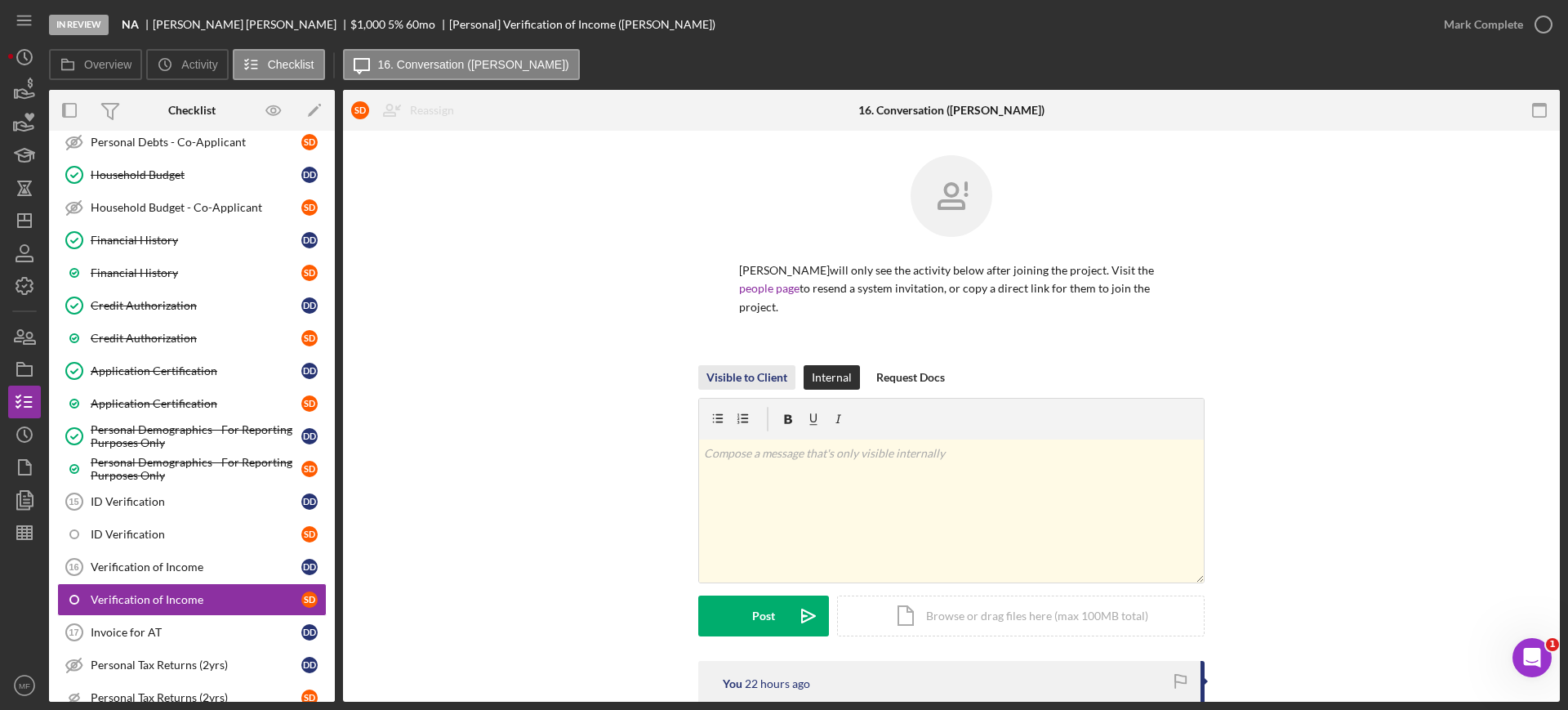
click at [751, 373] on div "Visible to Client" at bounding box center [746, 377] width 80 height 25
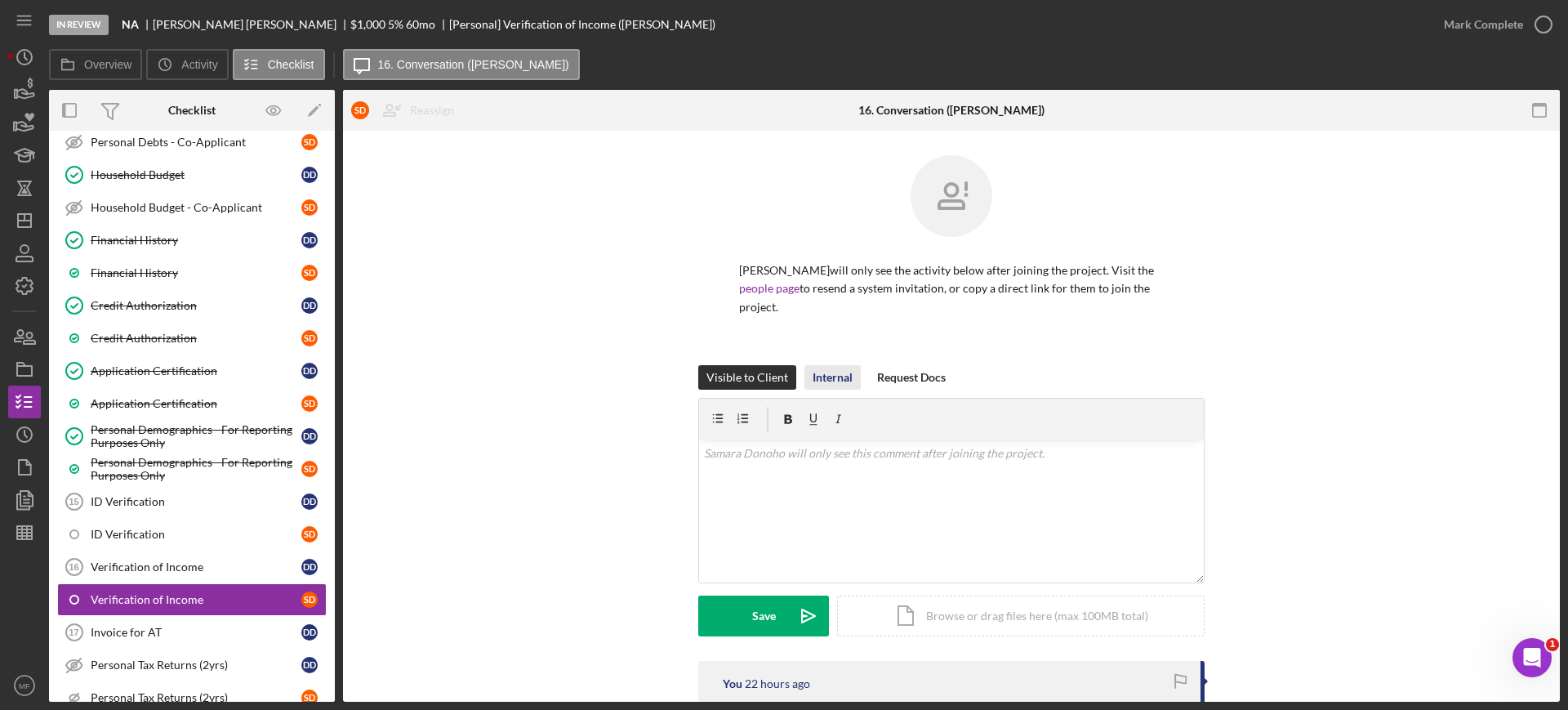
click at [831, 376] on div "Internal" at bounding box center [833, 377] width 40 height 25
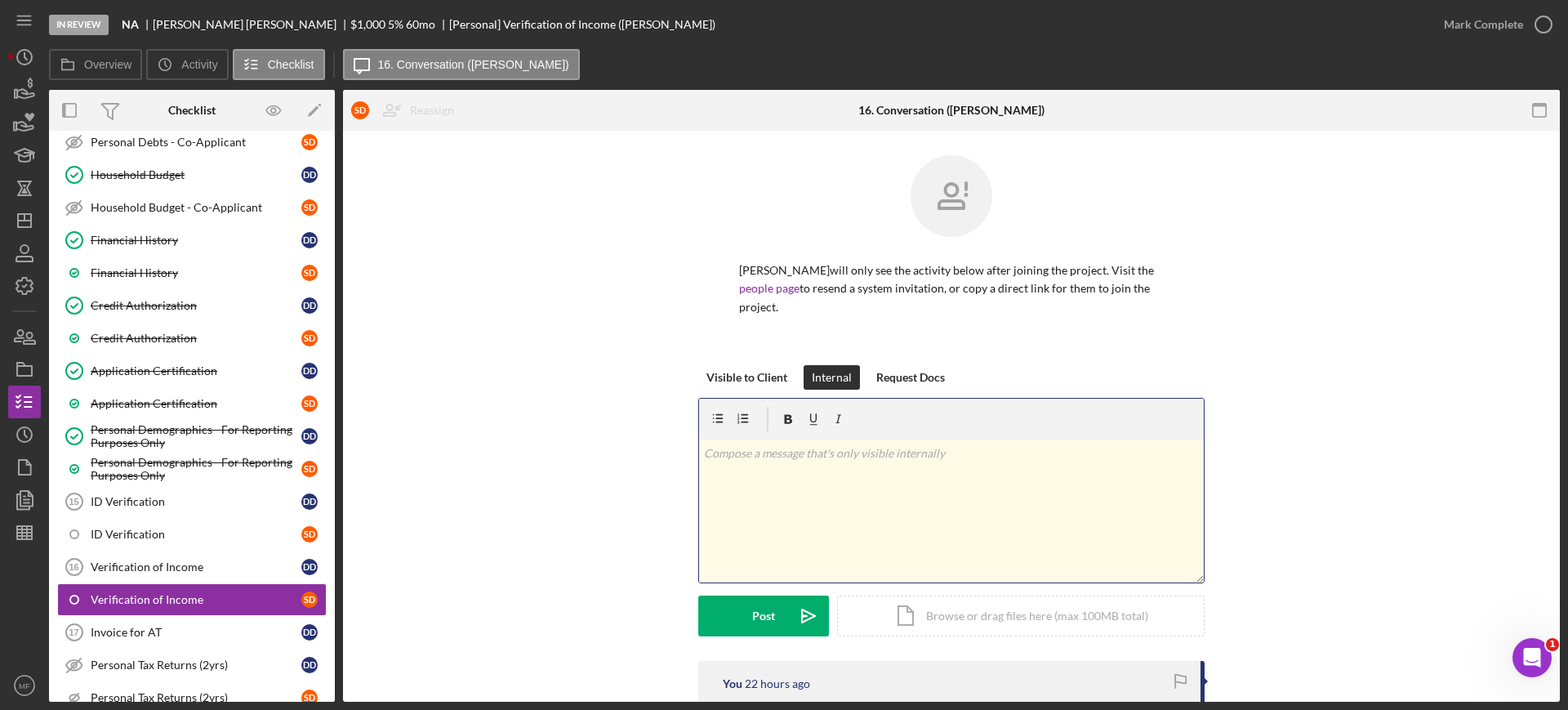
click at [782, 440] on div "v Color teal Color pink Remove color Add row above Add row below Add column bef…" at bounding box center [951, 511] width 505 height 143
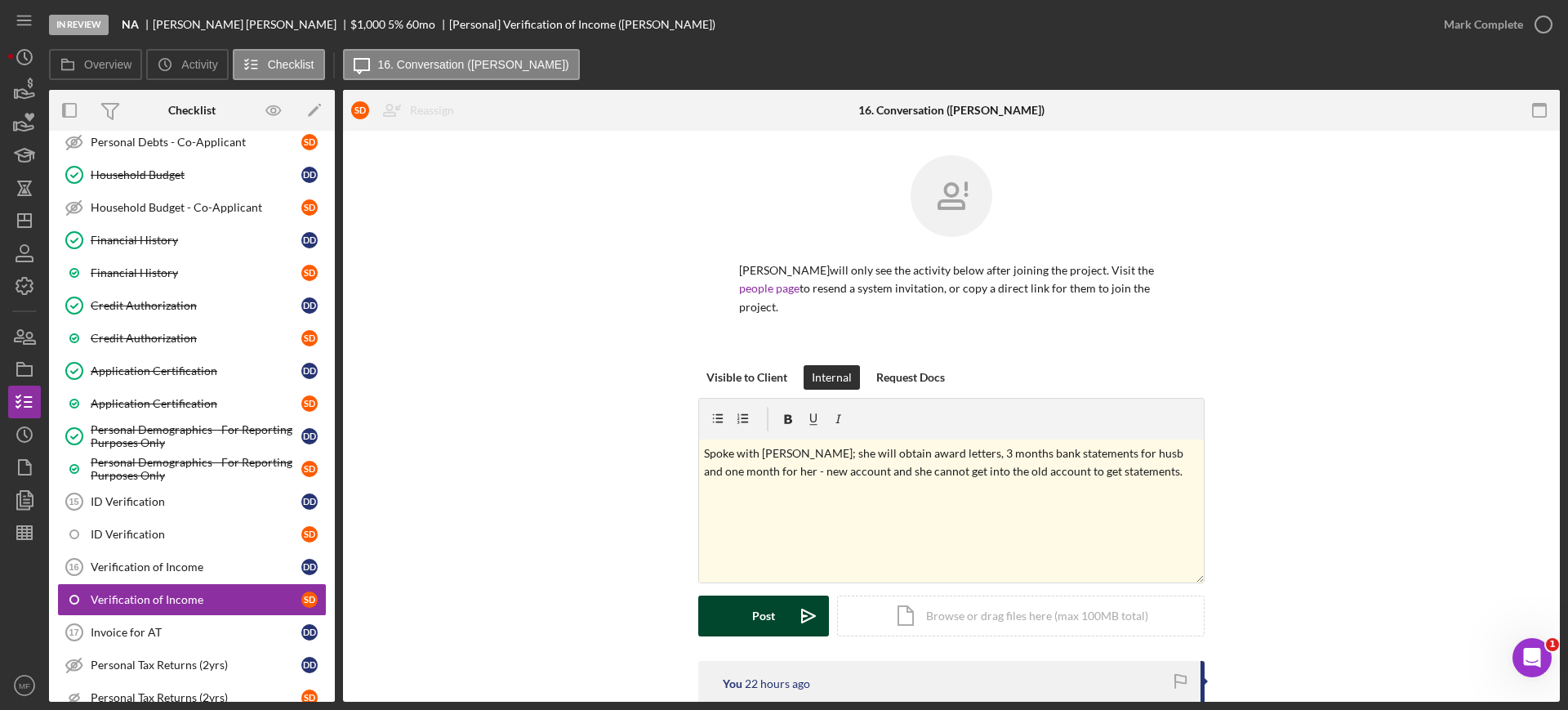
click at [769, 618] on button "Post Icon/icon-invite-send" at bounding box center [764, 615] width 131 height 41
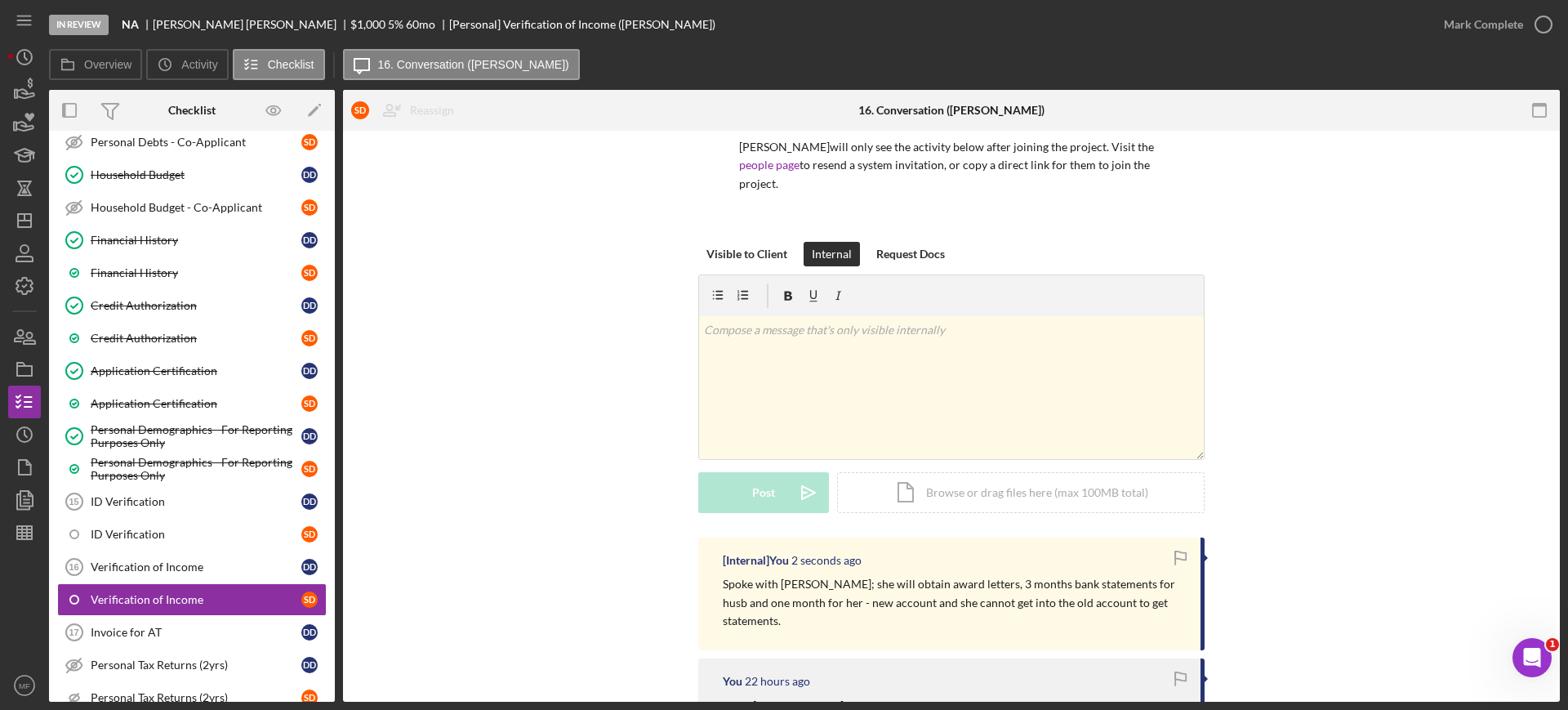
scroll to position [306, 0]
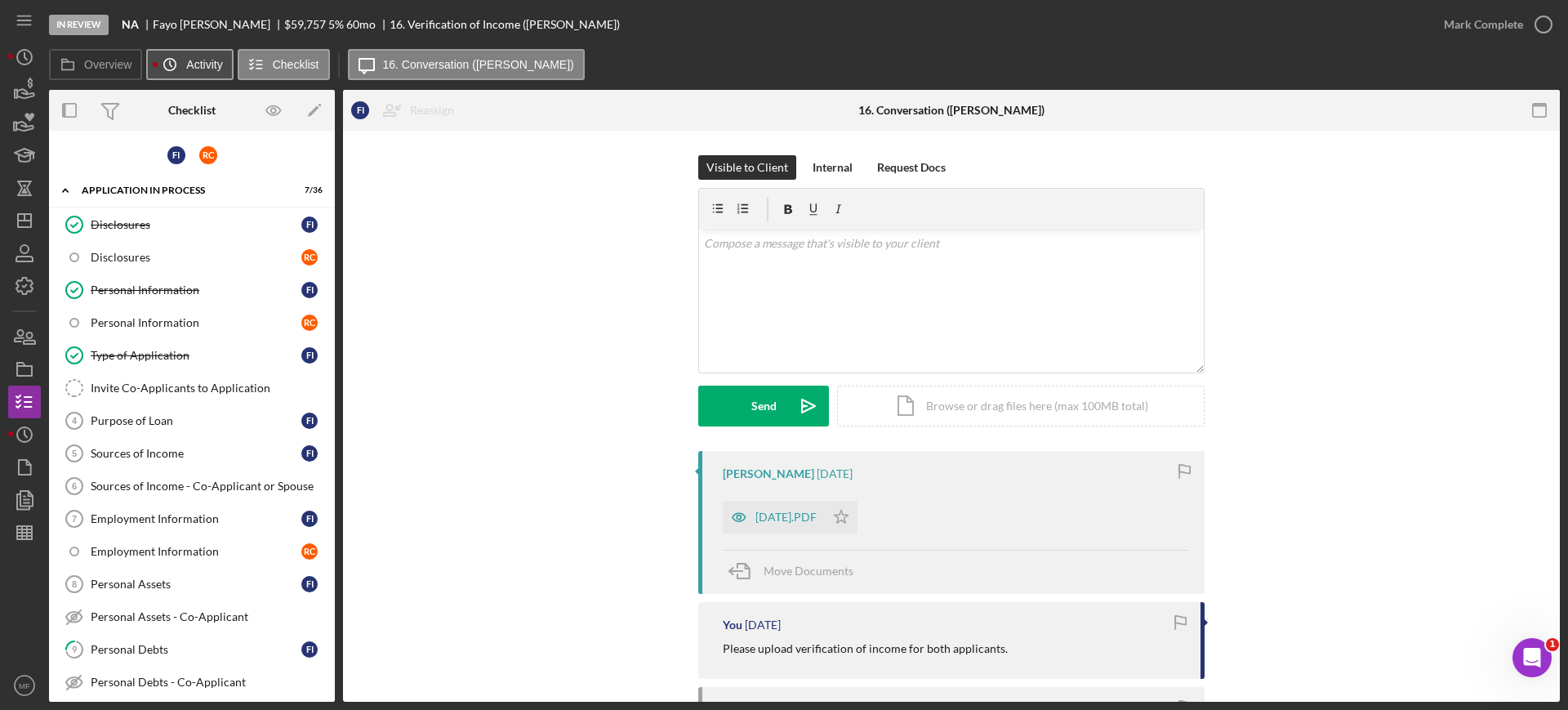
click at [183, 61] on icon "Icon/History" at bounding box center [169, 64] width 32 height 32
